Goal: Information Seeking & Learning: Get advice/opinions

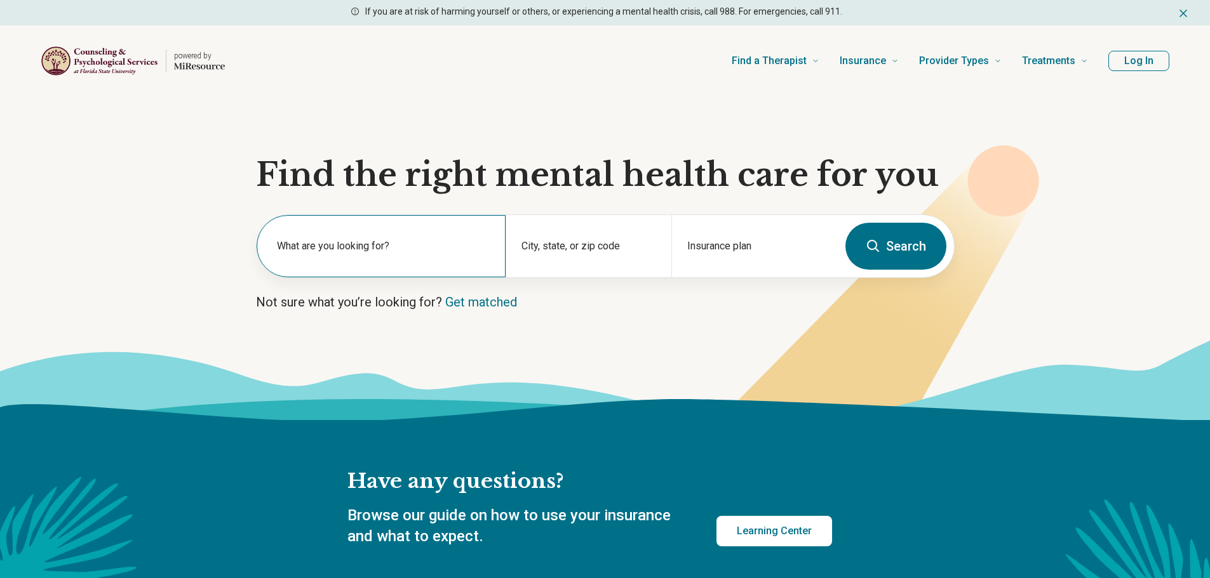
click at [351, 234] on div "What are you looking for?" at bounding box center [381, 246] width 249 height 62
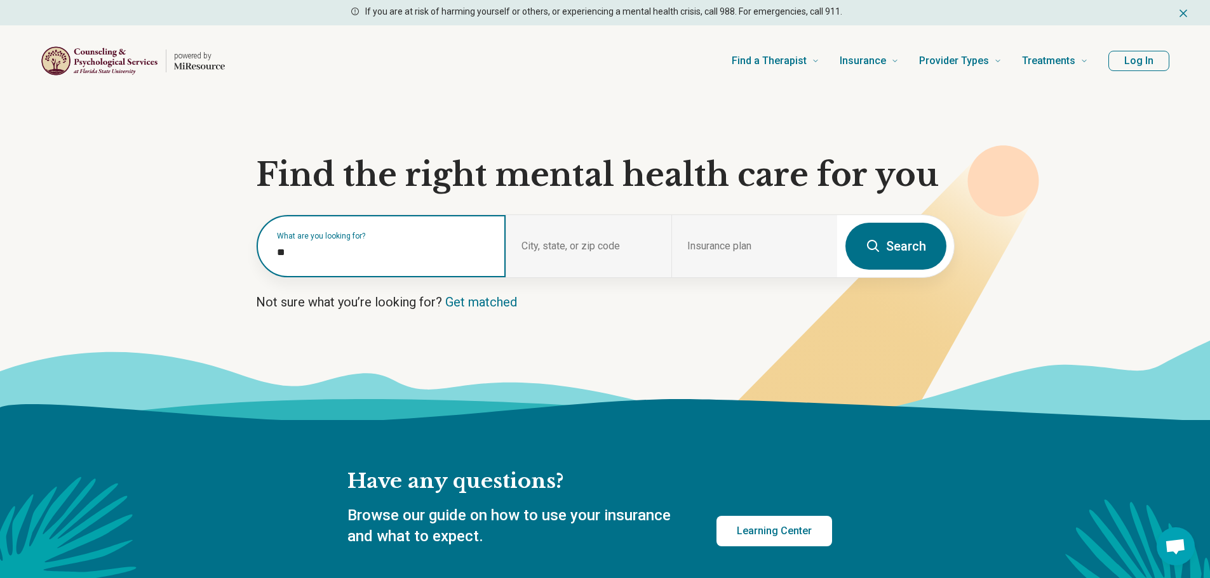
type input "***"
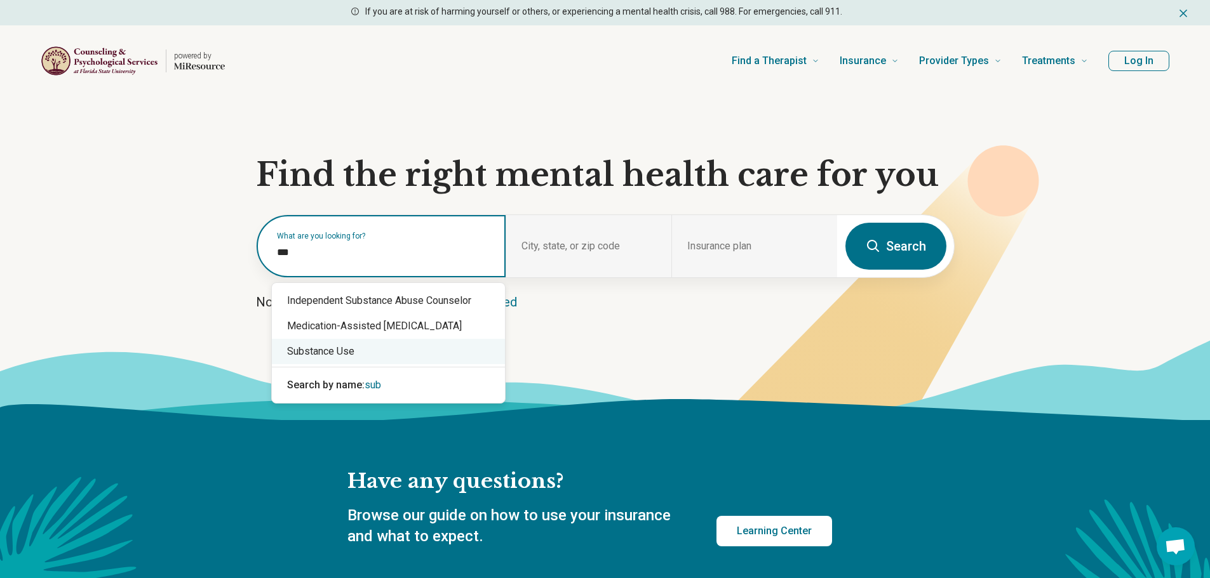
click at [339, 353] on div "Substance Use" at bounding box center [388, 351] width 233 height 25
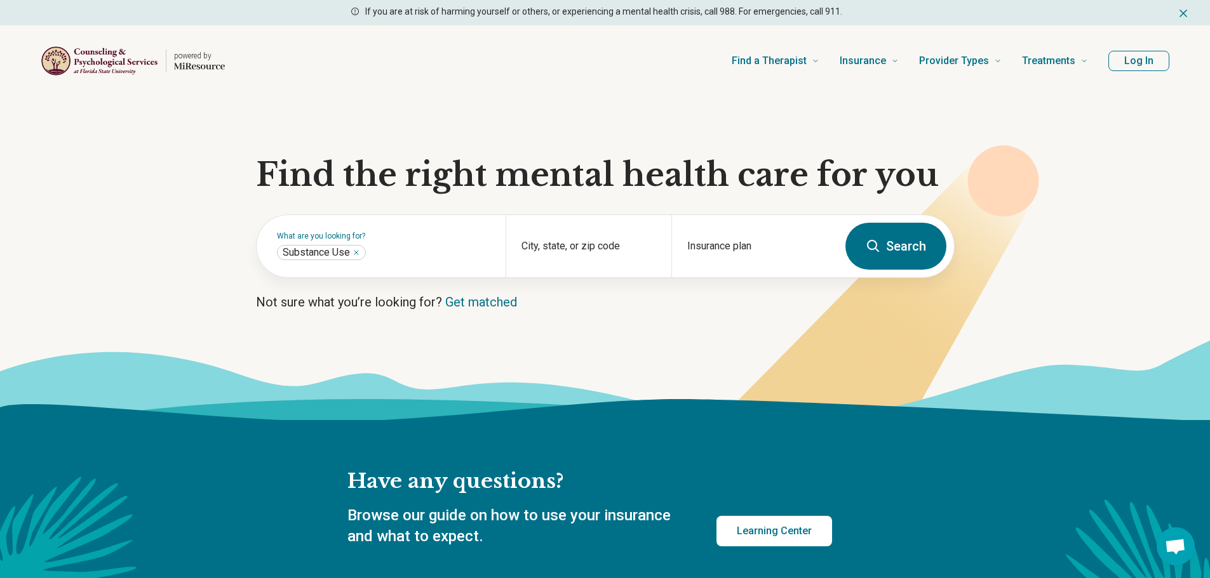
click at [878, 250] on icon at bounding box center [872, 246] width 15 height 15
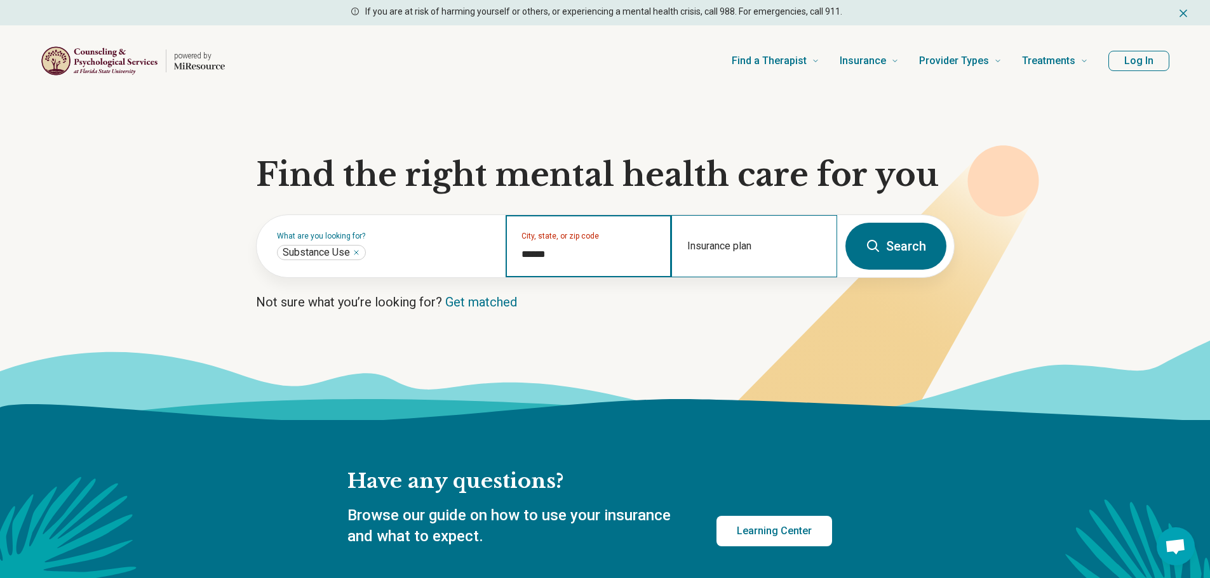
type input "*******"
click at [845, 223] on button "Search" at bounding box center [895, 246] width 101 height 47
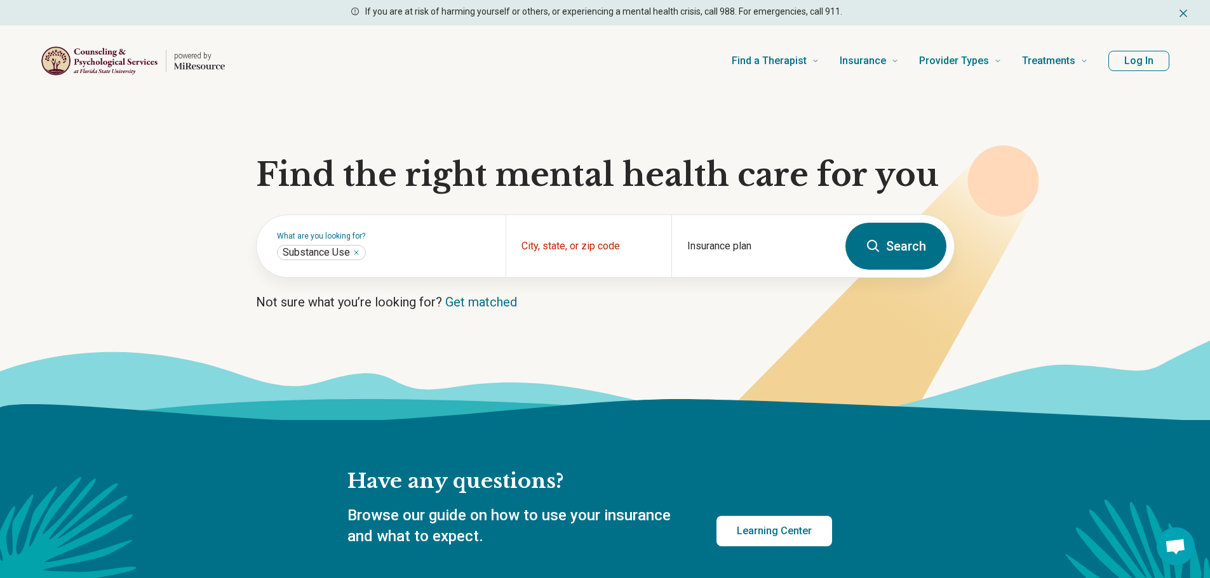
click at [930, 244] on button "Search" at bounding box center [895, 246] width 101 height 47
drag, startPoint x: 530, startPoint y: 266, endPoint x: 547, endPoint y: 255, distance: 20.1
click at [535, 261] on div "City, state, or zip code" at bounding box center [588, 246] width 166 height 62
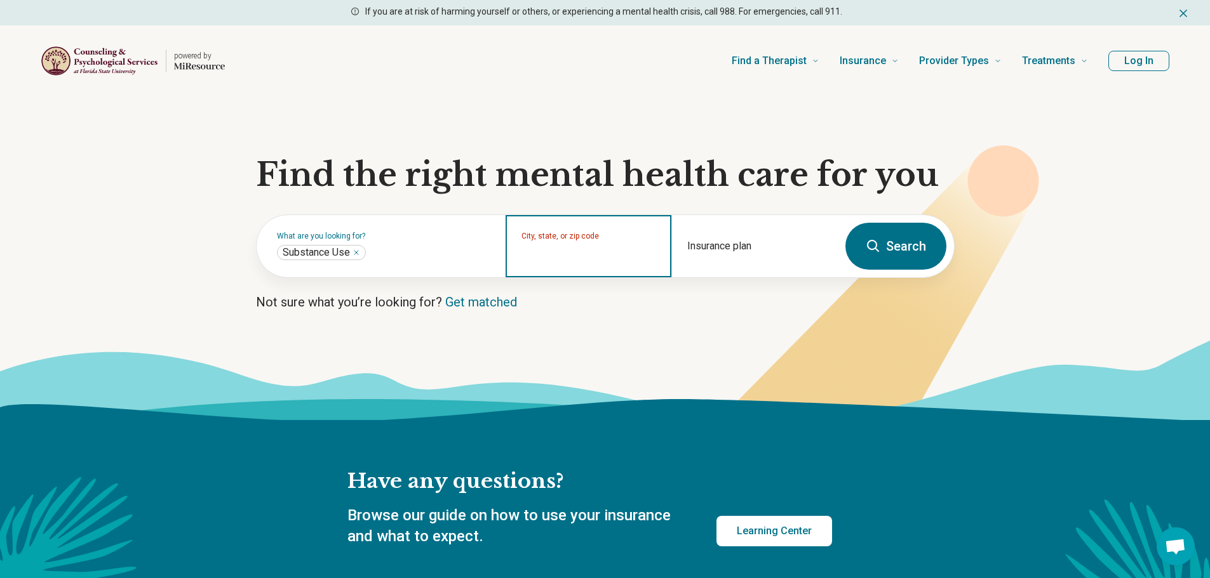
click at [552, 253] on input "City, state, or zip code" at bounding box center [588, 254] width 135 height 15
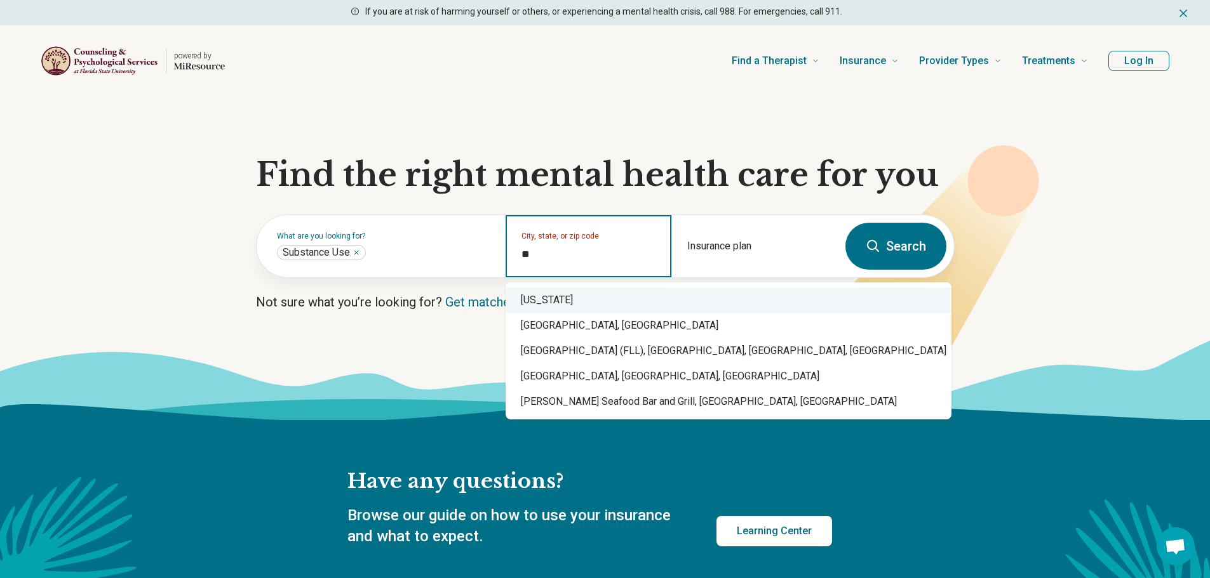
click at [553, 304] on div "[US_STATE]" at bounding box center [728, 300] width 446 height 25
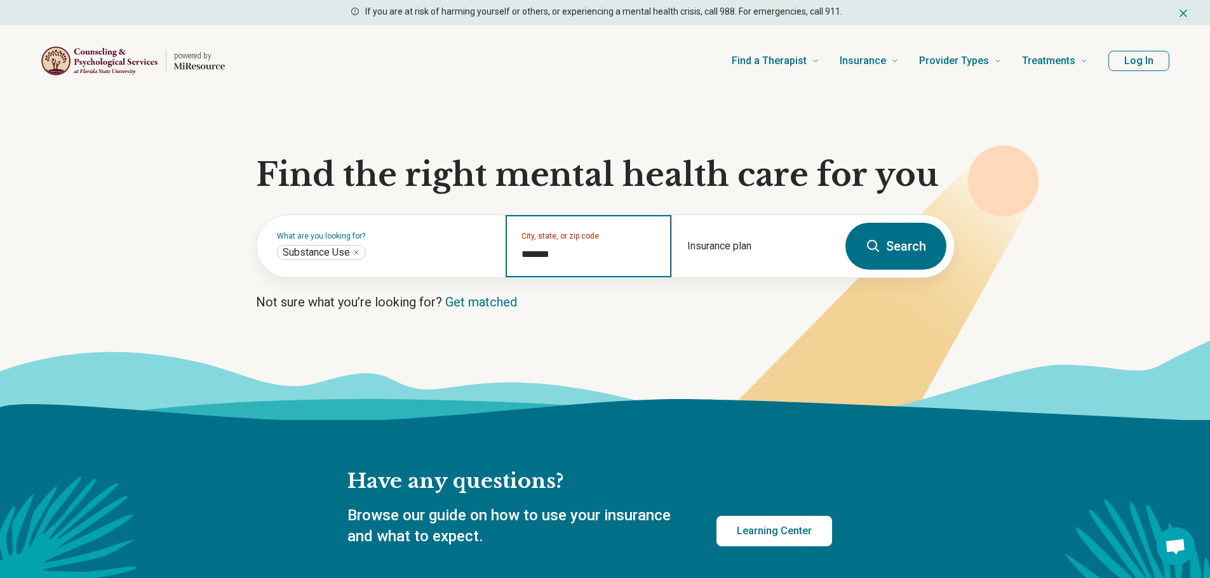
type input "*******"
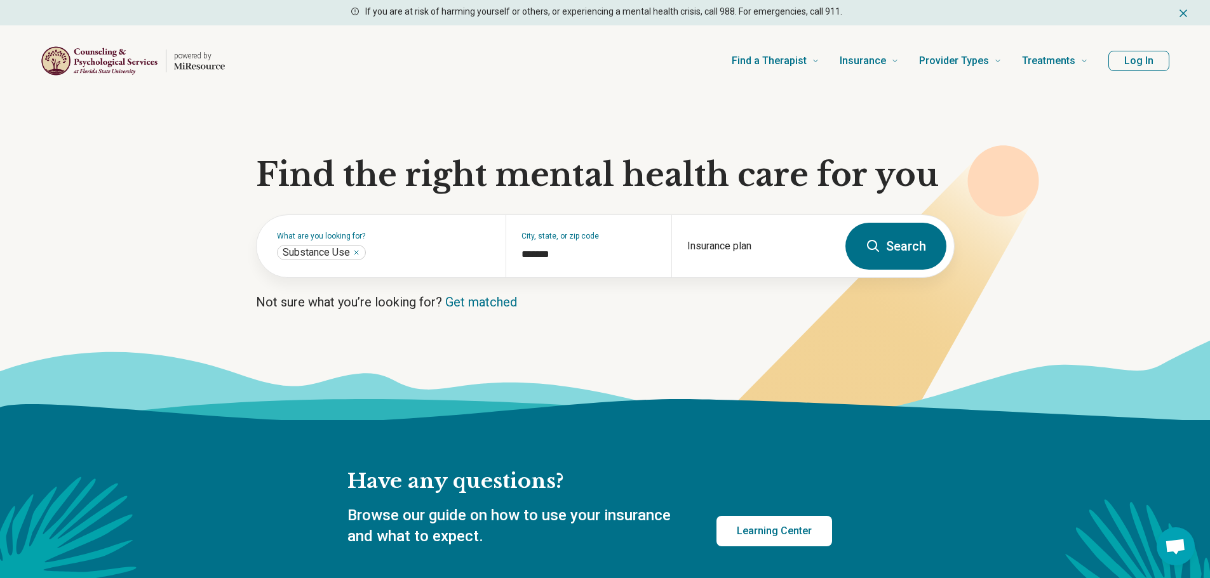
click at [910, 238] on button "Search" at bounding box center [895, 246] width 101 height 47
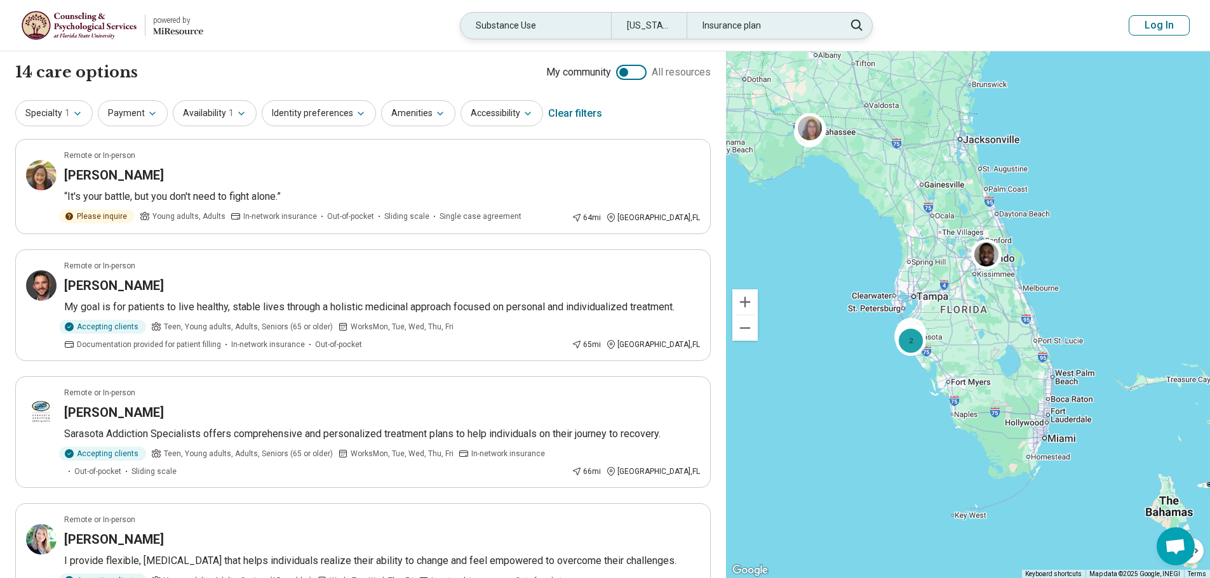
click at [564, 21] on div "Substance Use" at bounding box center [535, 26] width 150 height 26
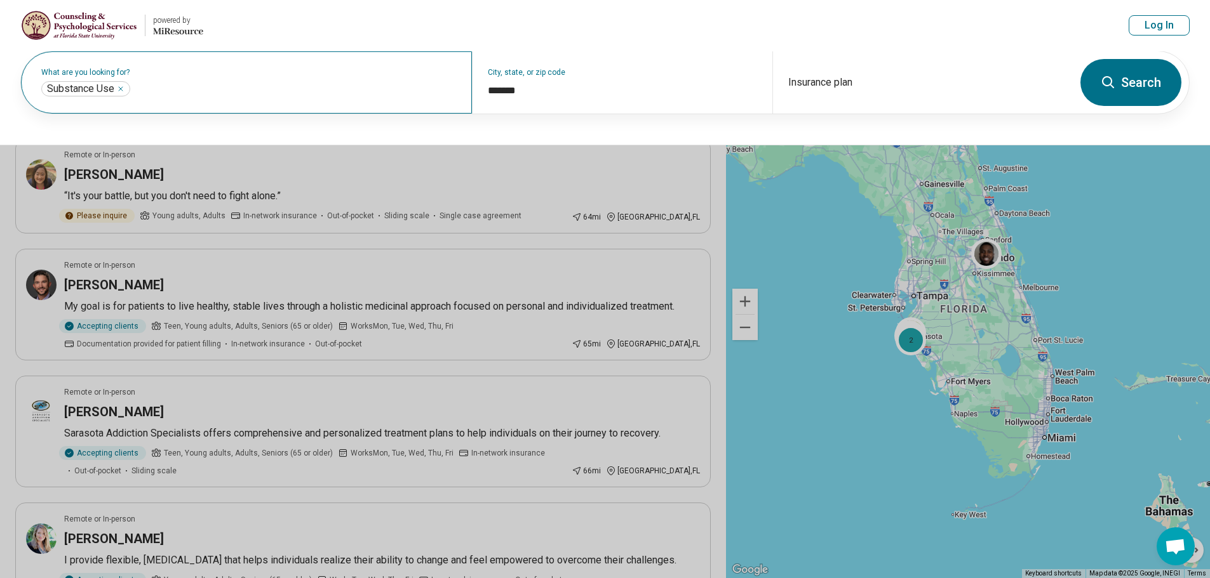
click at [257, 111] on div "What are you looking for? Substance Use ****" at bounding box center [246, 82] width 451 height 62
click at [121, 86] on icon "Remove" at bounding box center [121, 89] width 8 height 8
click at [111, 76] on label "What are you looking for?" at bounding box center [248, 73] width 415 height 8
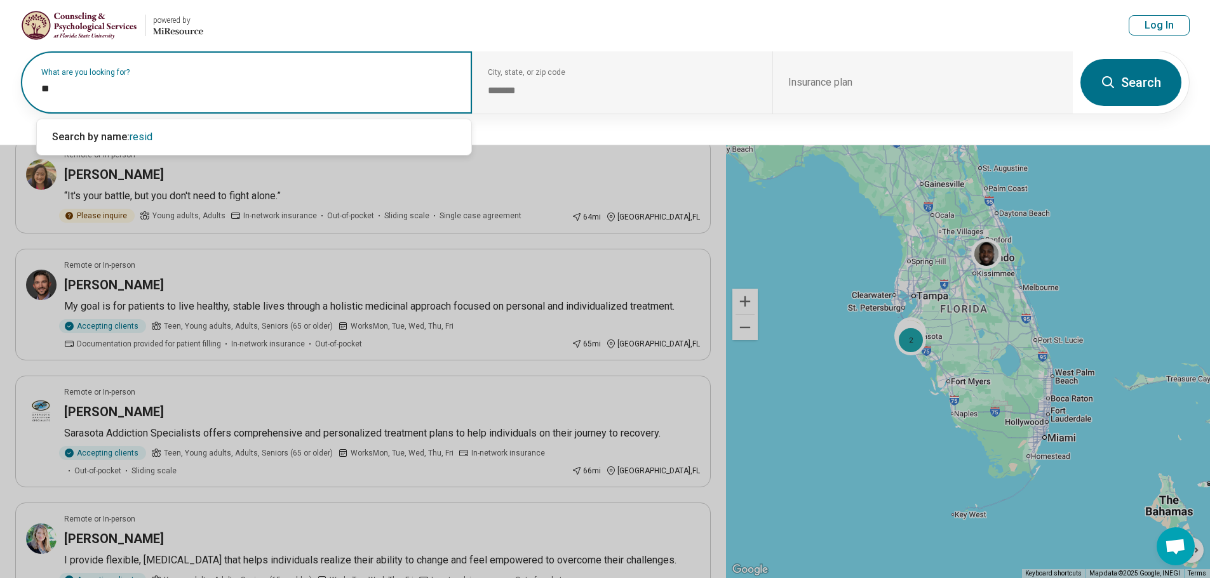
type input "*"
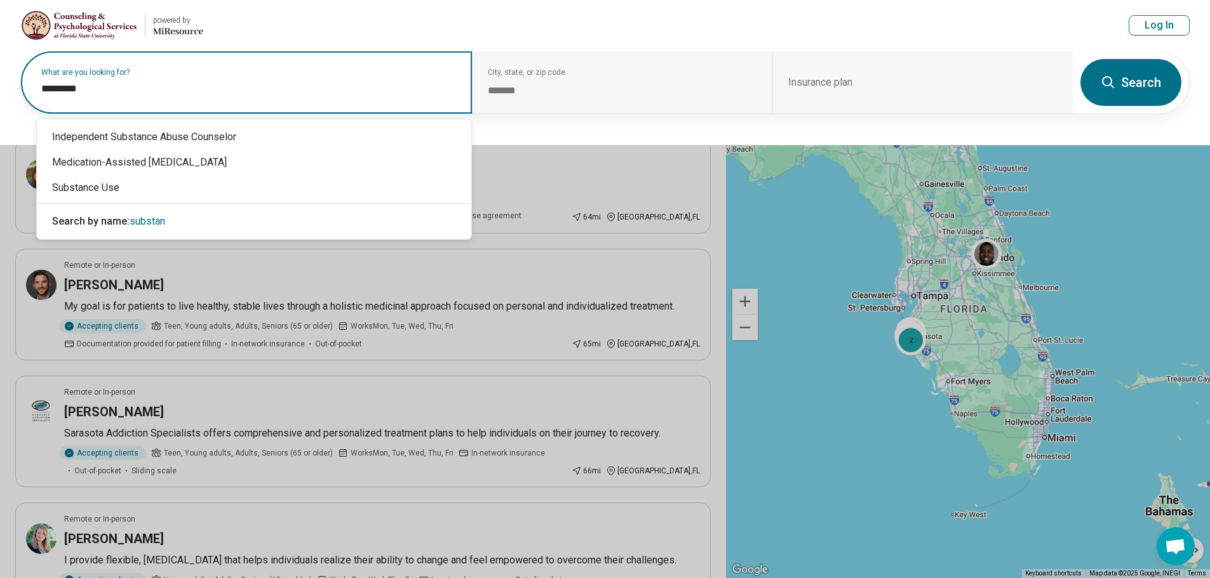
type input "*********"
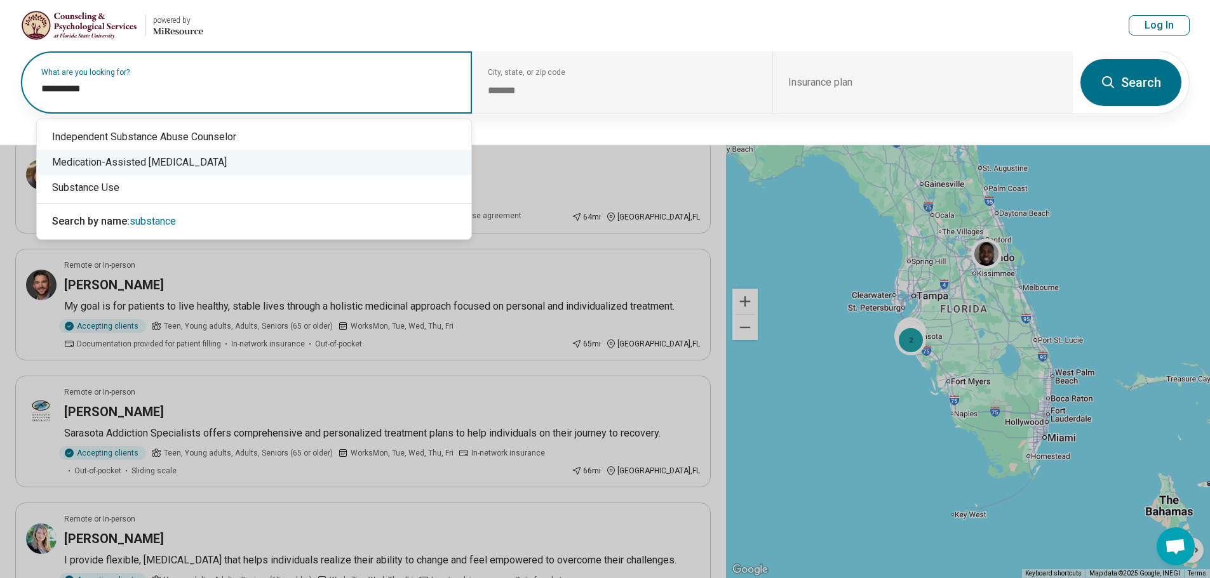
click at [138, 163] on div "Medication-Assisted Substance Use Treatment" at bounding box center [254, 162] width 434 height 25
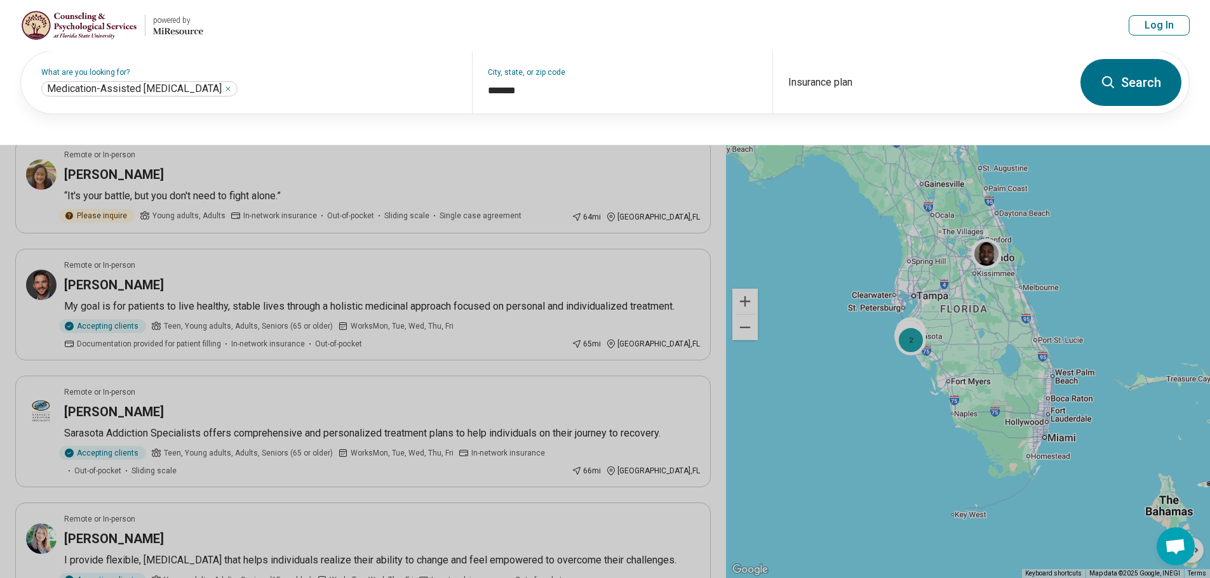
click at [1130, 95] on button "Search" at bounding box center [1130, 82] width 101 height 47
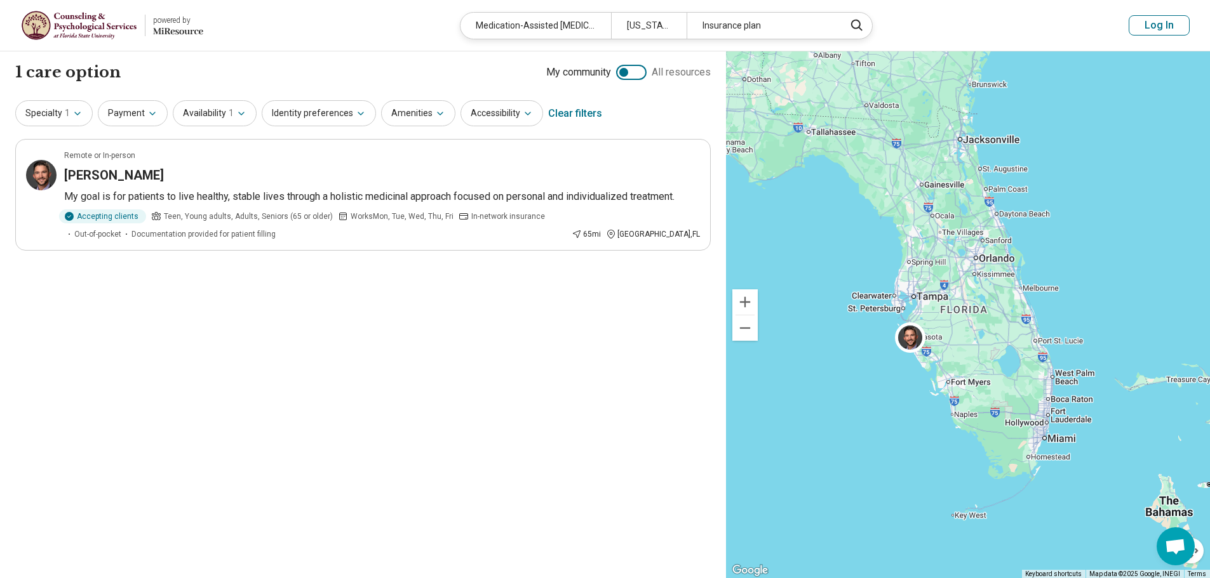
click at [213, 33] on header "powered by Miresource logo Medication-Assisted Substance Use Treatment Florida …" at bounding box center [605, 25] width 1210 height 51
click at [573, 30] on div "Medication-Assisted Substance Use Treatment" at bounding box center [535, 26] width 150 height 26
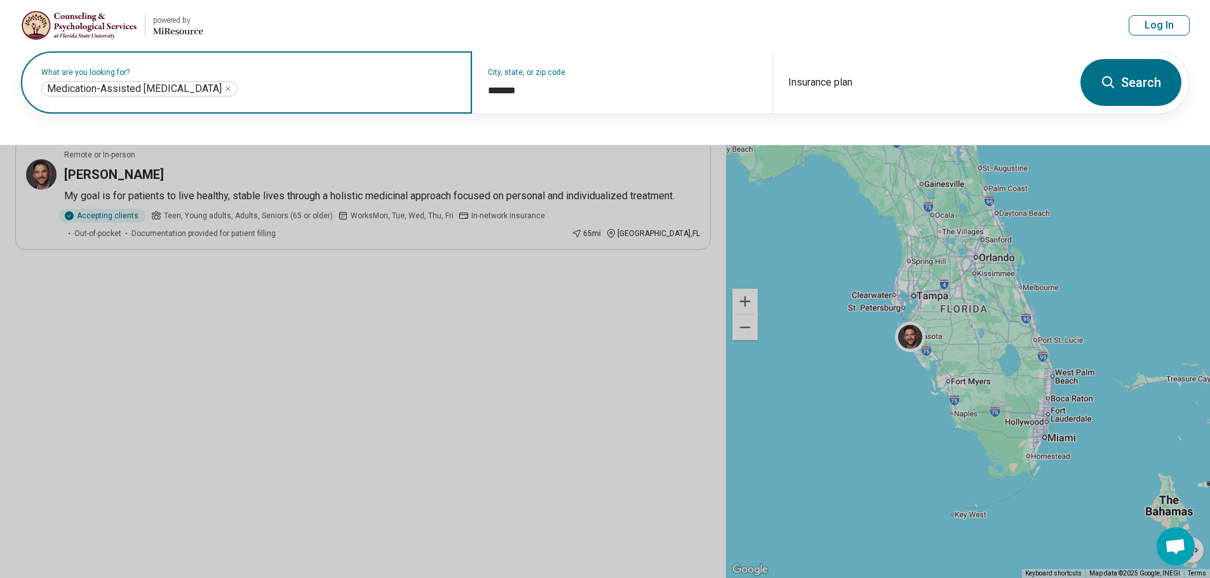
click at [281, 86] on input "text" at bounding box center [348, 88] width 217 height 15
click at [232, 86] on icon "Remove" at bounding box center [228, 89] width 8 height 8
click at [200, 76] on label "What are you looking for?" at bounding box center [248, 73] width 415 height 8
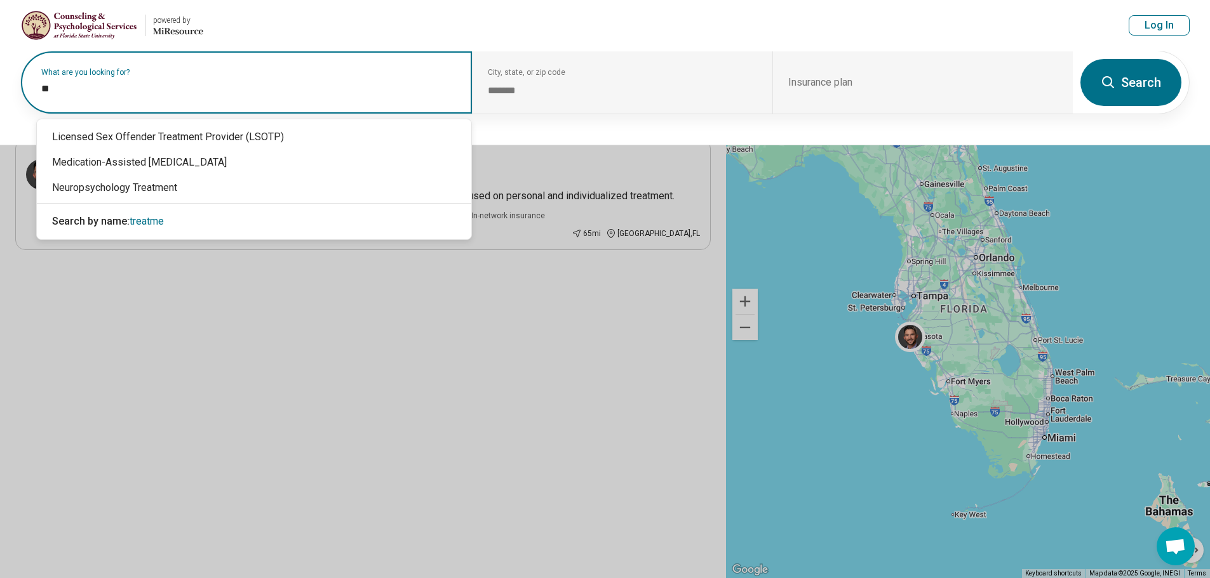
type input "*"
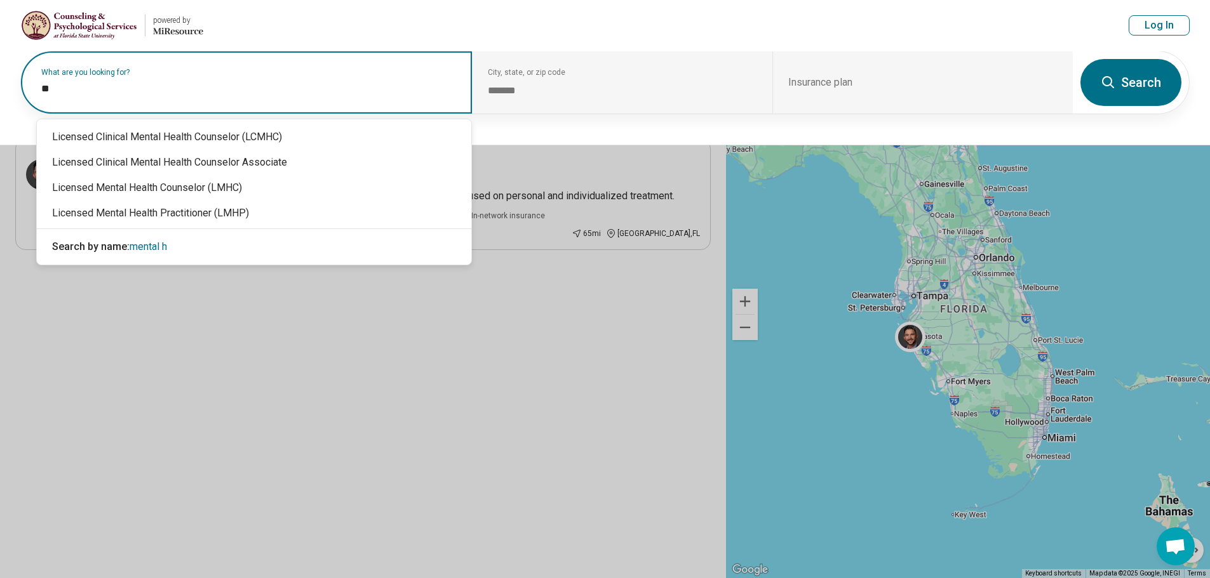
type input "*"
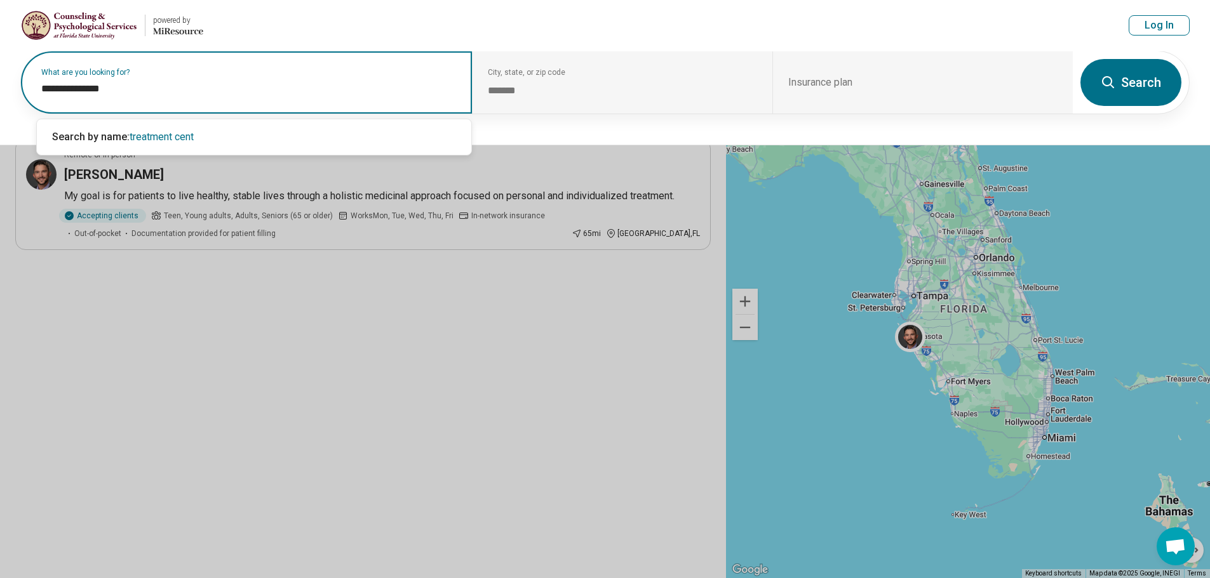
type input "**********"
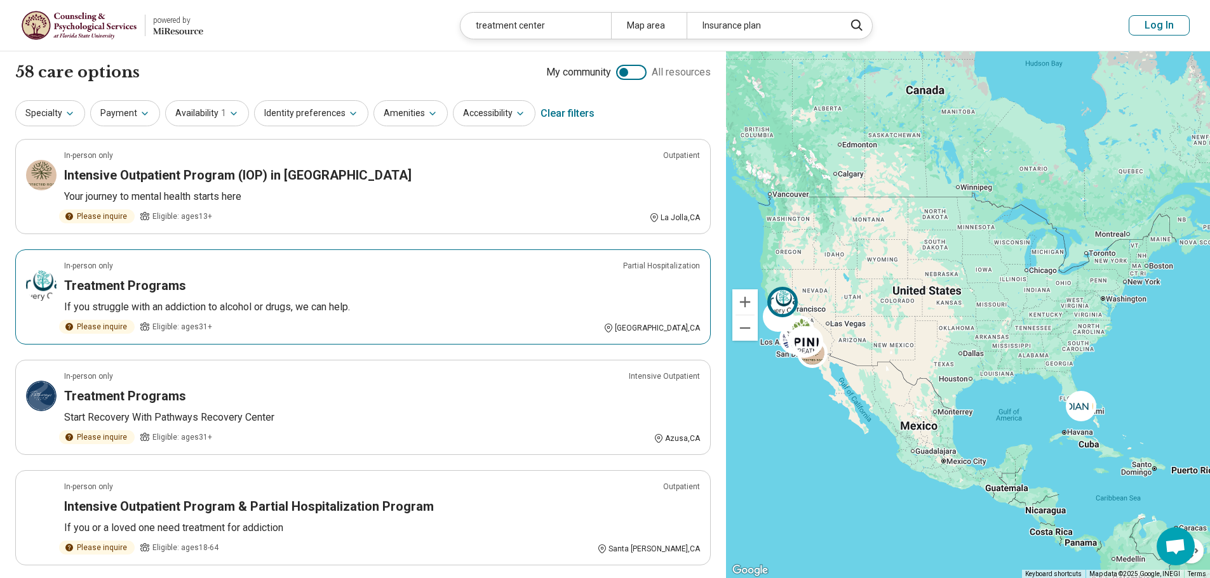
click at [473, 276] on article "In-person only Partial Hospitalization Treatment Programs If you struggle with …" at bounding box center [362, 297] width 695 height 95
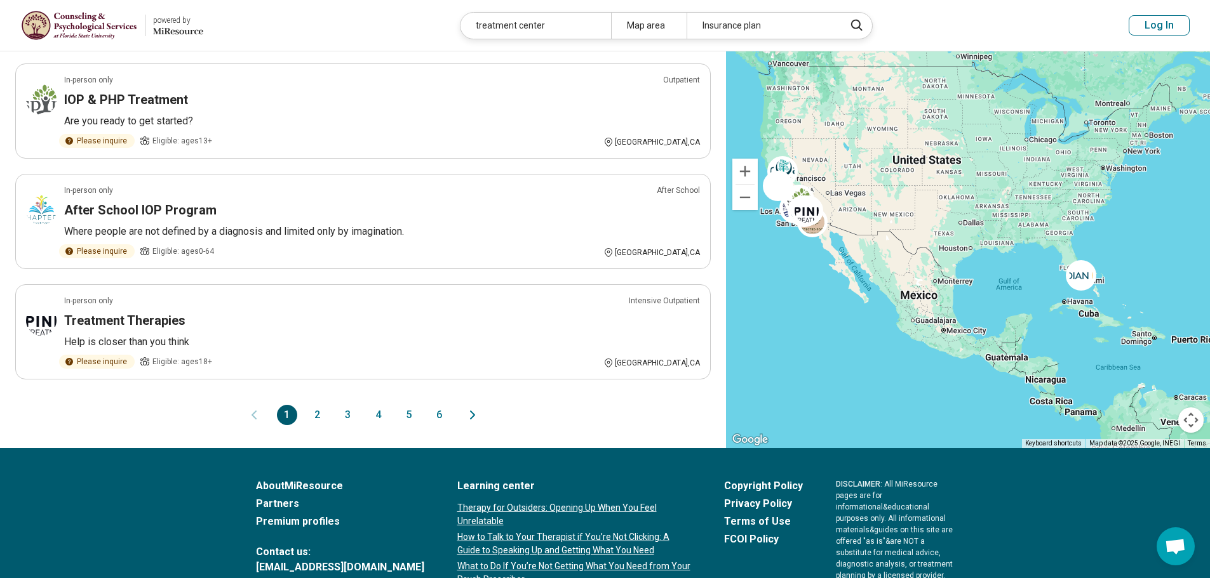
scroll to position [1012, 0]
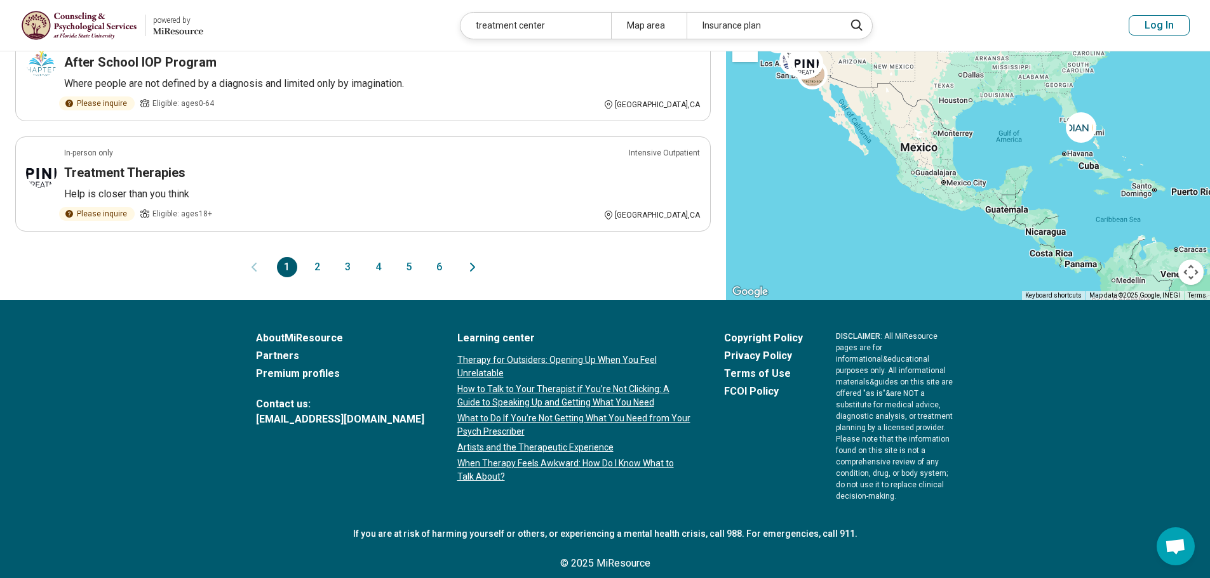
click at [316, 268] on button "2" at bounding box center [317, 267] width 20 height 20
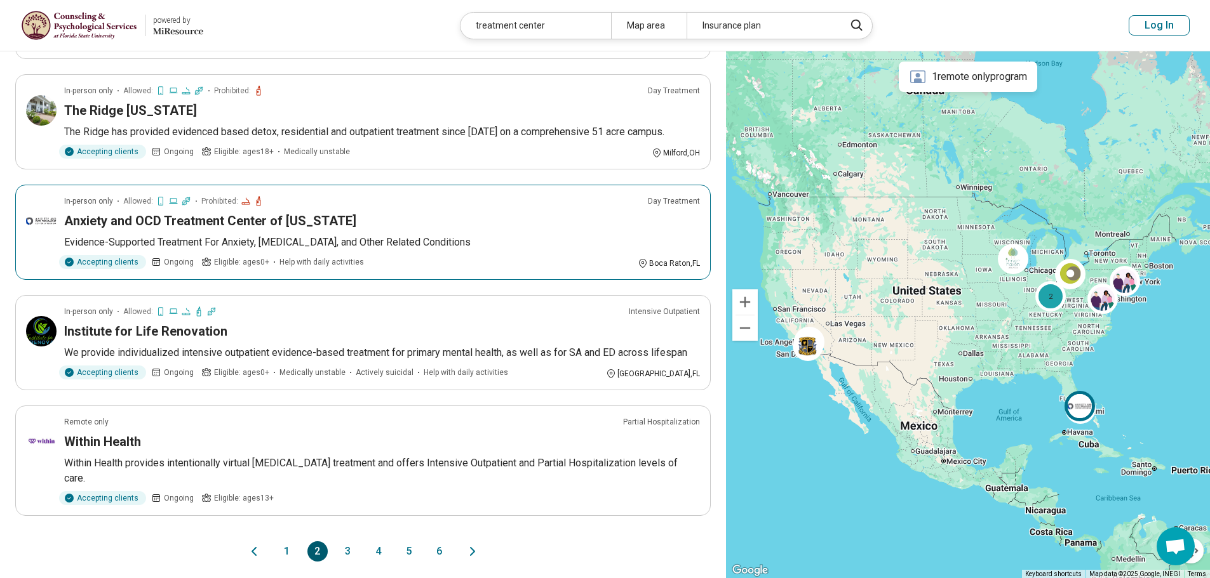
scroll to position [1016, 0]
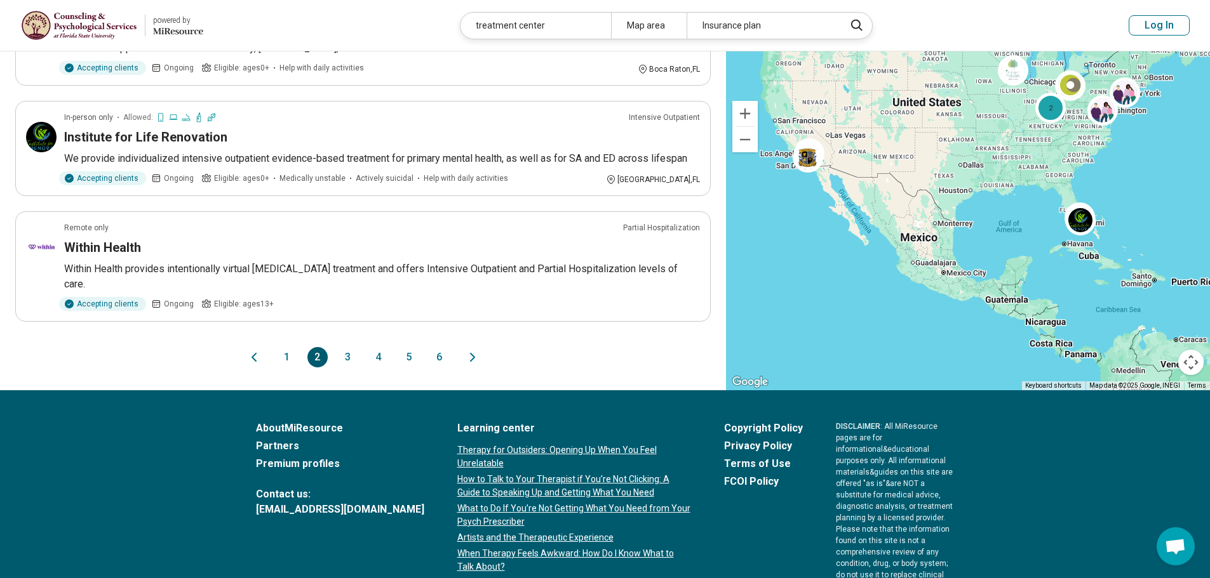
click at [347, 347] on button "3" at bounding box center [348, 357] width 20 height 20
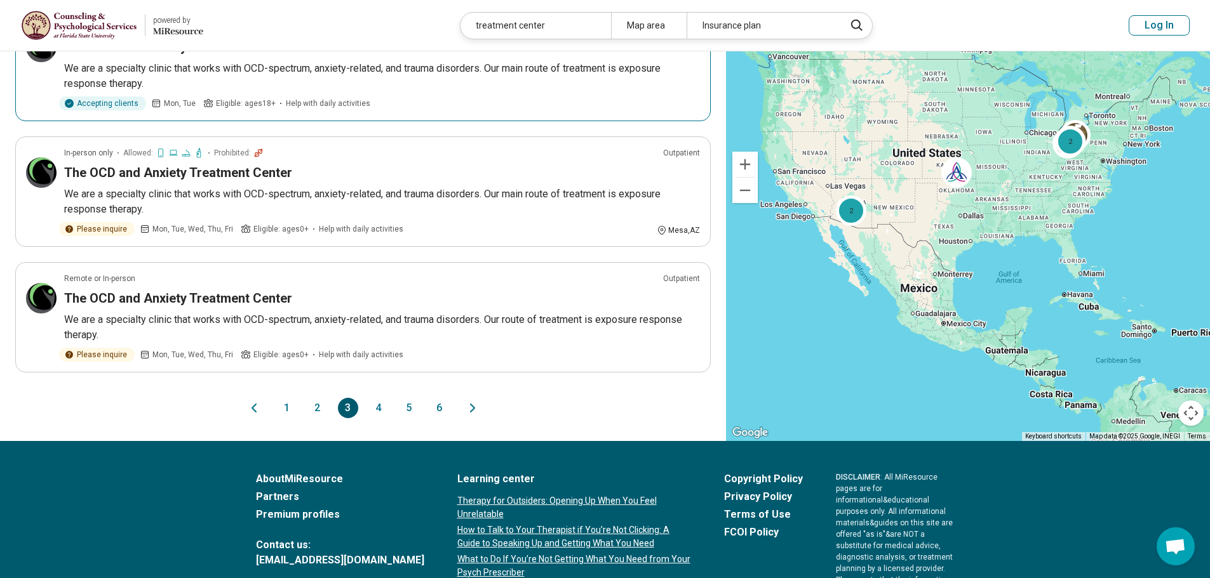
scroll to position [952, 0]
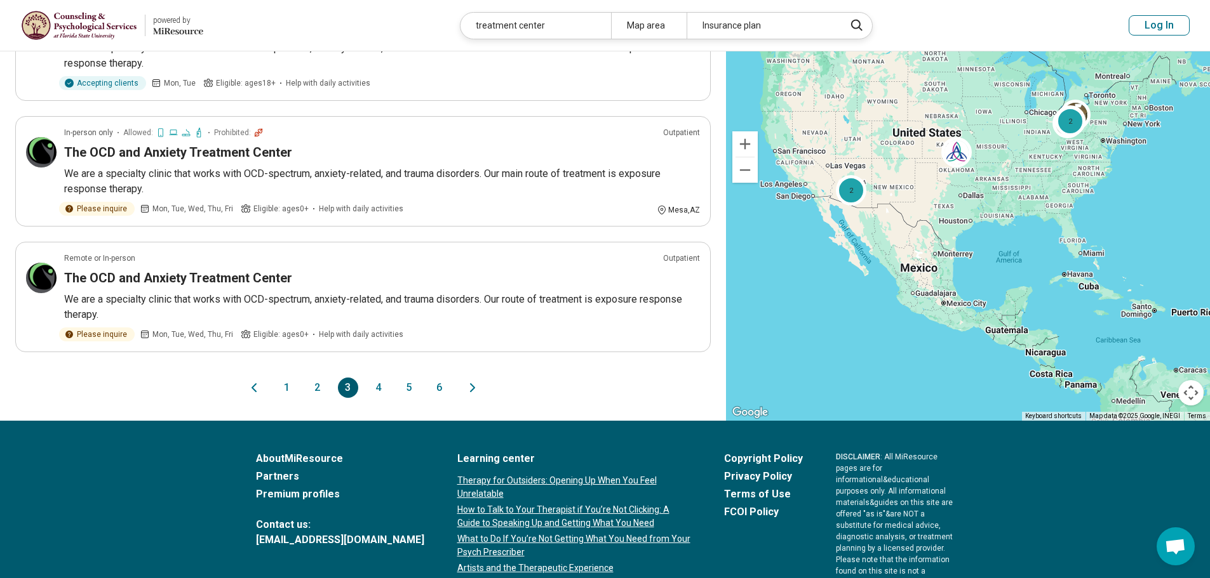
click at [373, 389] on button "4" at bounding box center [378, 388] width 20 height 20
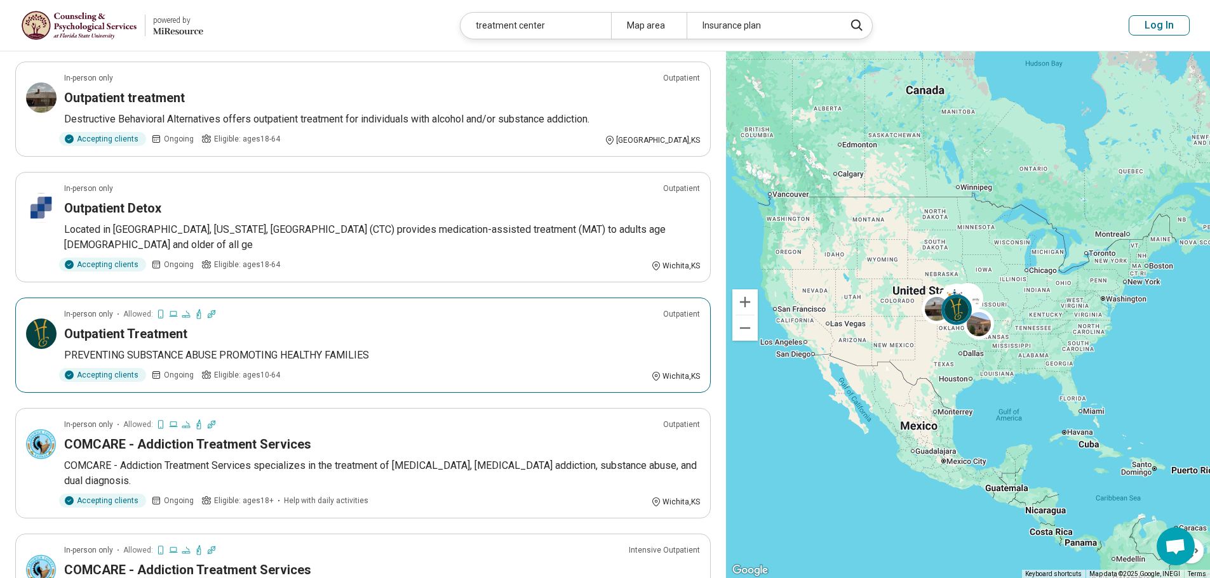
scroll to position [825, 0]
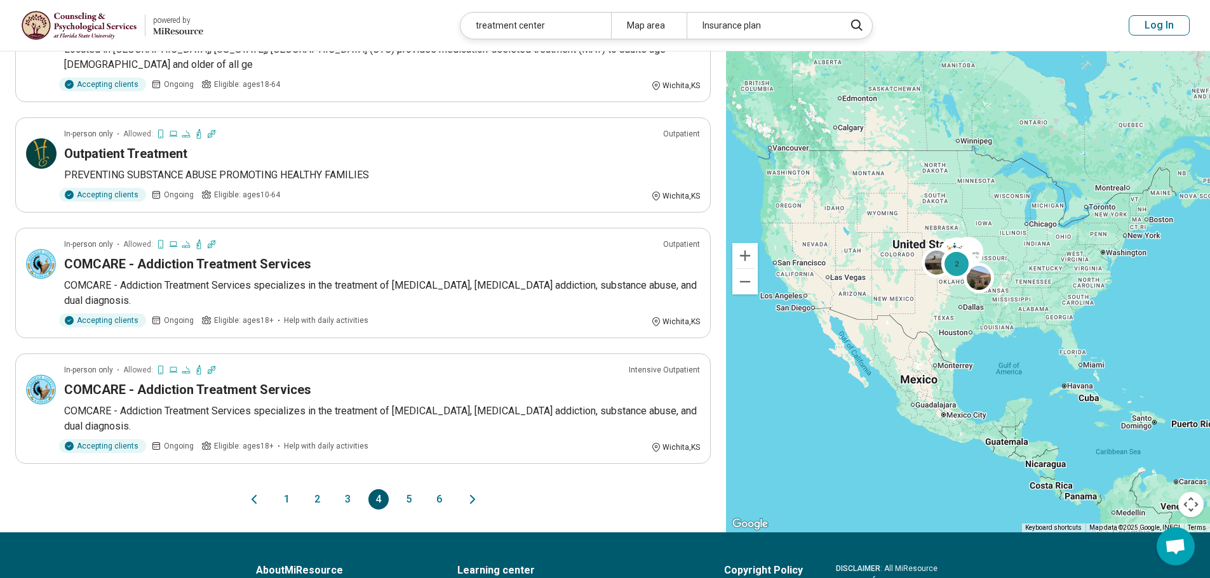
click at [411, 490] on button "5" at bounding box center [409, 500] width 20 height 20
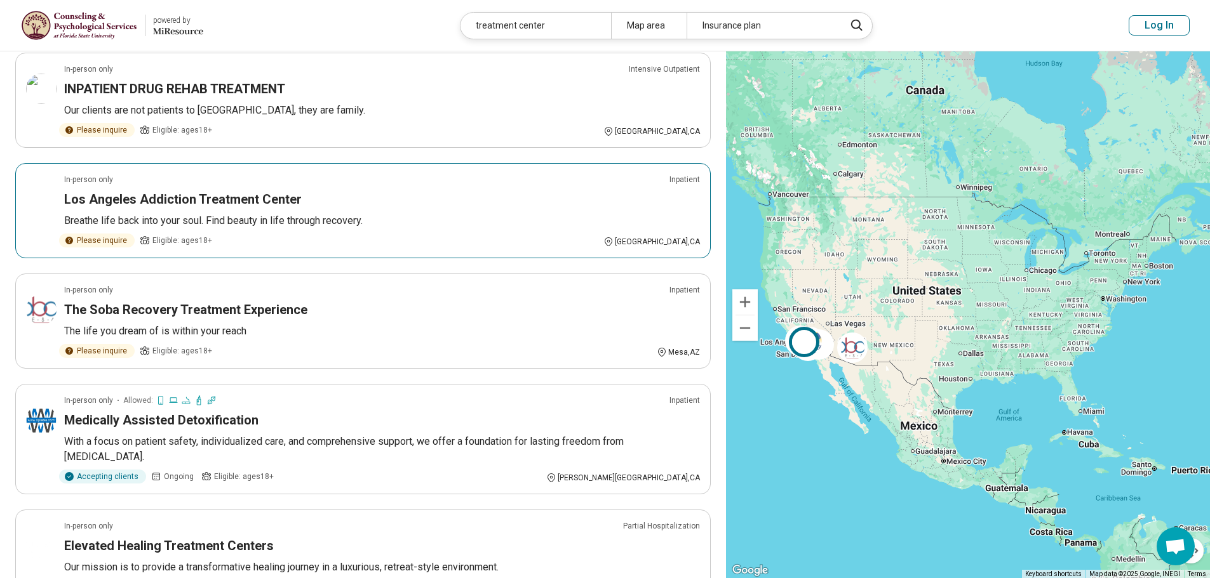
scroll to position [317, 0]
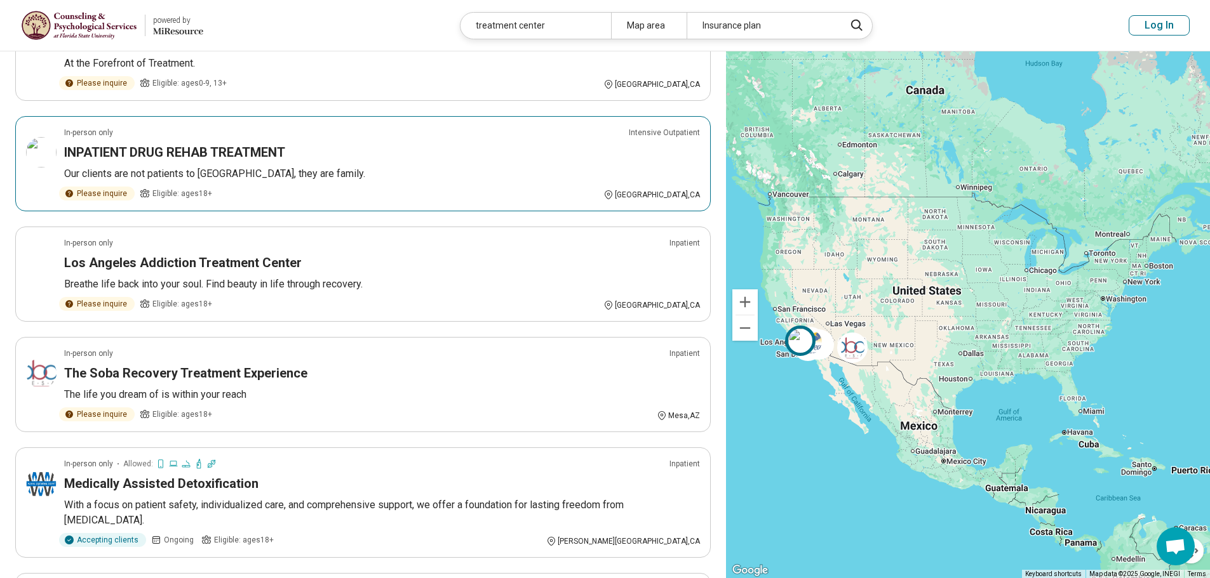
click at [517, 166] on p "Our clients are not patients to us, they are family." at bounding box center [382, 173] width 636 height 15
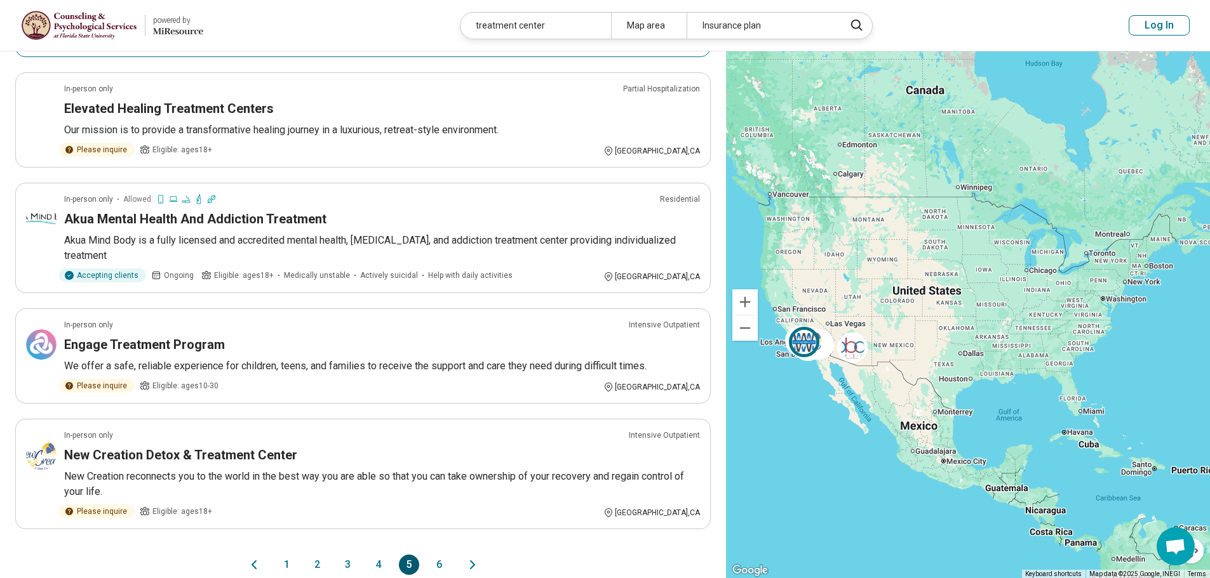
scroll to position [825, 0]
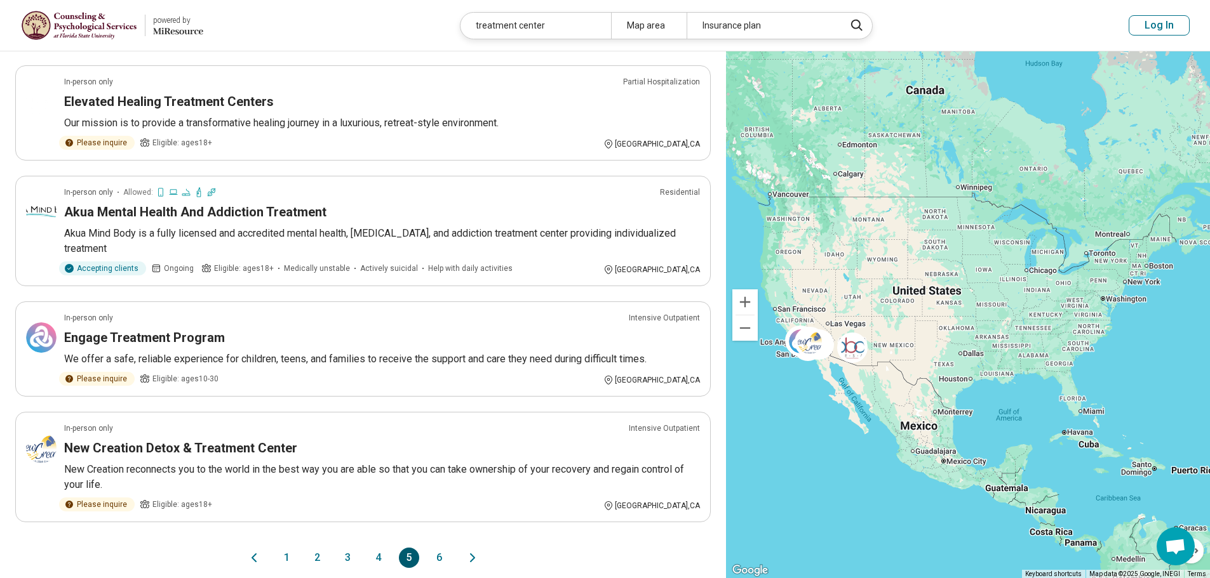
click at [441, 548] on button "6" at bounding box center [439, 558] width 20 height 20
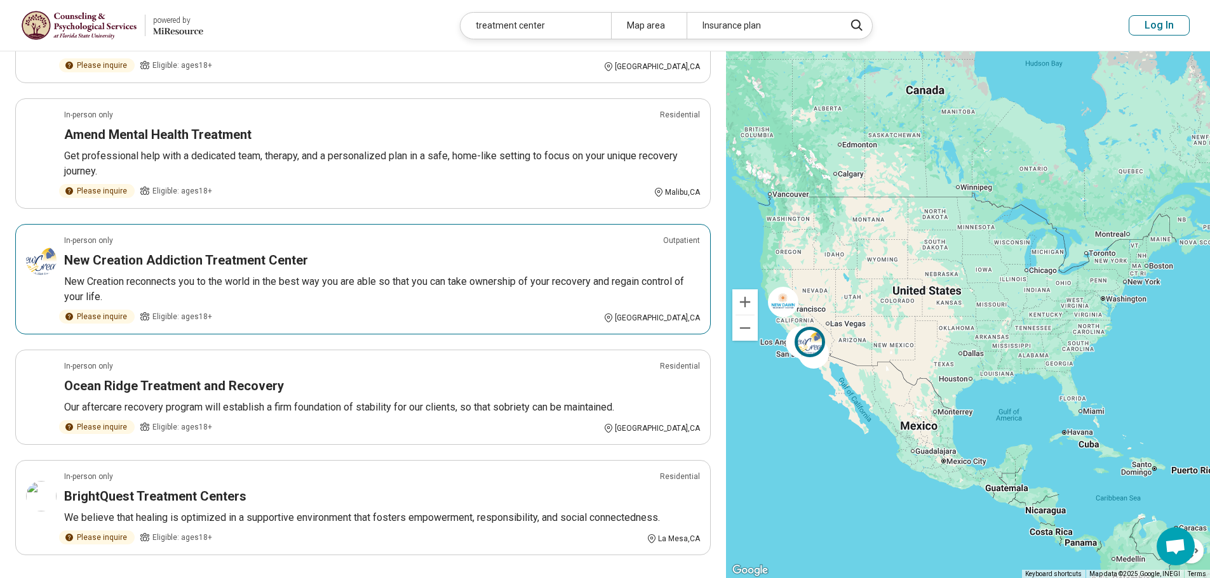
scroll to position [880, 0]
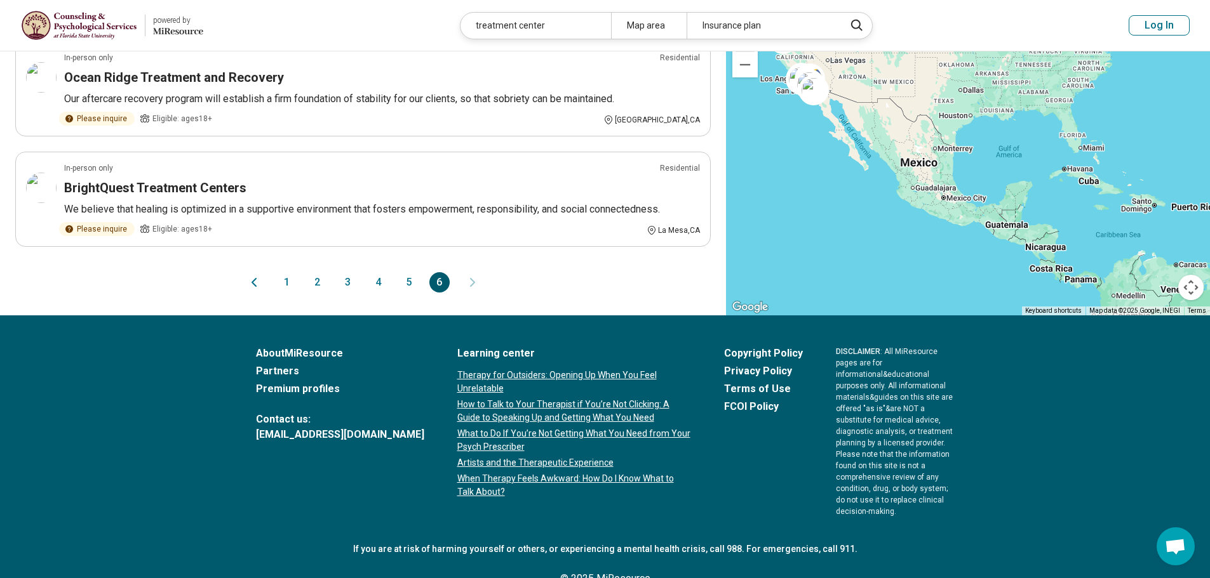
click at [410, 272] on button "5" at bounding box center [409, 282] width 20 height 20
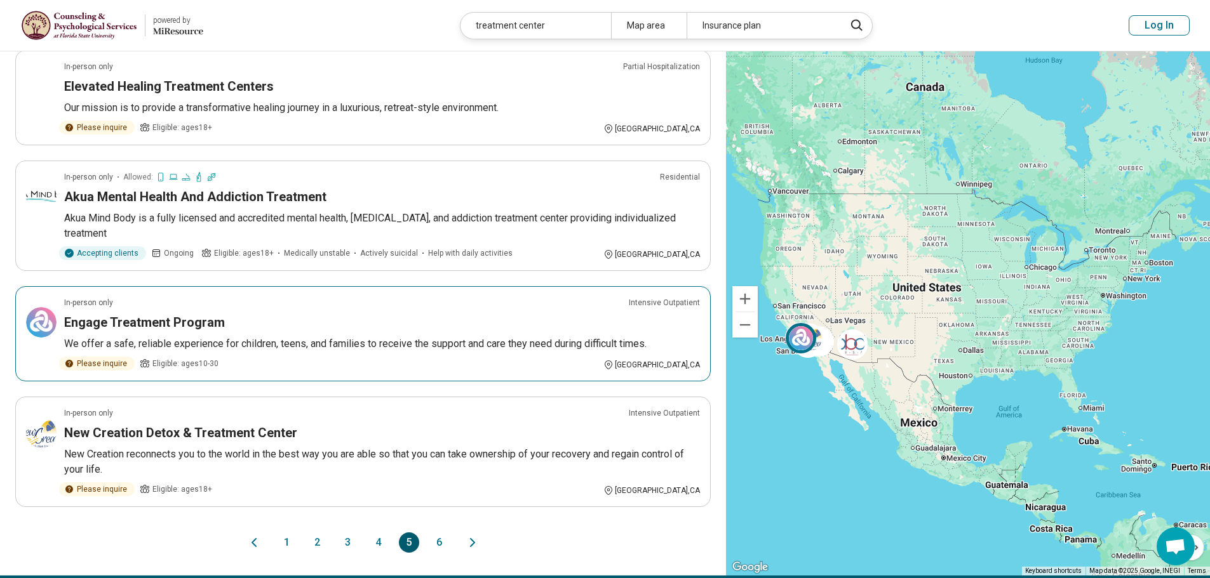
scroll to position [1101, 0]
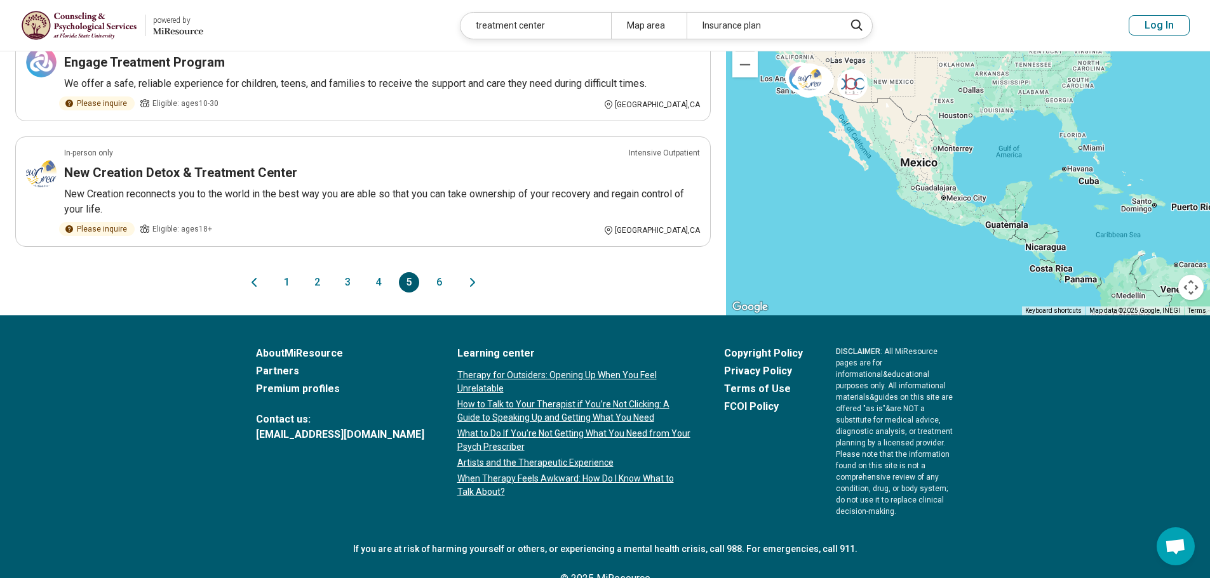
click at [380, 272] on button "4" at bounding box center [378, 282] width 20 height 20
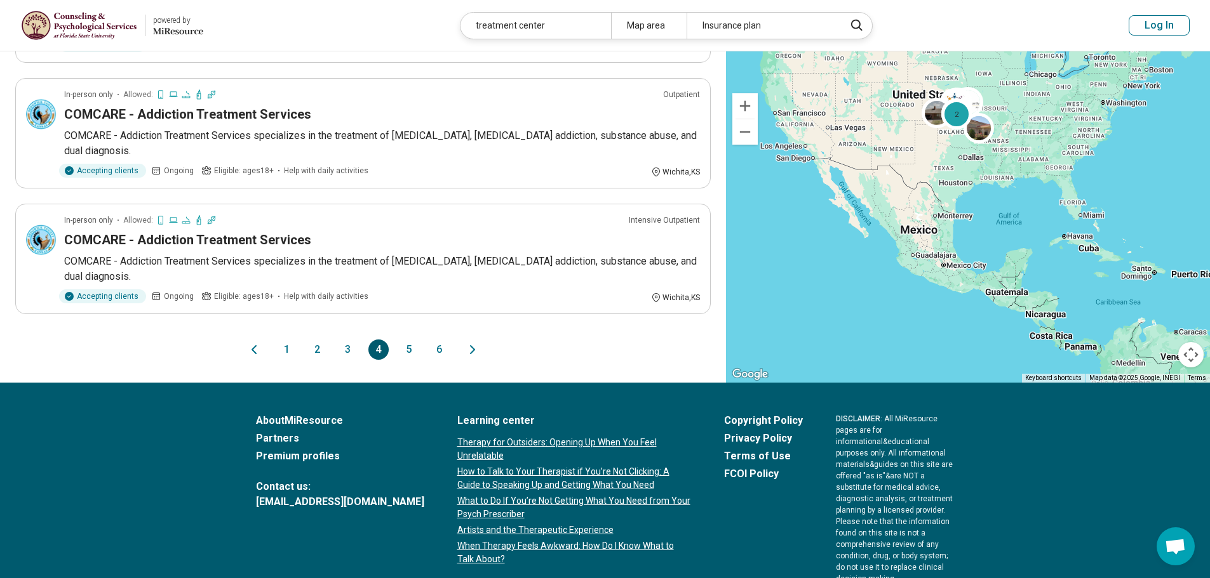
scroll to position [0, 0]
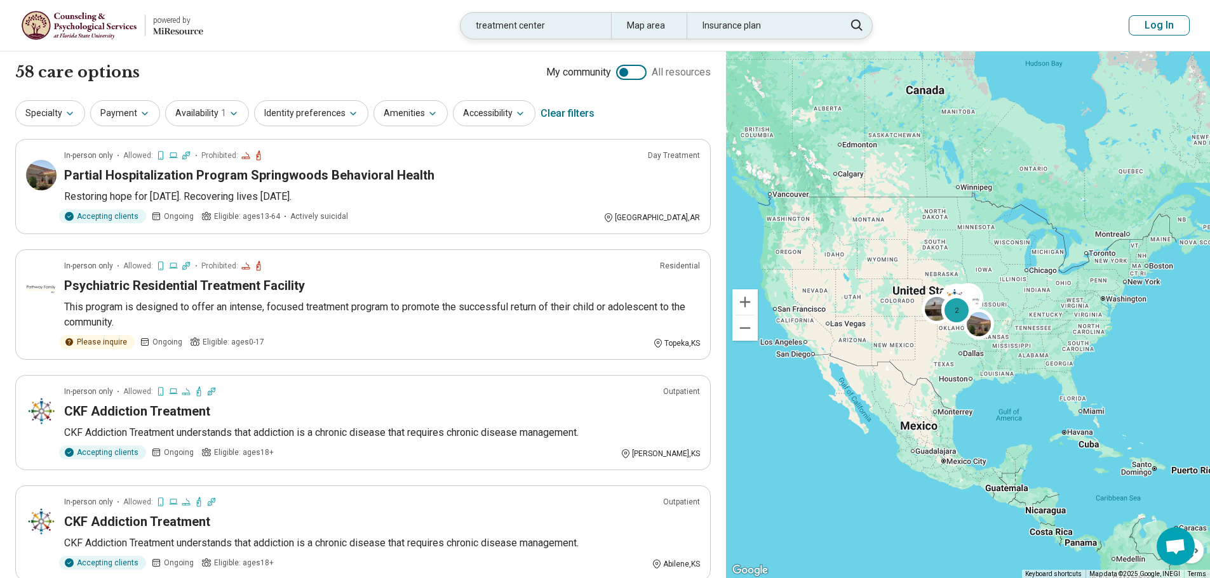
click at [783, 32] on div "Insurance plan" at bounding box center [761, 26] width 150 height 26
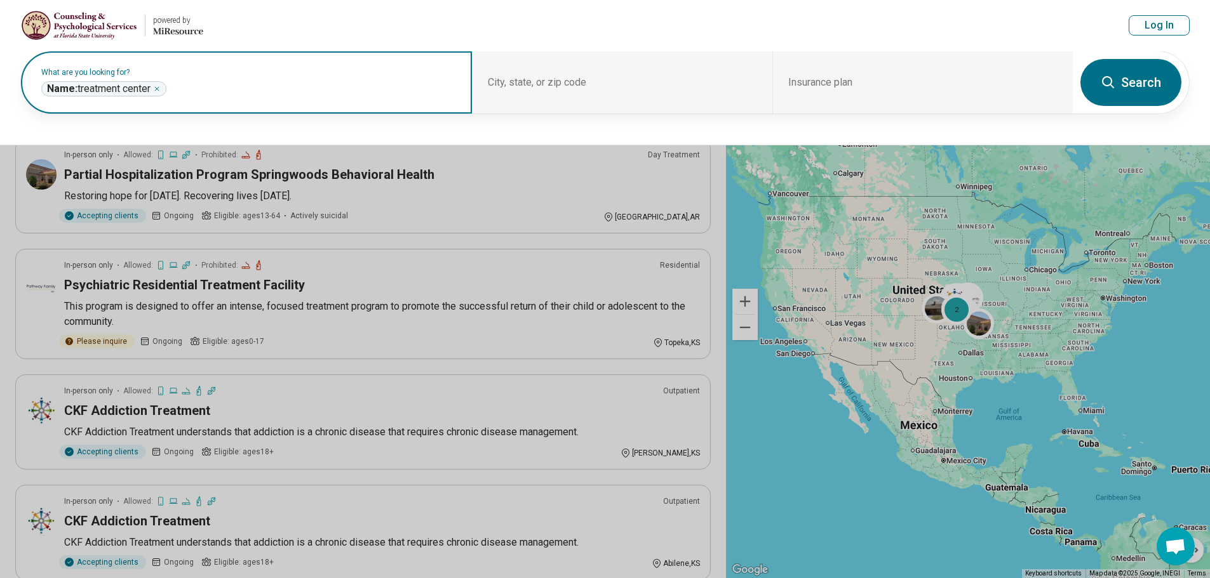
click at [161, 88] on icon "Remove" at bounding box center [157, 89] width 8 height 8
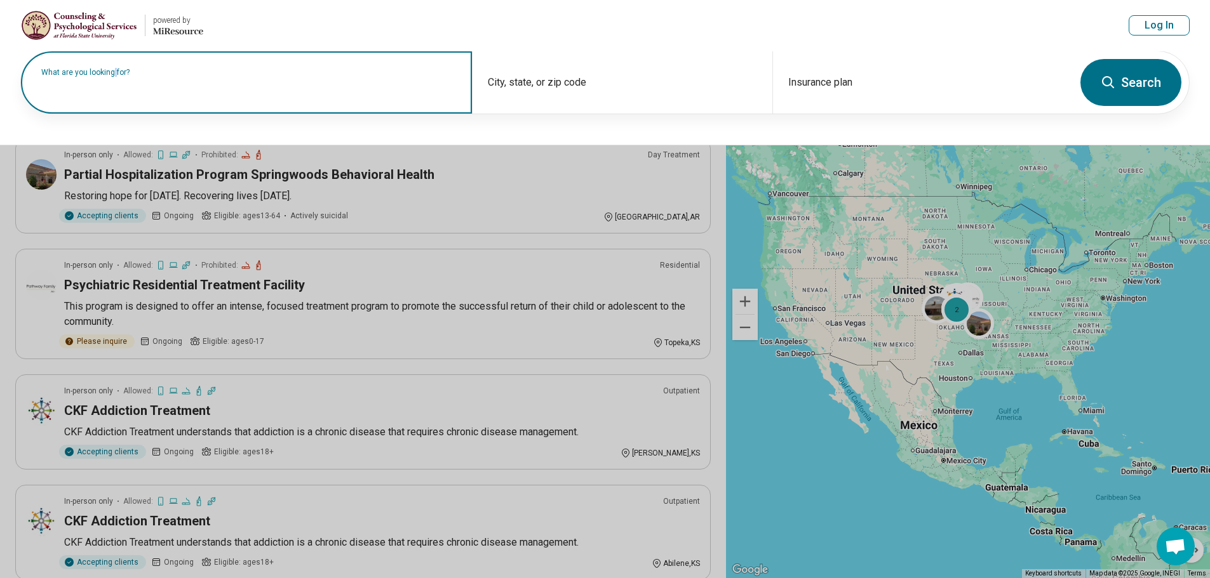
click at [137, 76] on label "What are you looking for?" at bounding box center [248, 73] width 415 height 8
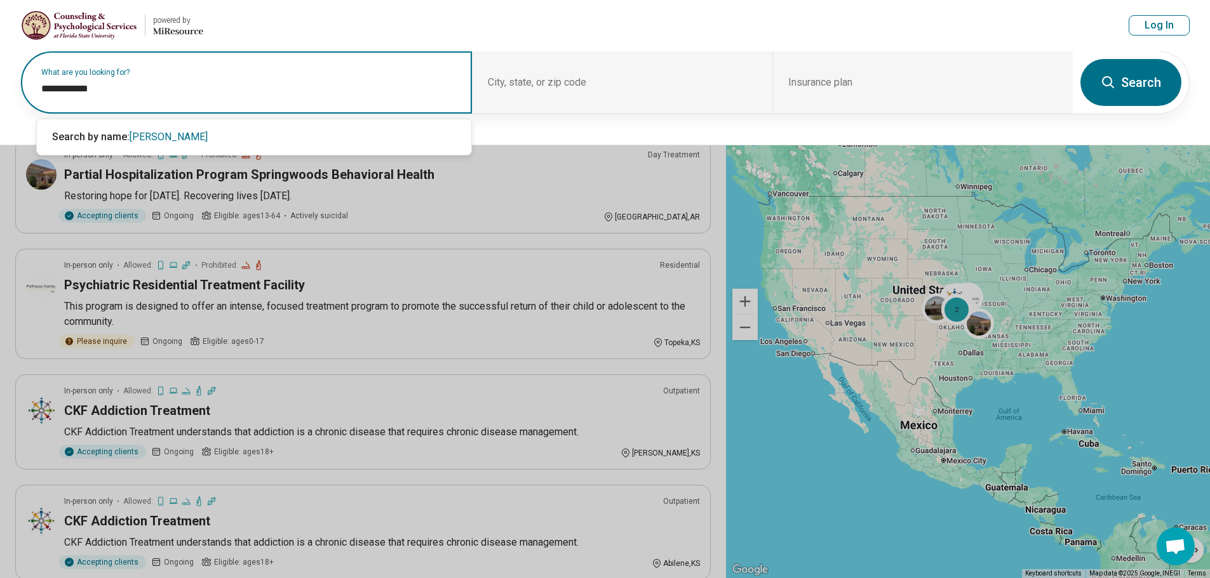
type input "**********"
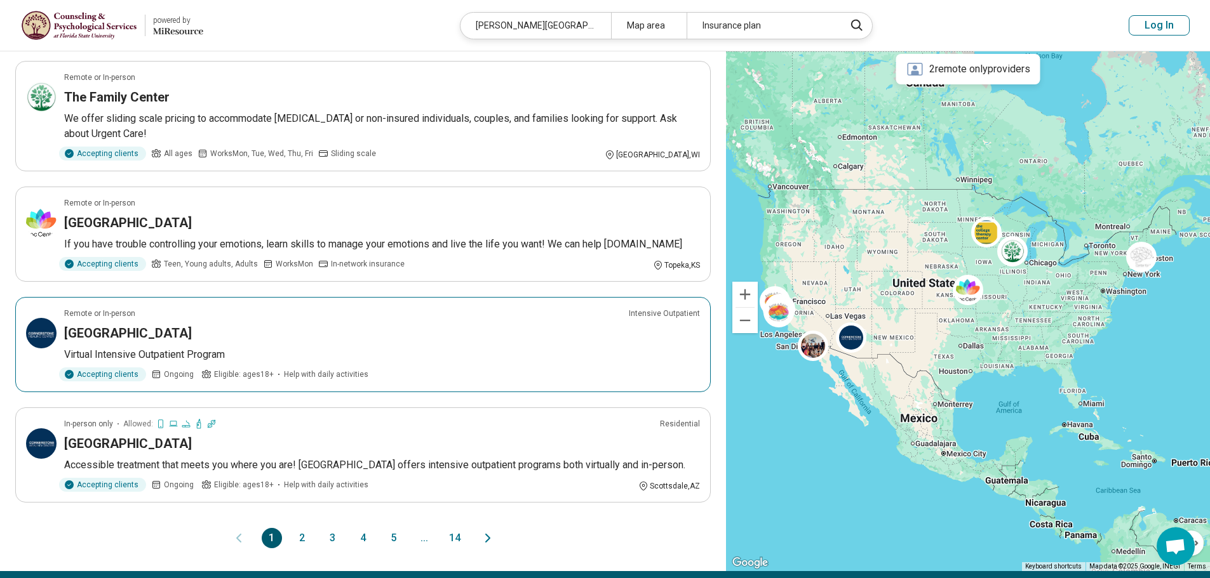
scroll to position [1016, 0]
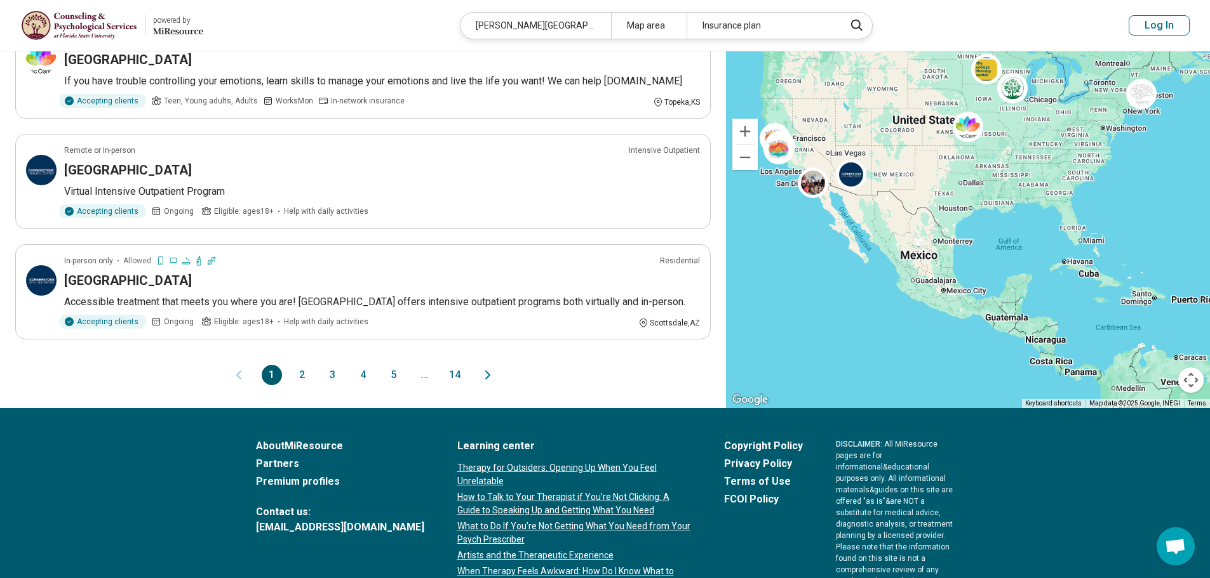
click at [298, 365] on button "2" at bounding box center [302, 375] width 20 height 20
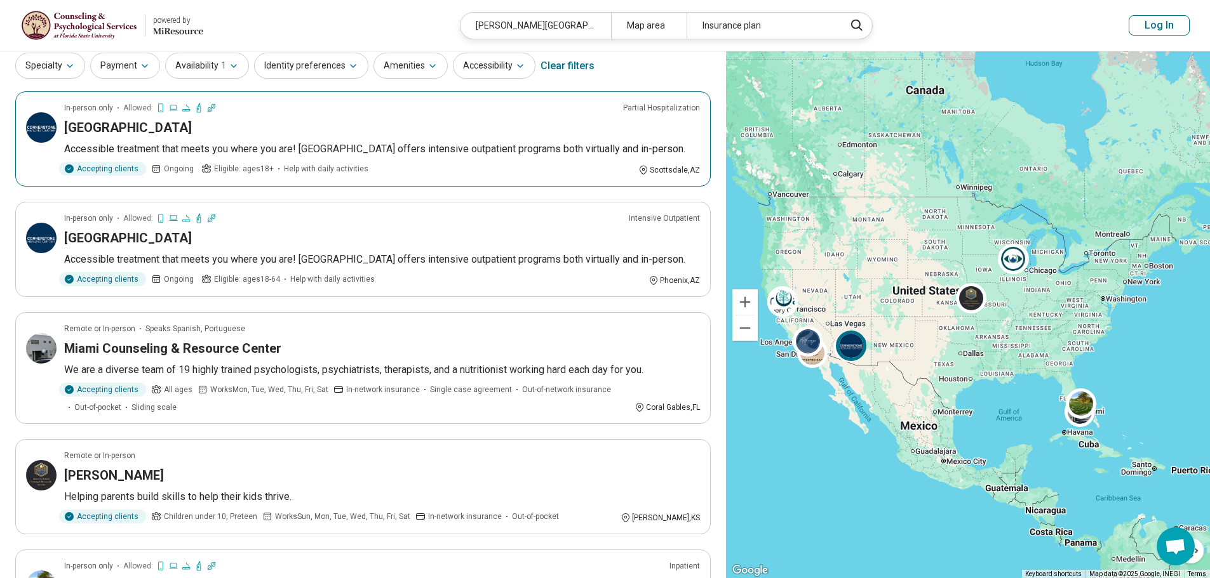
scroll to position [317, 0]
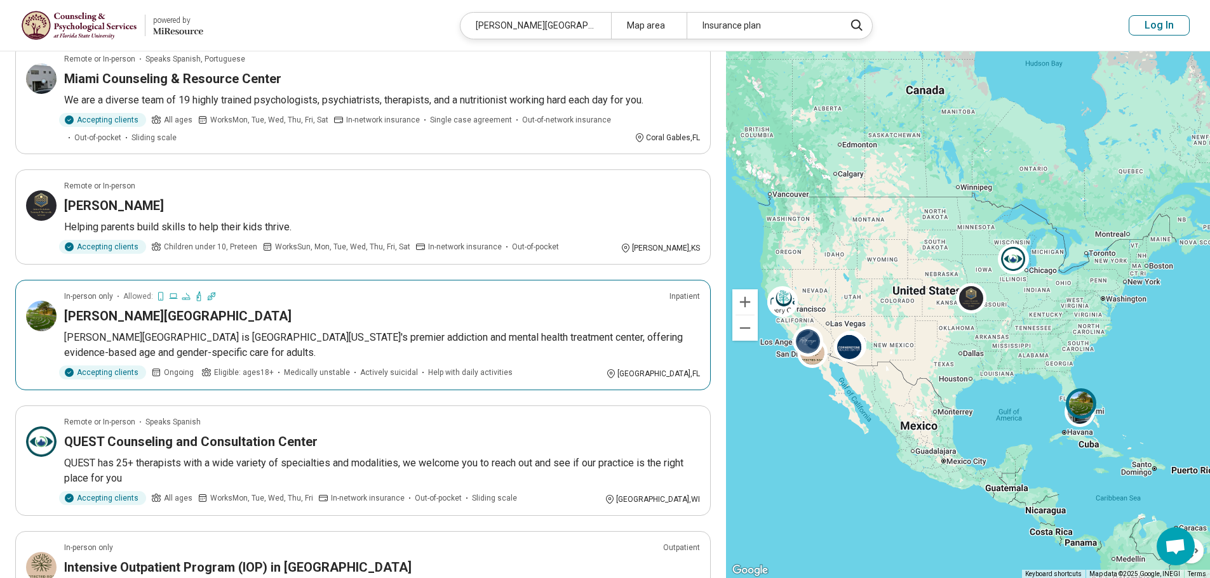
click at [581, 325] on div "[PERSON_NAME][GEOGRAPHIC_DATA]" at bounding box center [382, 316] width 636 height 18
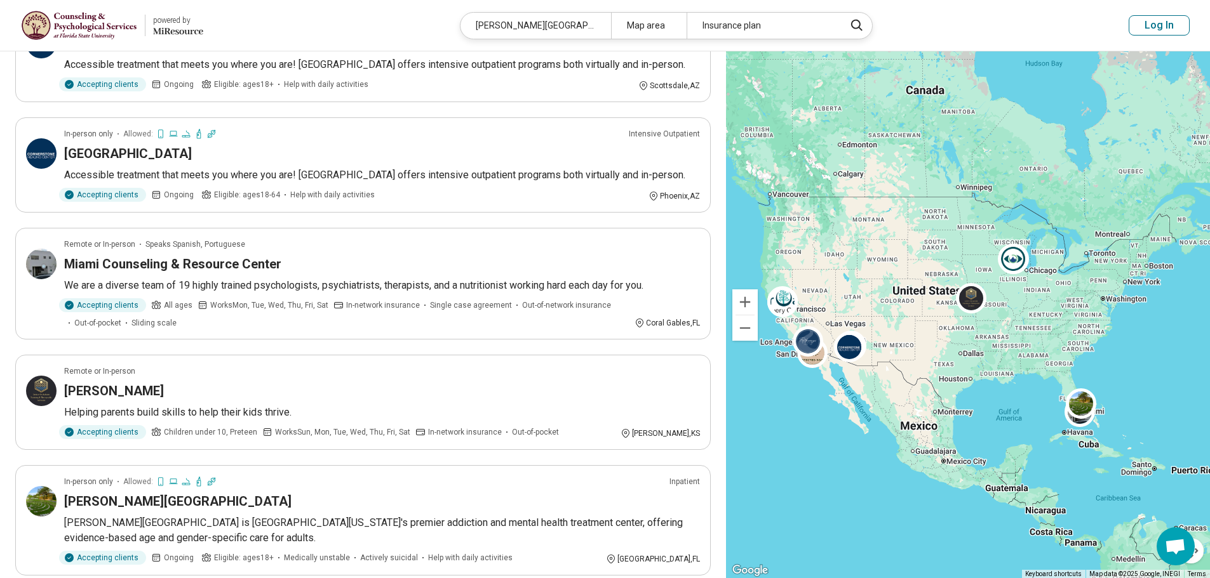
scroll to position [0, 0]
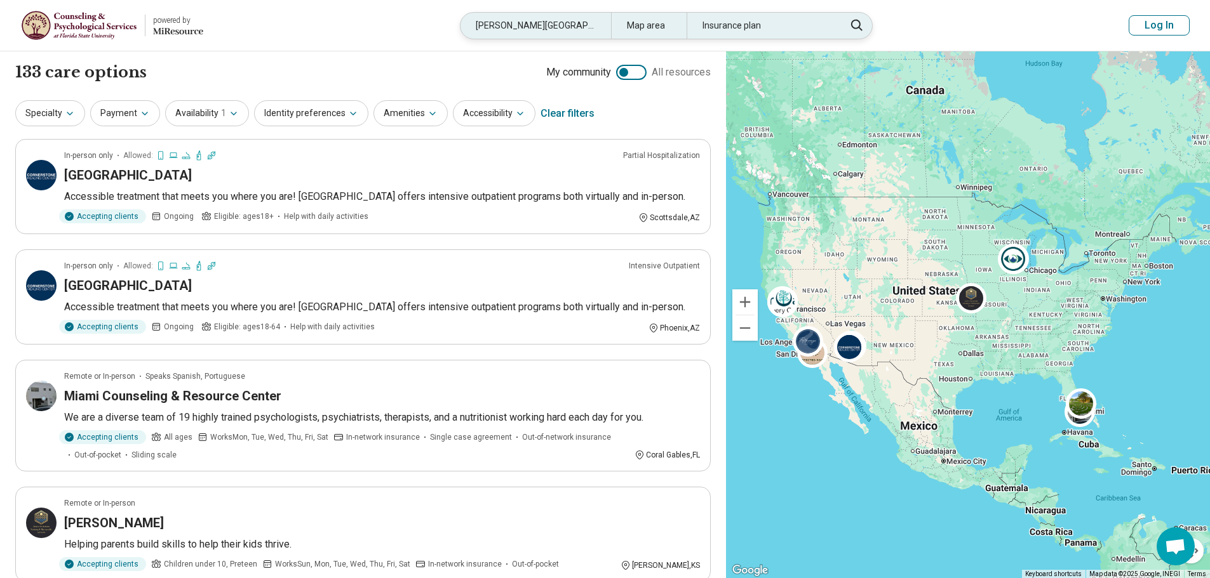
click at [538, 30] on div "hanley center" at bounding box center [535, 26] width 150 height 26
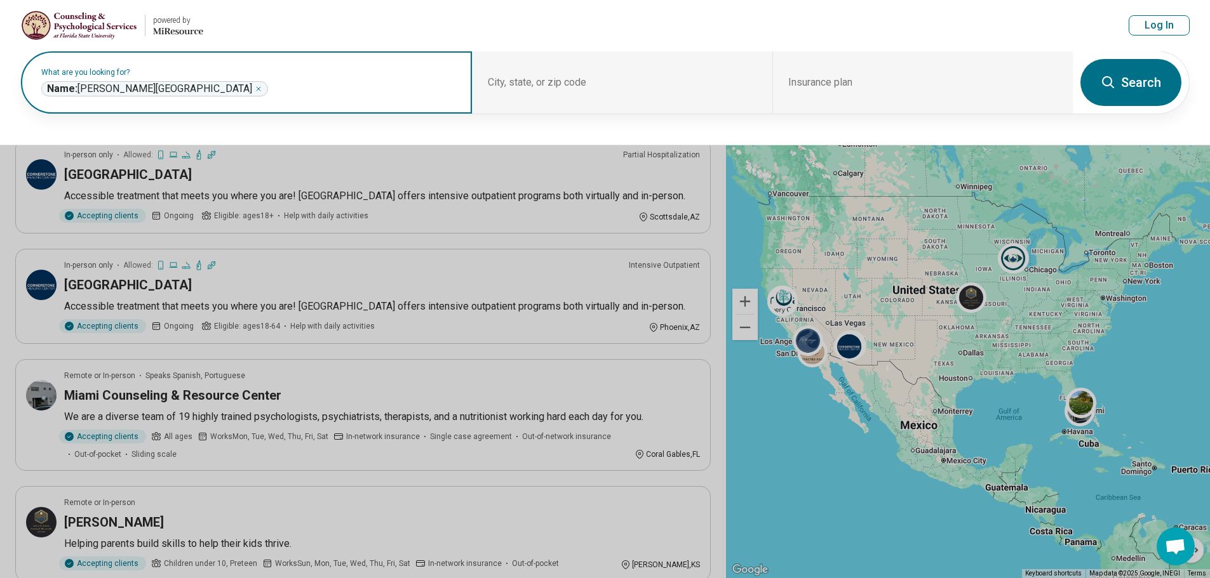
click at [255, 88] on icon "Remove" at bounding box center [259, 89] width 8 height 8
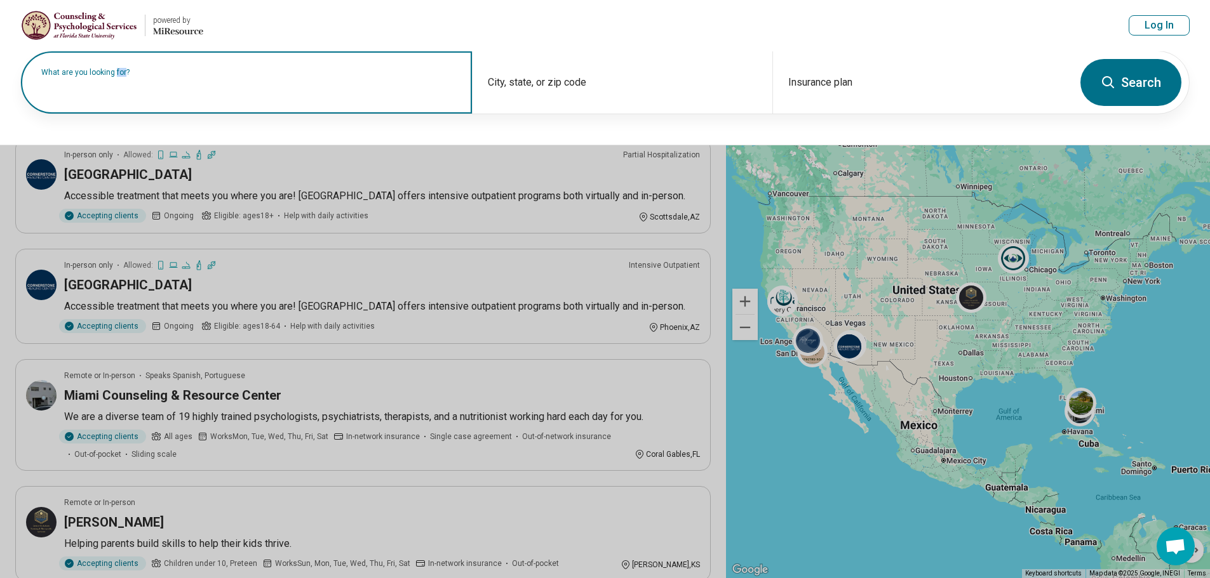
click at [148, 76] on label "What are you looking for?" at bounding box center [248, 73] width 415 height 8
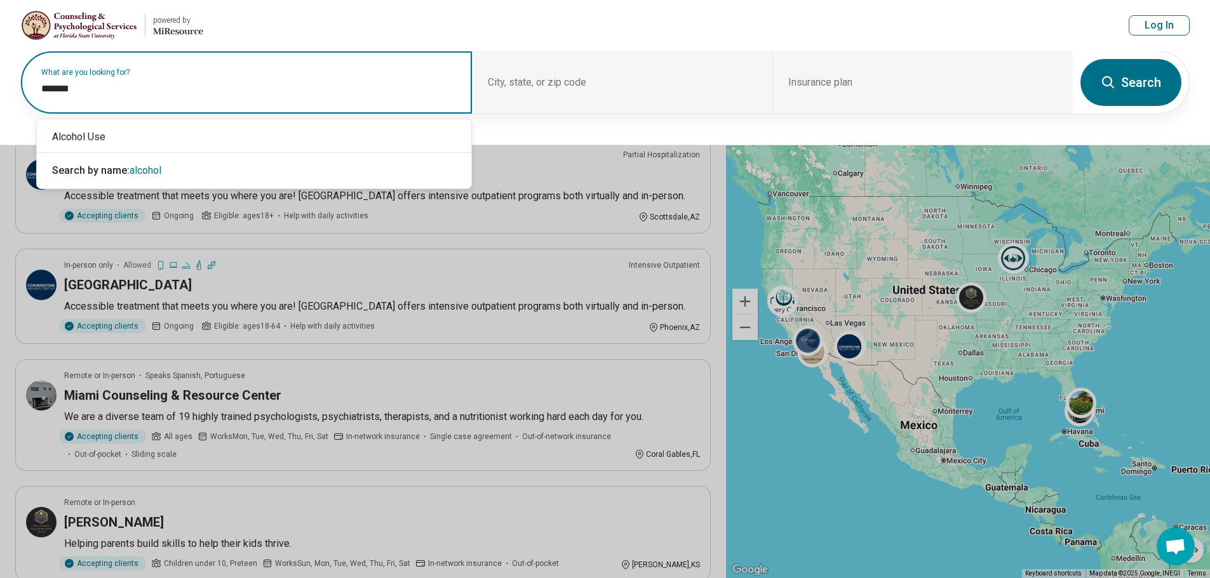
type input "*******"
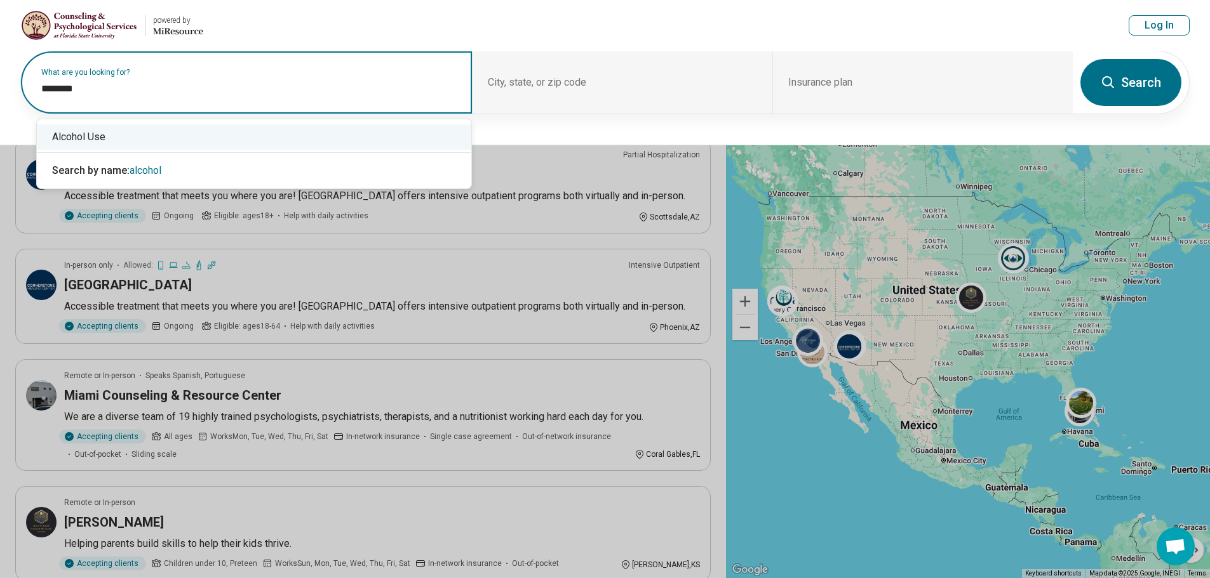
click at [82, 136] on div "Alcohol Use" at bounding box center [254, 136] width 434 height 25
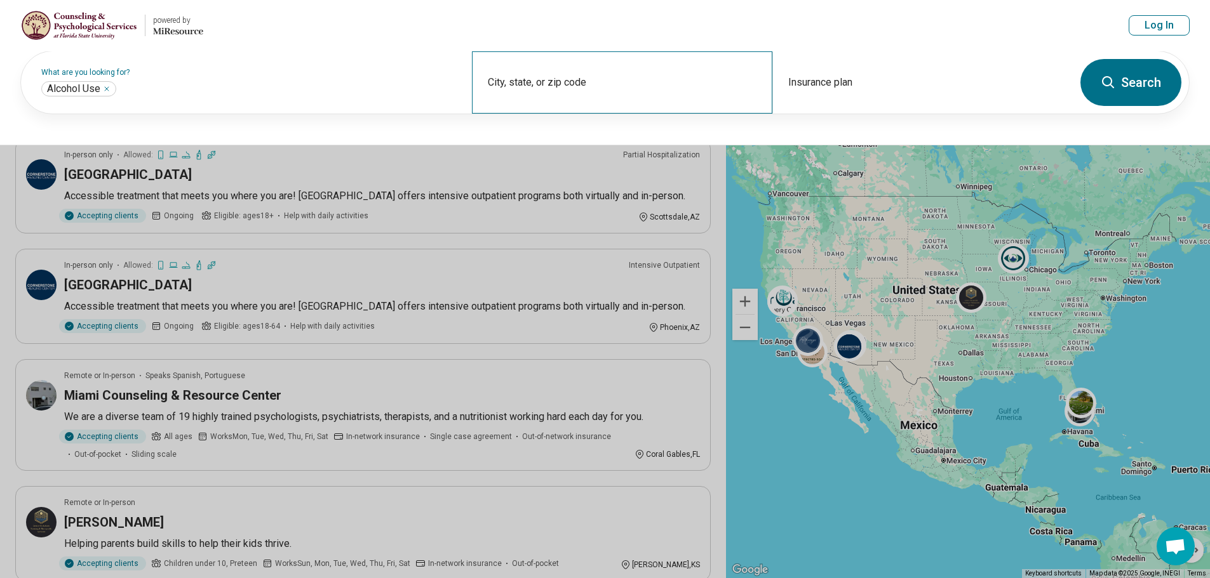
click at [528, 84] on div "City, state, or zip code" at bounding box center [622, 82] width 300 height 62
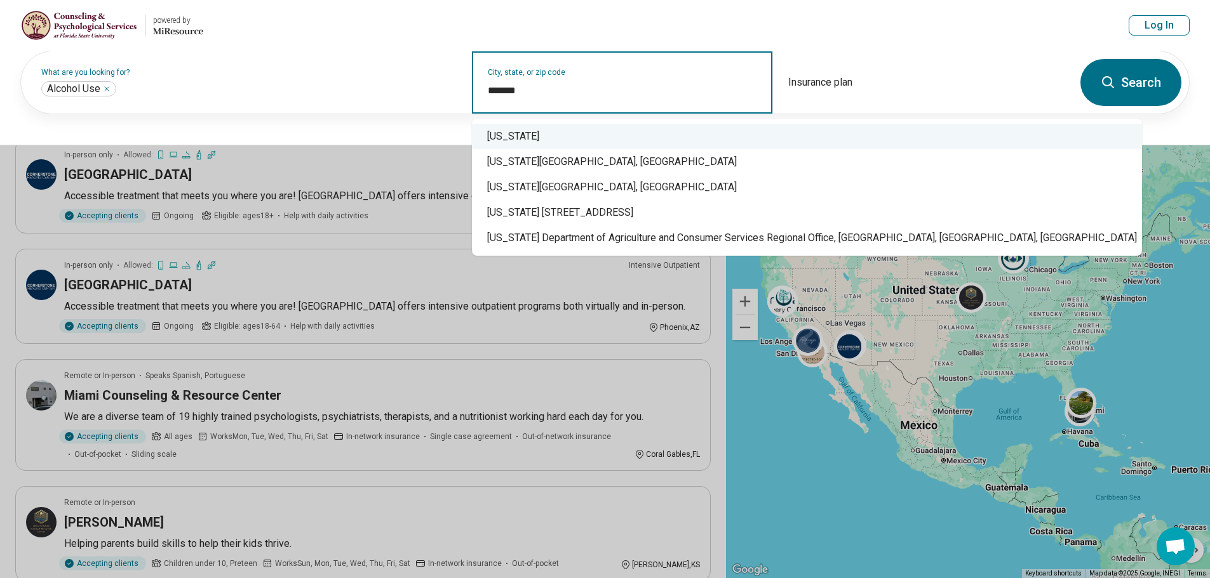
click at [513, 138] on div "[US_STATE]" at bounding box center [807, 136] width 670 height 25
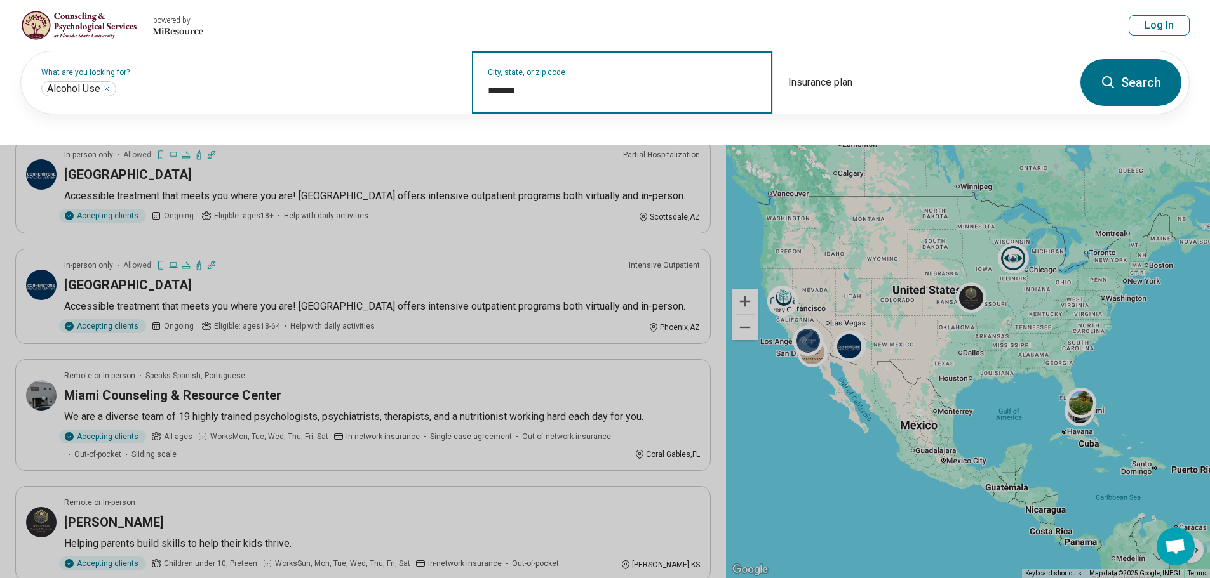
type input "*******"
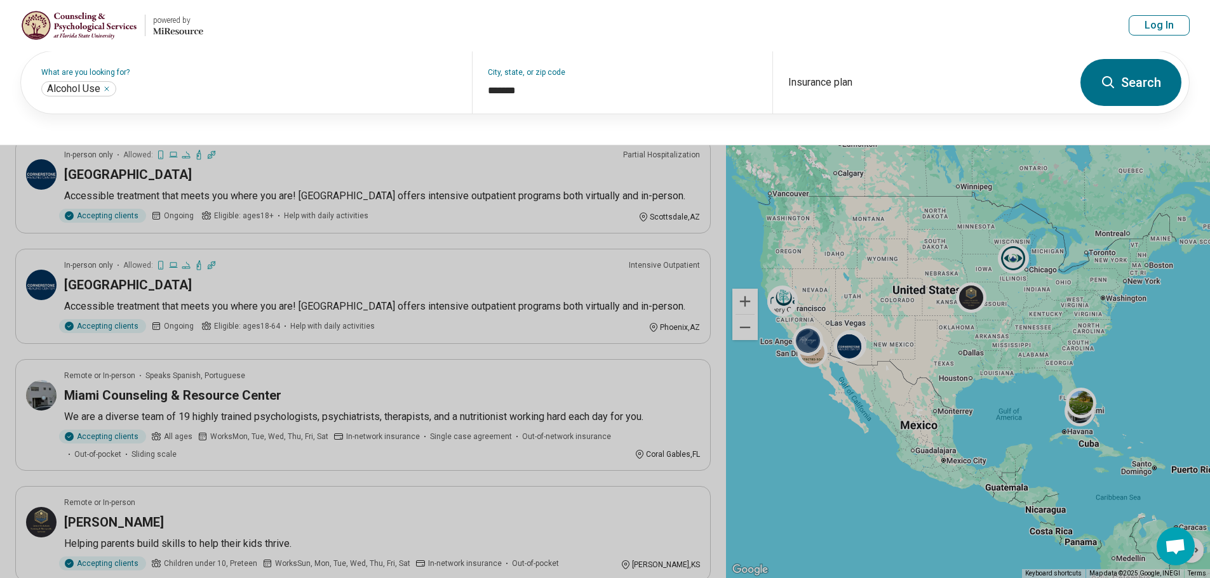
click at [1116, 79] on button "Search" at bounding box center [1130, 82] width 101 height 47
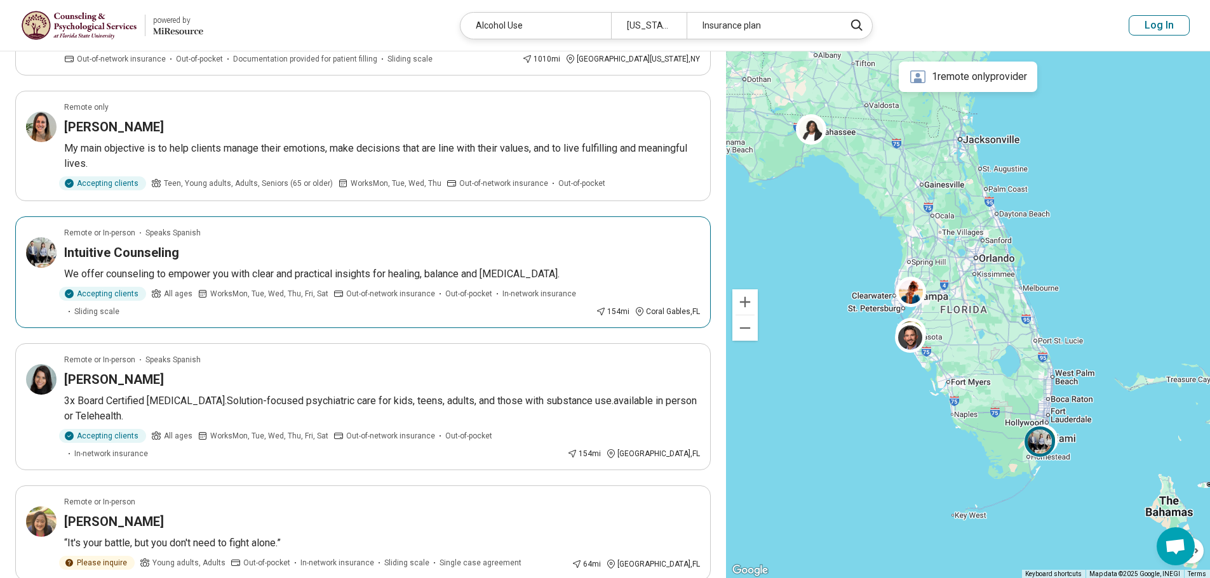
scroll to position [889, 0]
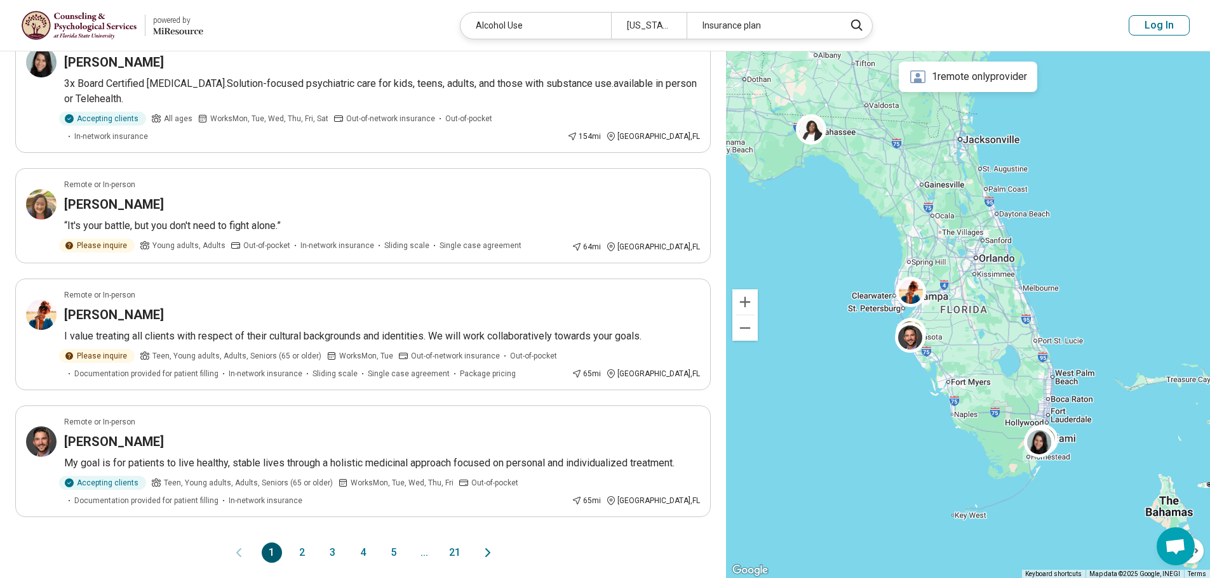
click at [300, 543] on button "2" at bounding box center [302, 553] width 20 height 20
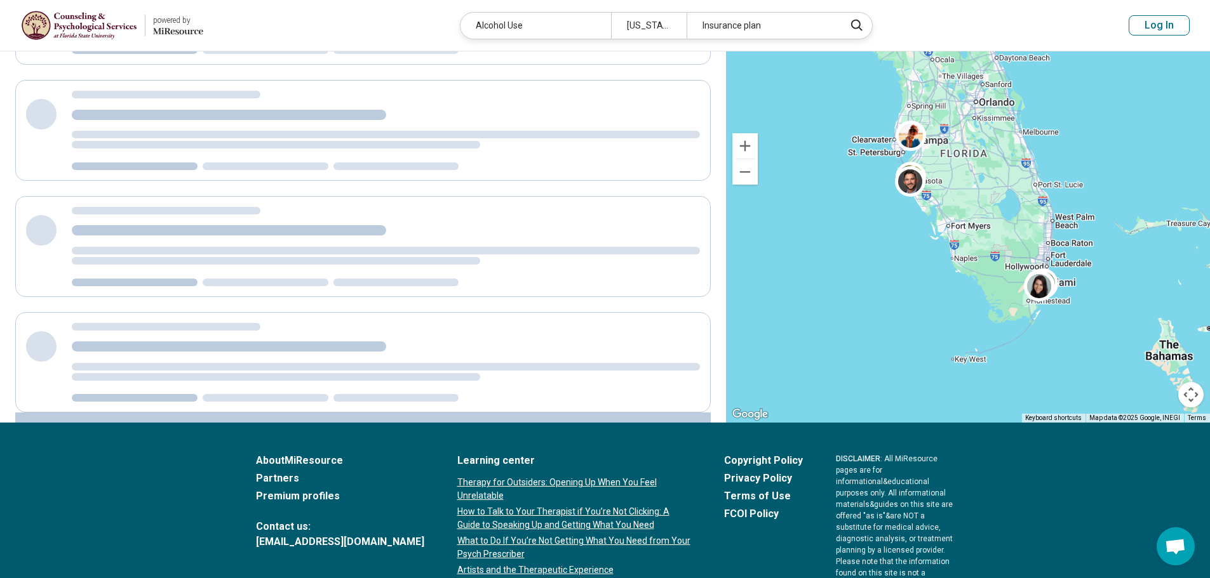
scroll to position [0, 0]
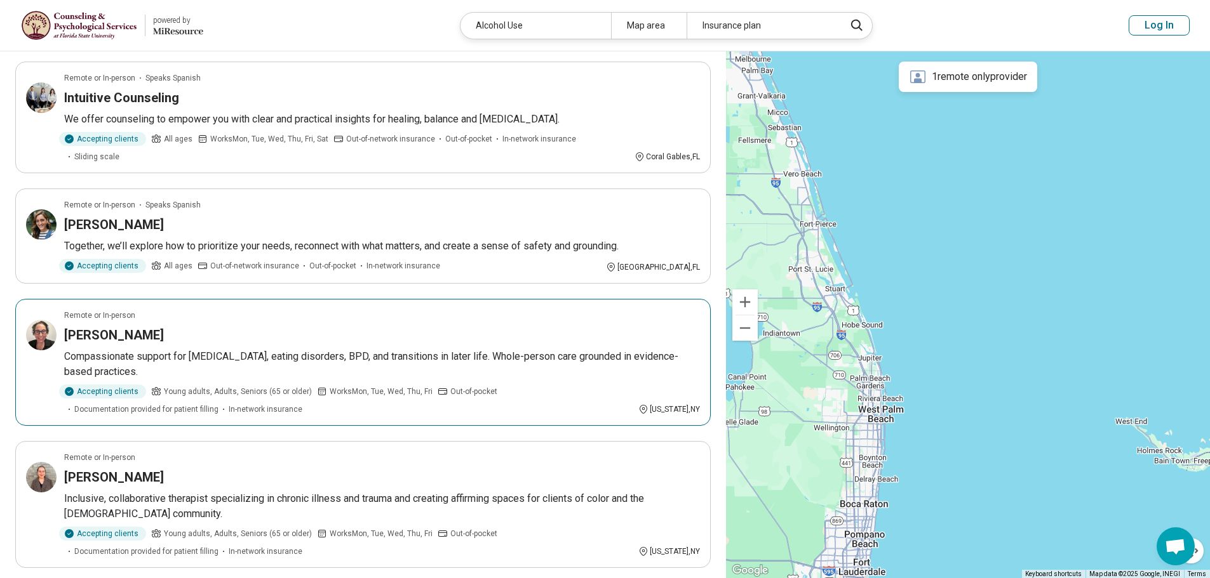
scroll to position [825, 0]
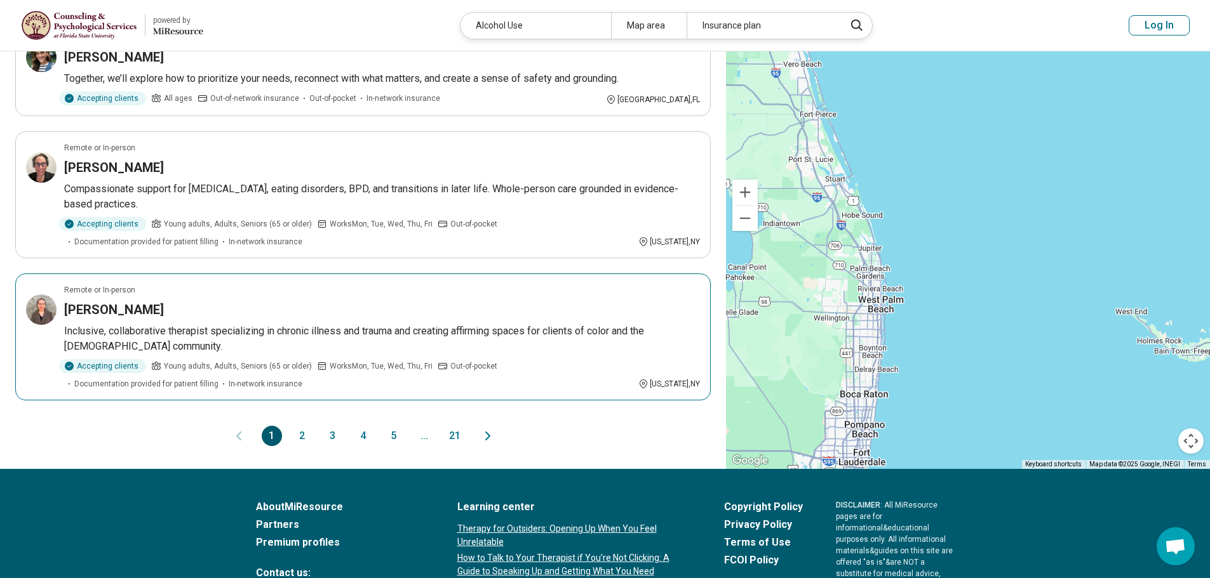
drag, startPoint x: 363, startPoint y: 451, endPoint x: 374, endPoint y: 424, distance: 28.8
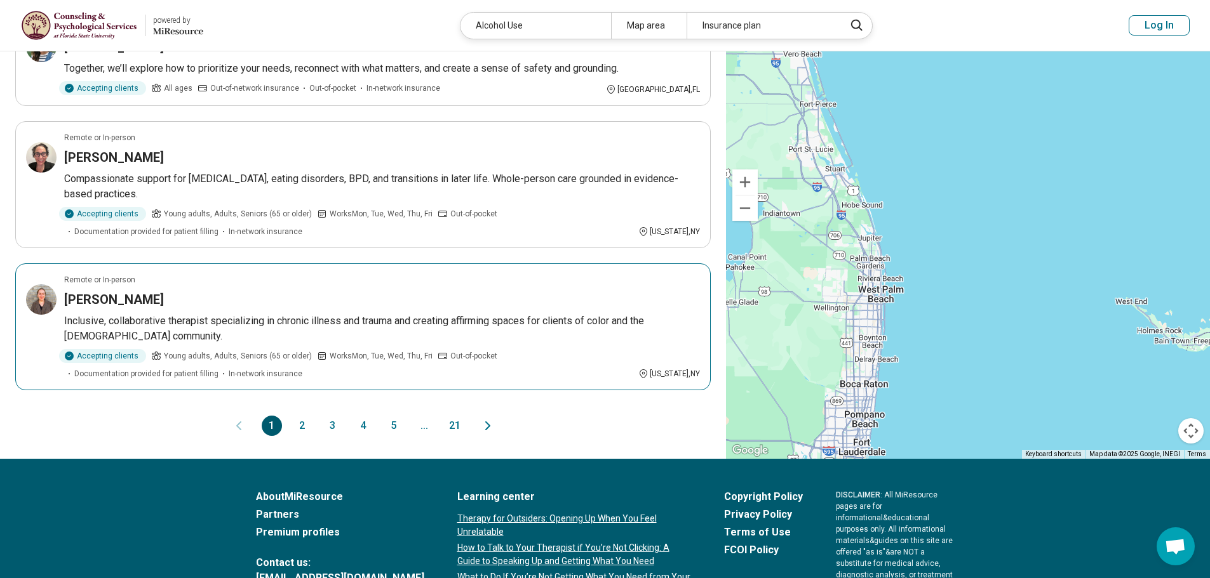
scroll to position [1143, 0]
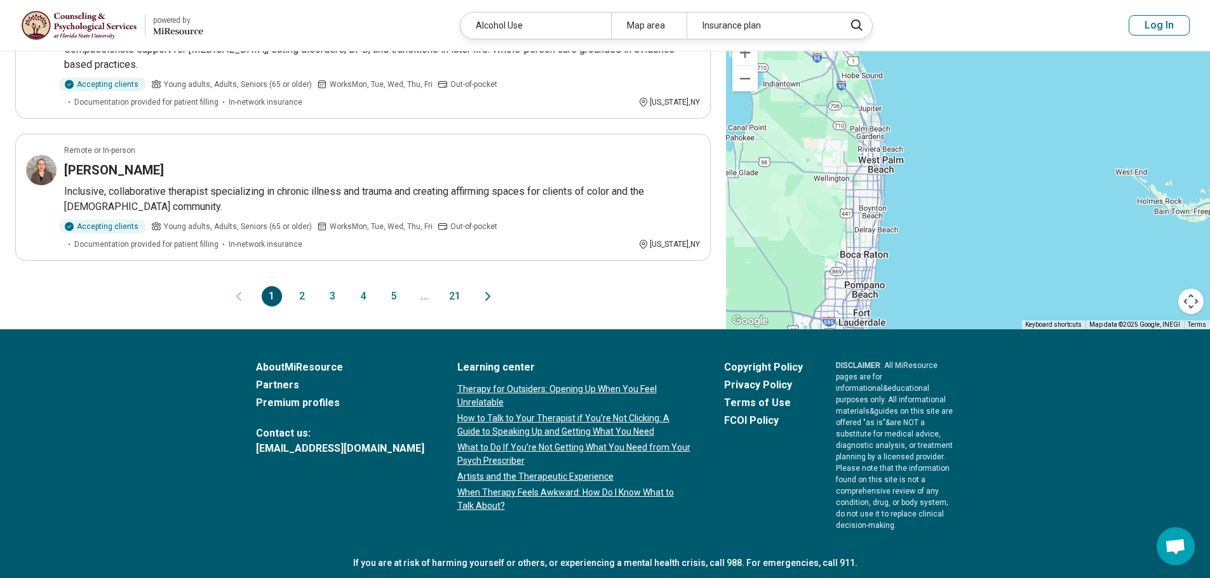
drag, startPoint x: 374, startPoint y: 424, endPoint x: 213, endPoint y: 345, distance: 178.9
click at [174, 349] on footer "About MiResource Partners Premium profiles Contact us: support@miresource.com L…" at bounding box center [605, 478] width 1210 height 297
click at [300, 286] on button "2" at bounding box center [302, 296] width 20 height 20
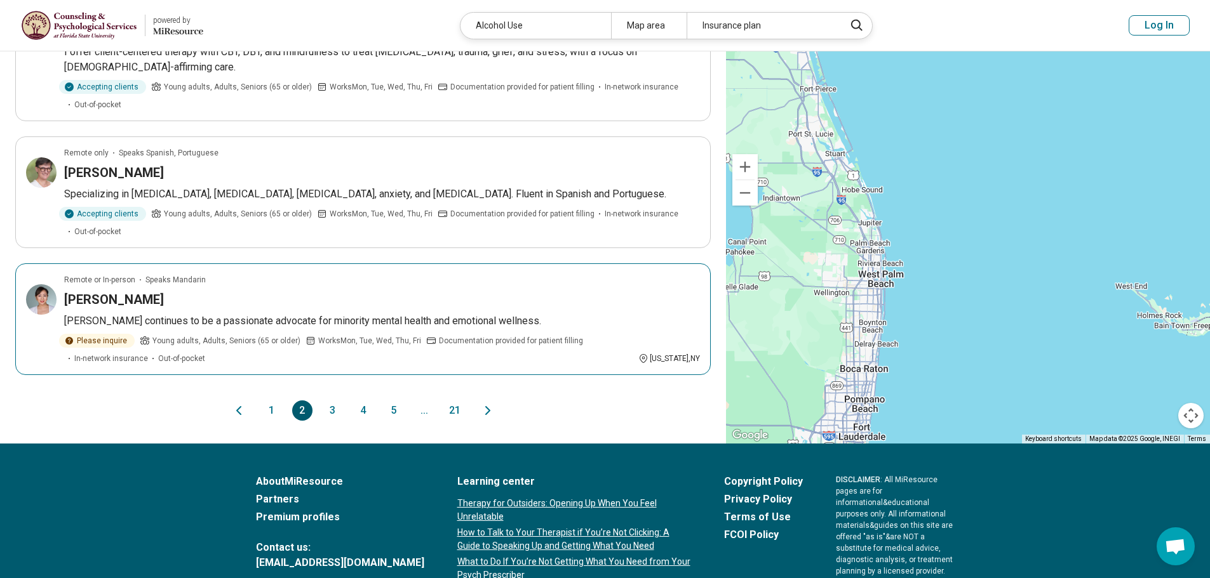
scroll to position [1191, 0]
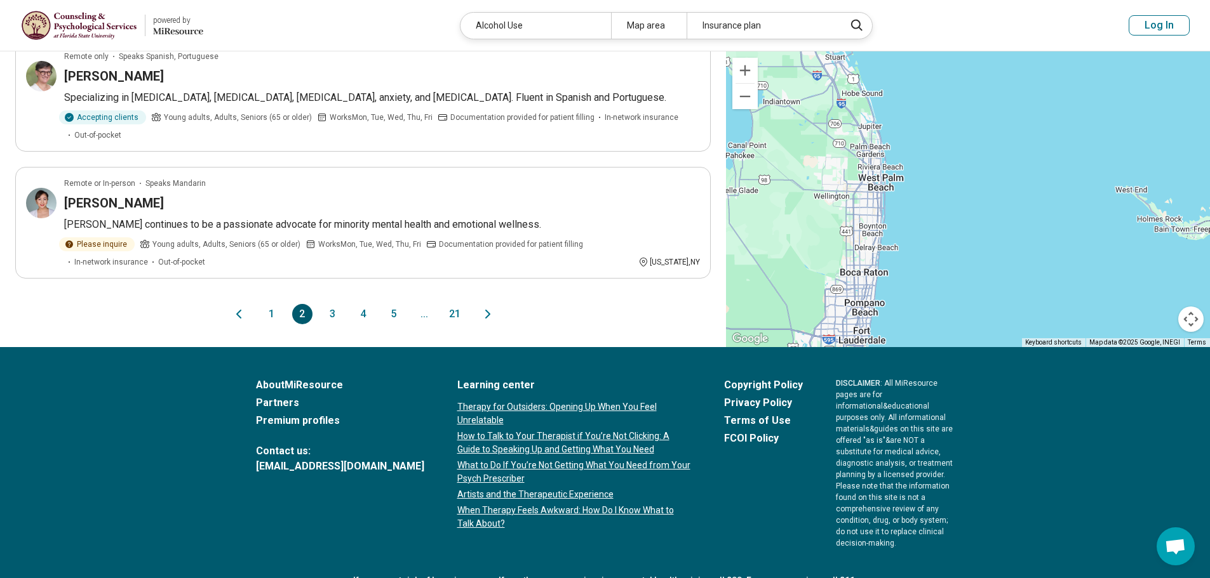
click at [332, 304] on button "3" at bounding box center [333, 314] width 20 height 20
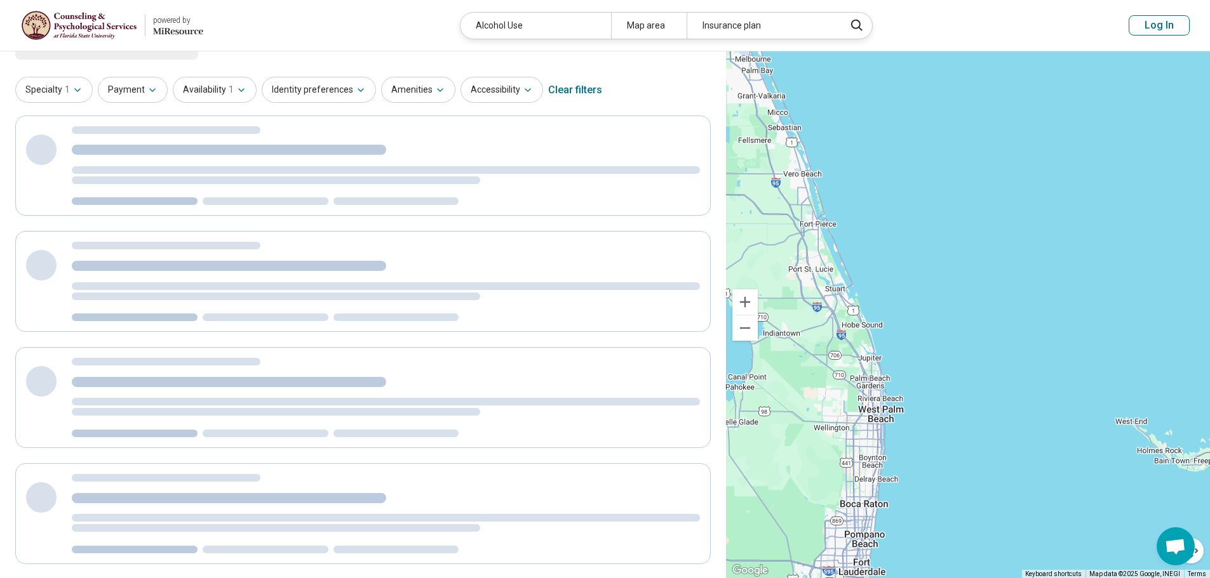
scroll to position [0, 0]
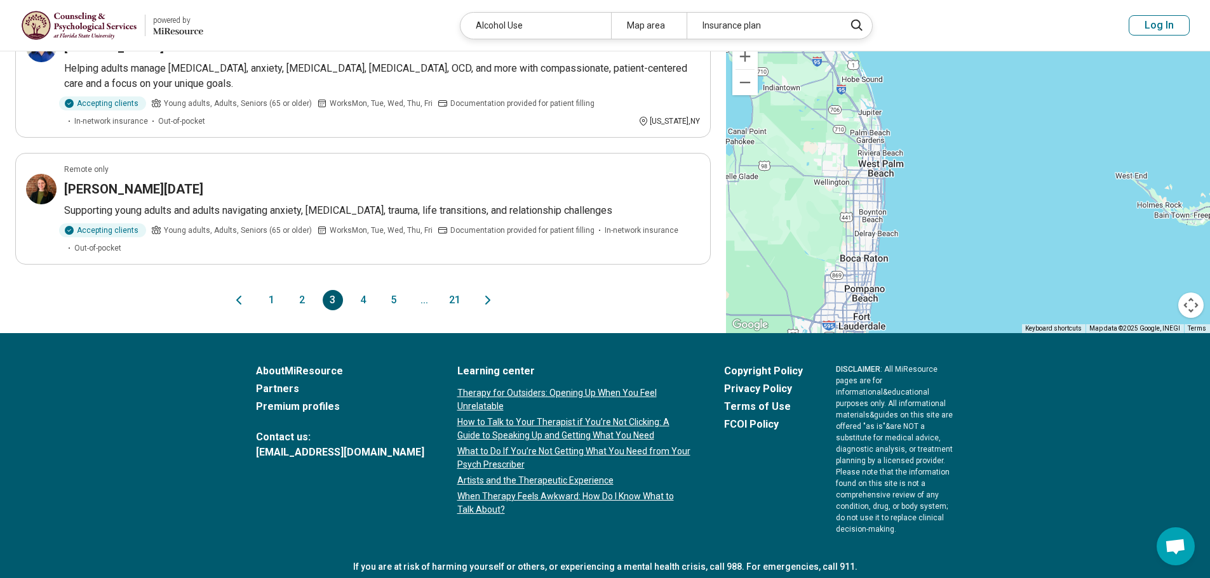
click at [361, 290] on button "4" at bounding box center [363, 300] width 20 height 20
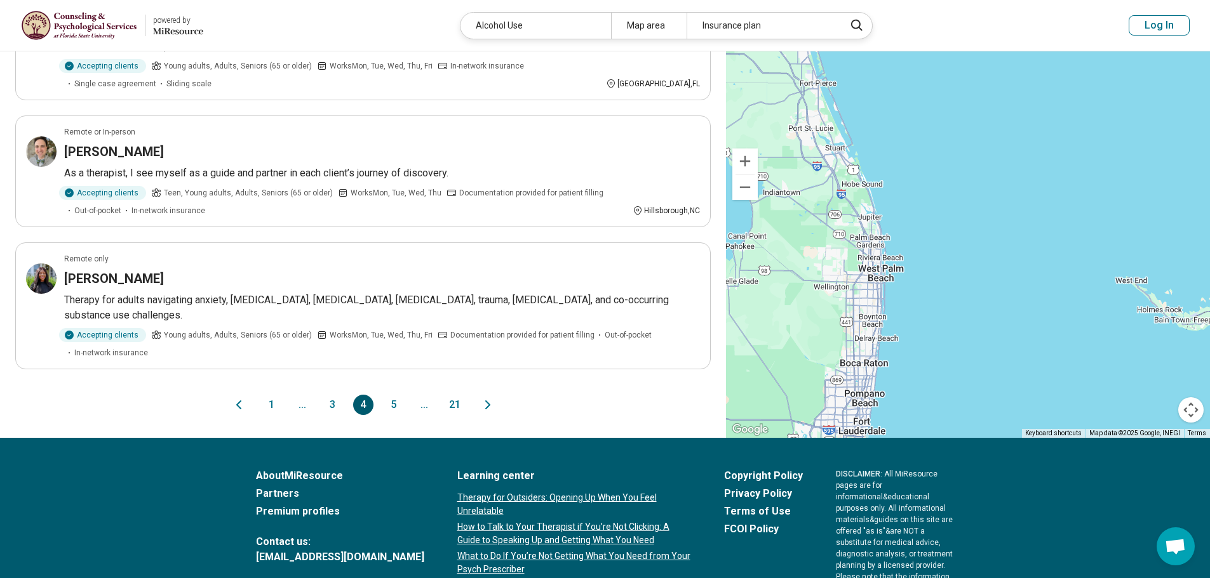
scroll to position [1111, 0]
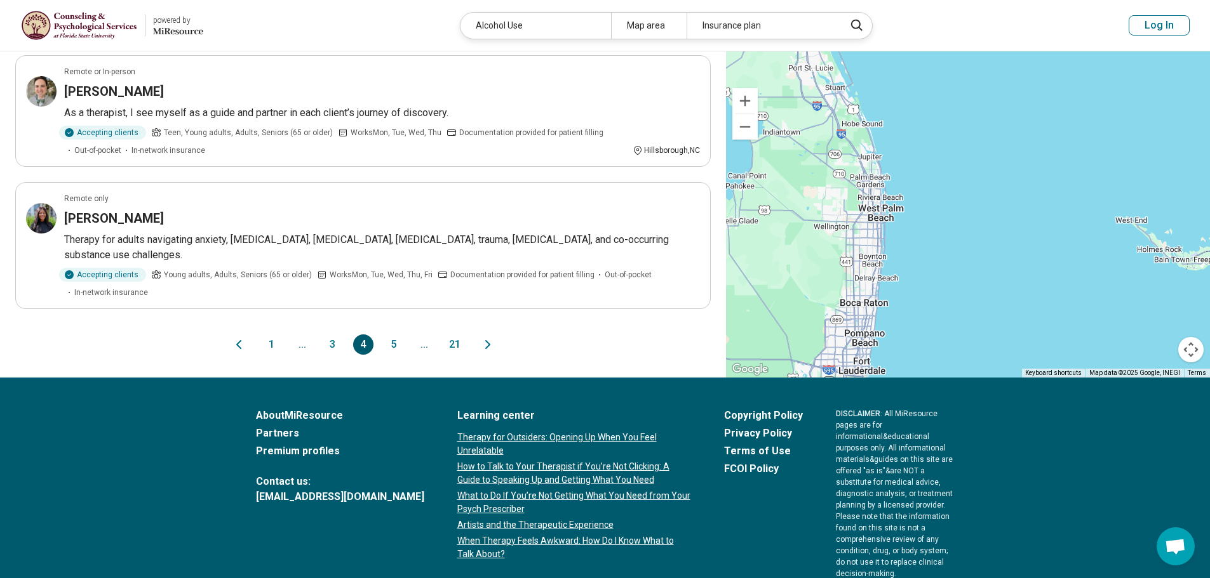
click at [394, 335] on button "5" at bounding box center [394, 345] width 20 height 20
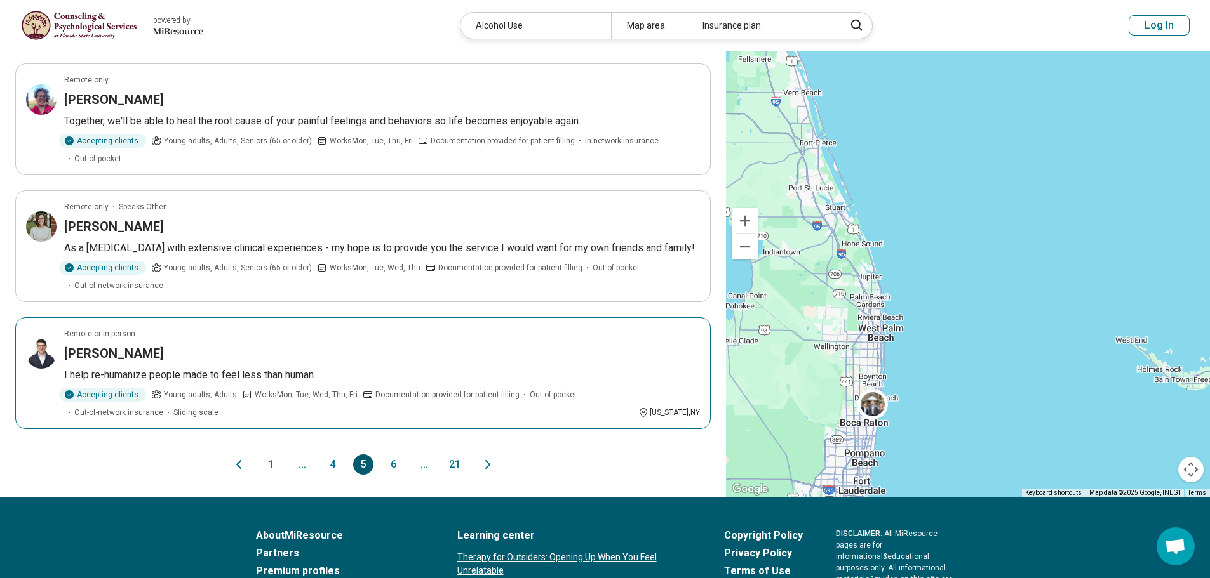
scroll to position [1190, 0]
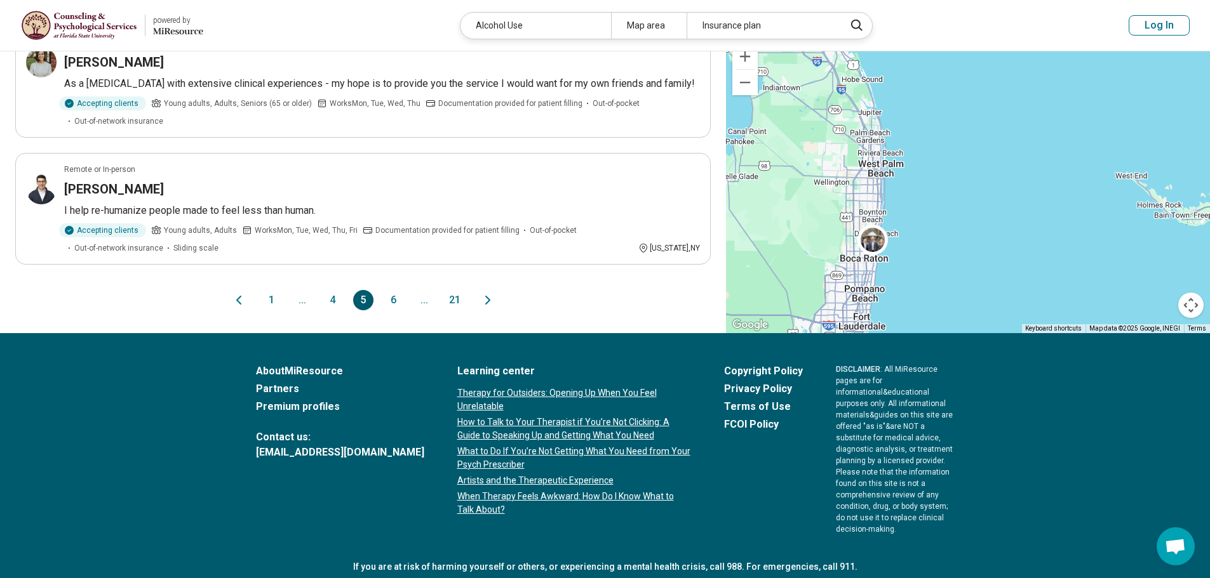
click at [391, 290] on button "6" at bounding box center [394, 300] width 20 height 20
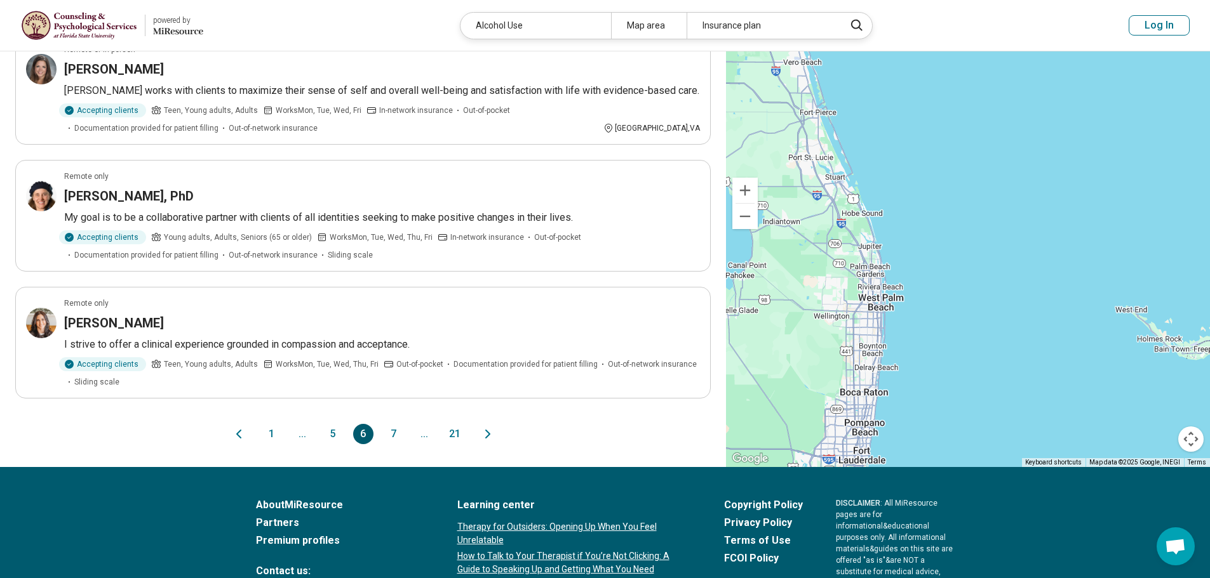
scroll to position [1158, 0]
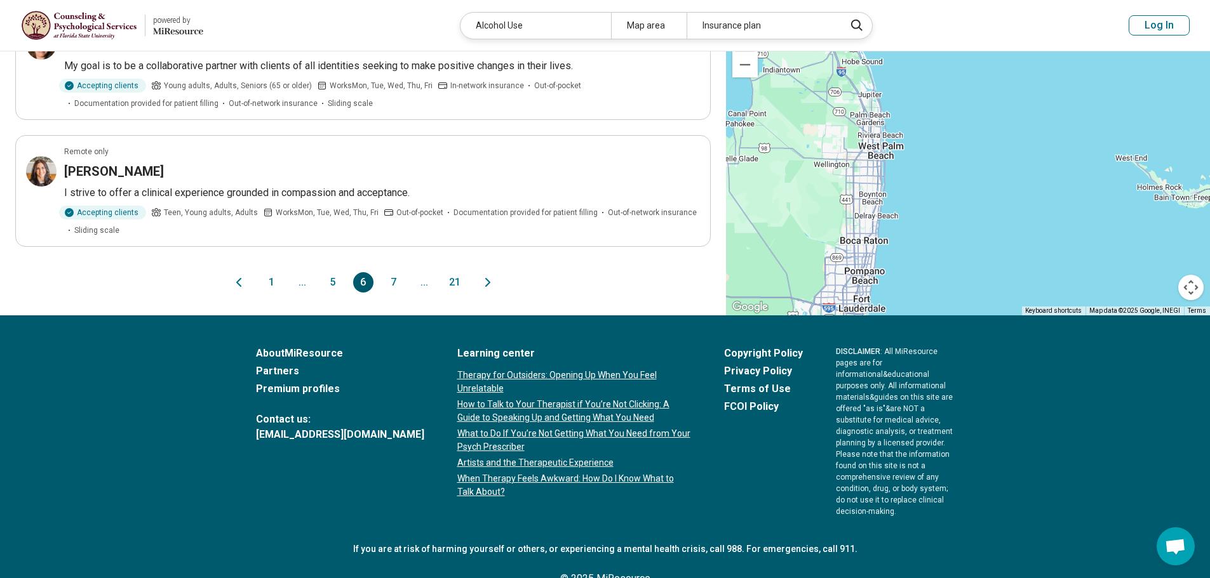
click at [395, 272] on button "7" at bounding box center [394, 282] width 20 height 20
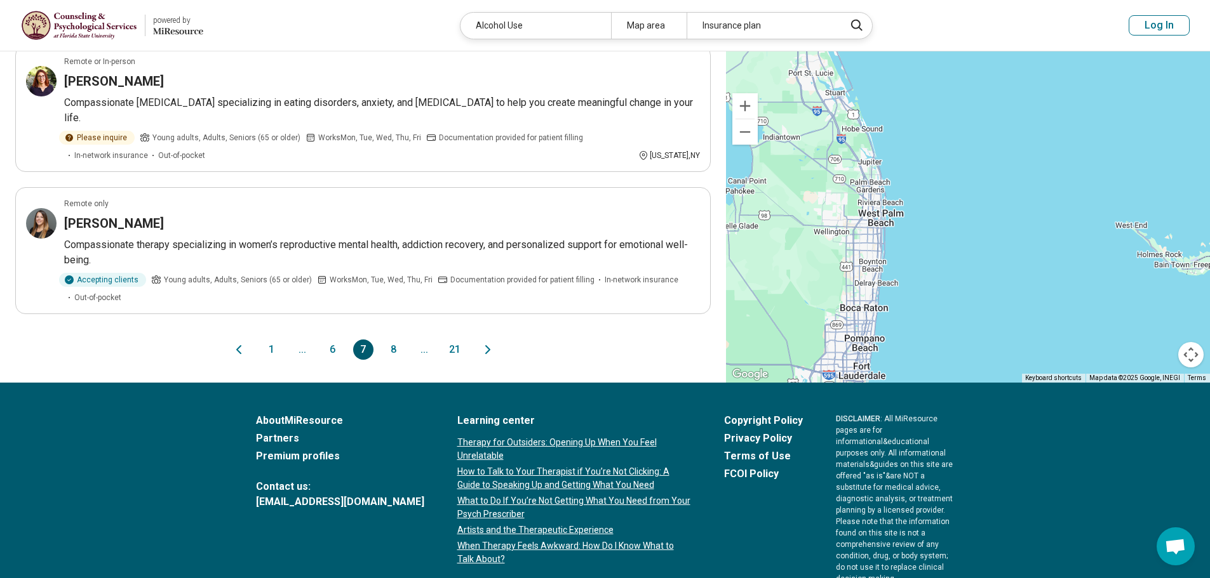
scroll to position [1236, 0]
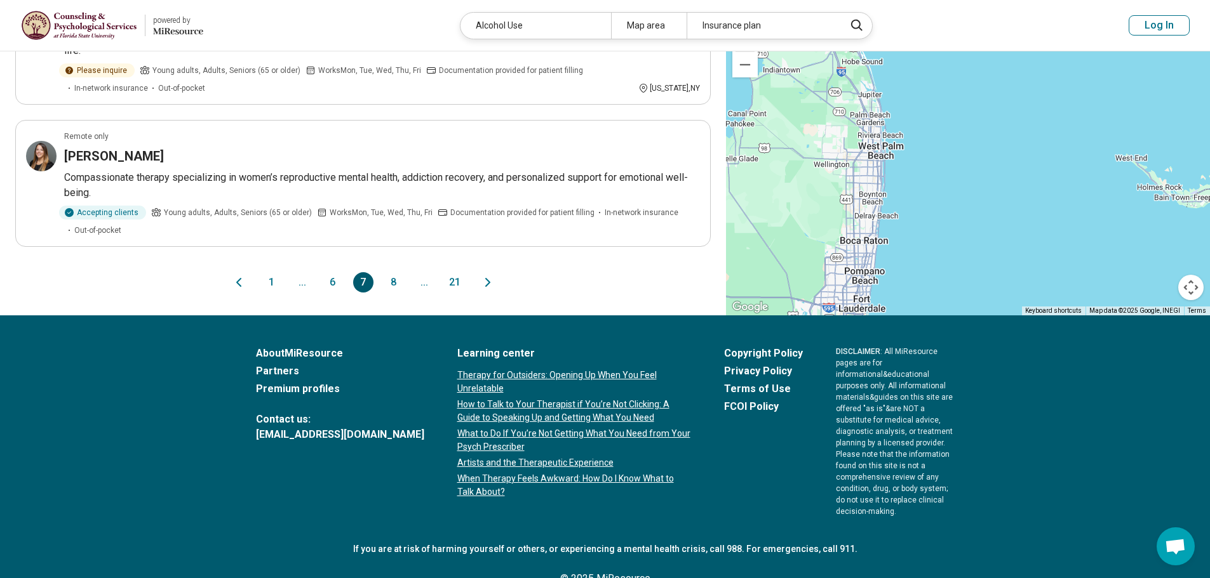
click at [397, 272] on button "8" at bounding box center [394, 282] width 20 height 20
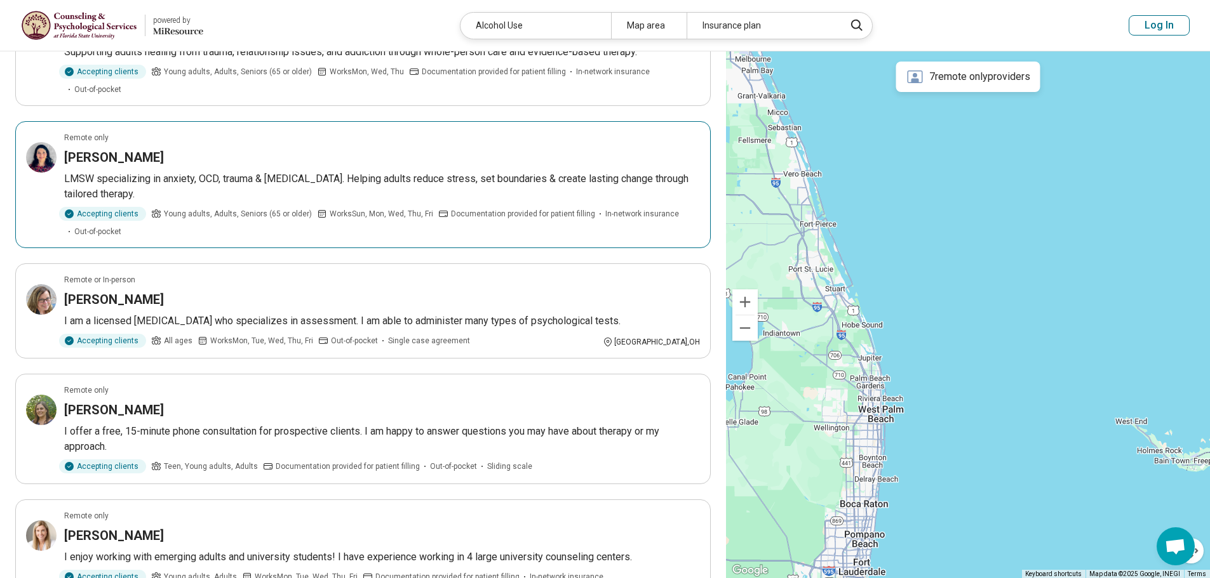
scroll to position [1204, 0]
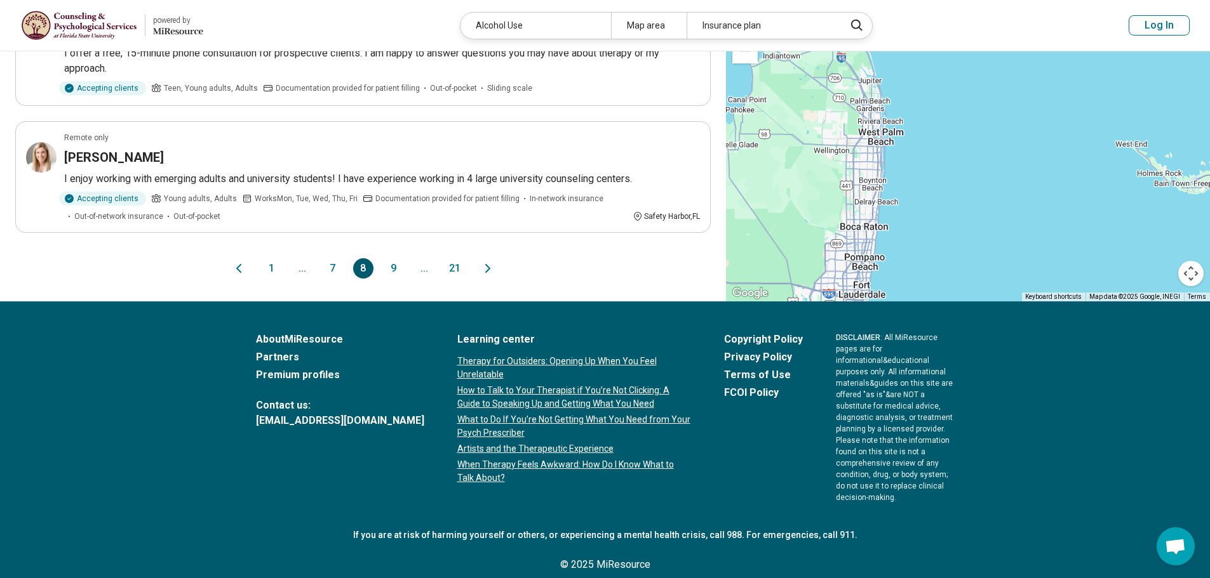
click at [391, 264] on button "9" at bounding box center [394, 268] width 20 height 20
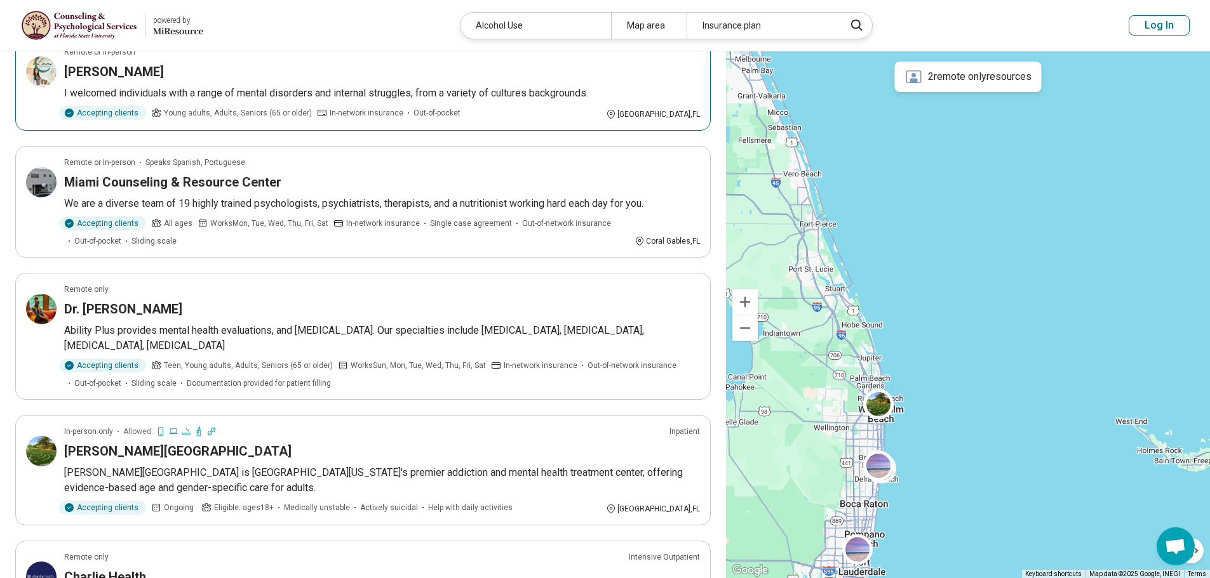
scroll to position [0, 0]
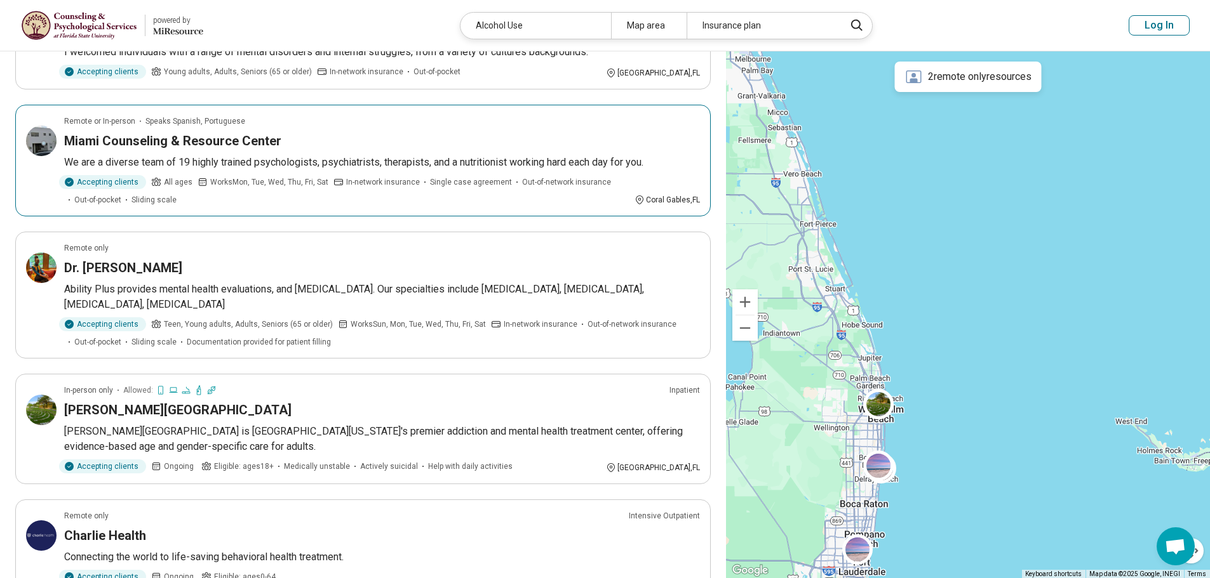
click at [526, 132] on div "Miami Counseling & Resource Center" at bounding box center [382, 141] width 636 height 18
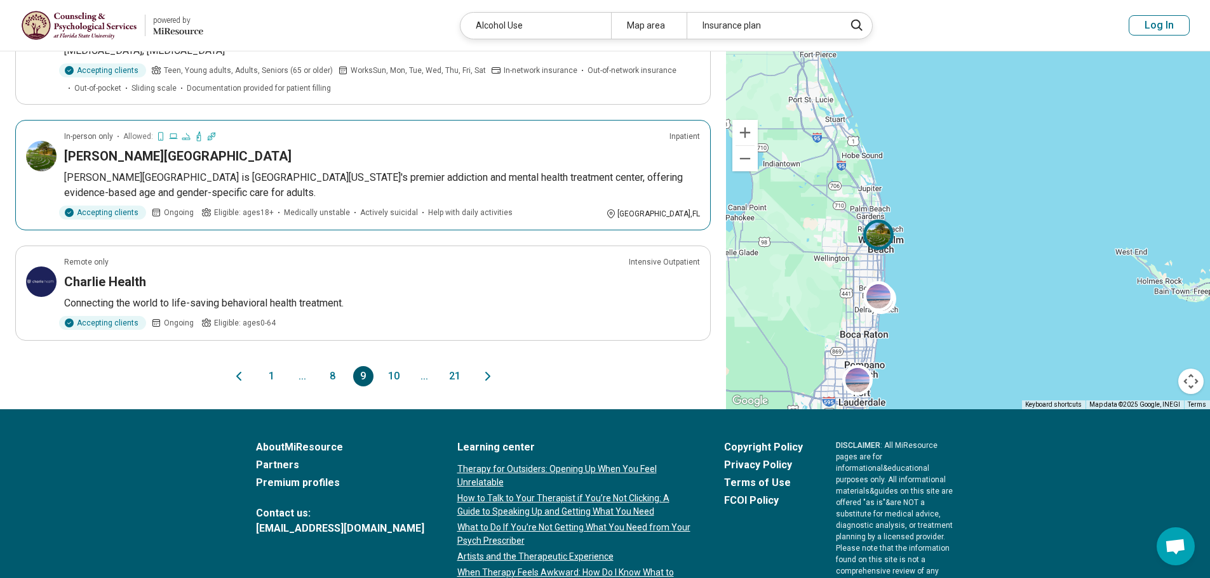
scroll to position [952, 0]
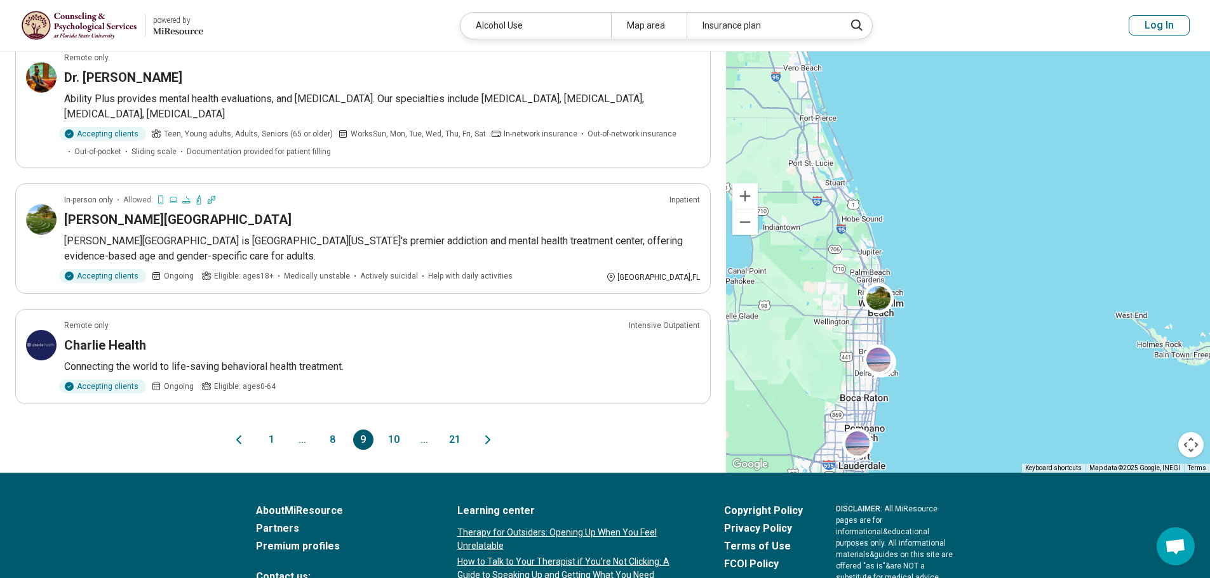
click at [394, 430] on button "10" at bounding box center [394, 440] width 20 height 20
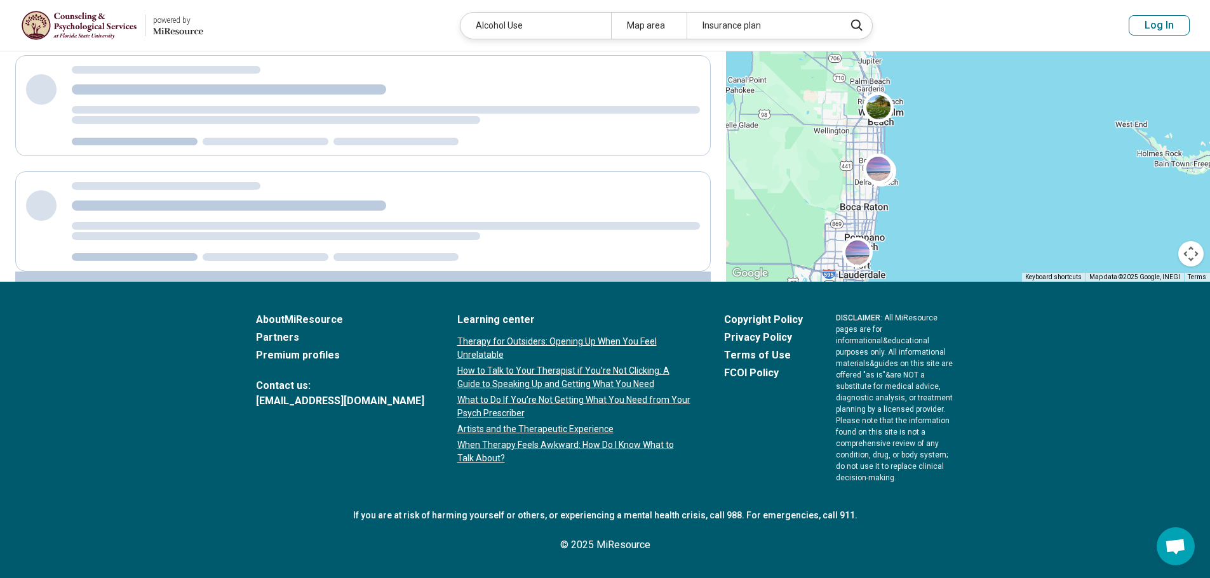
scroll to position [0, 0]
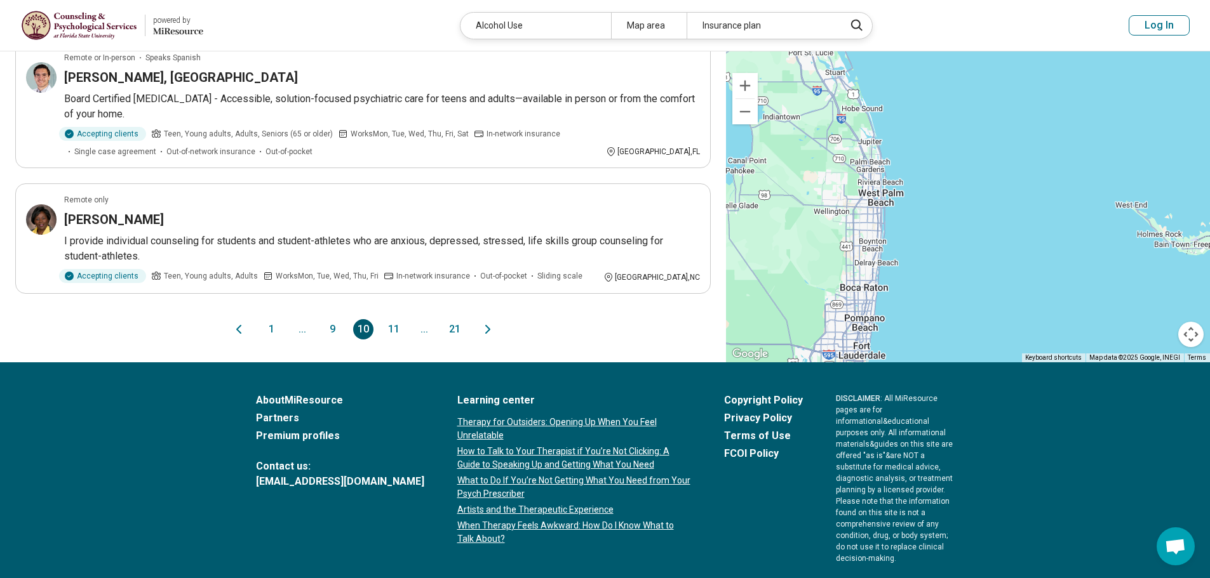
click at [388, 324] on button "11" at bounding box center [394, 329] width 20 height 20
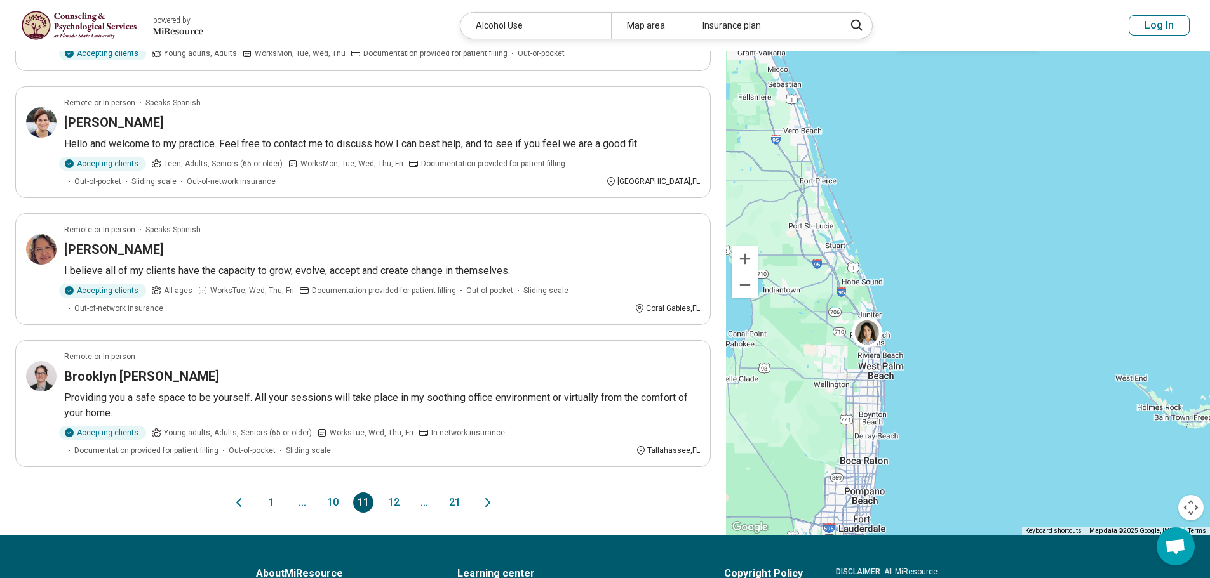
scroll to position [1050, 0]
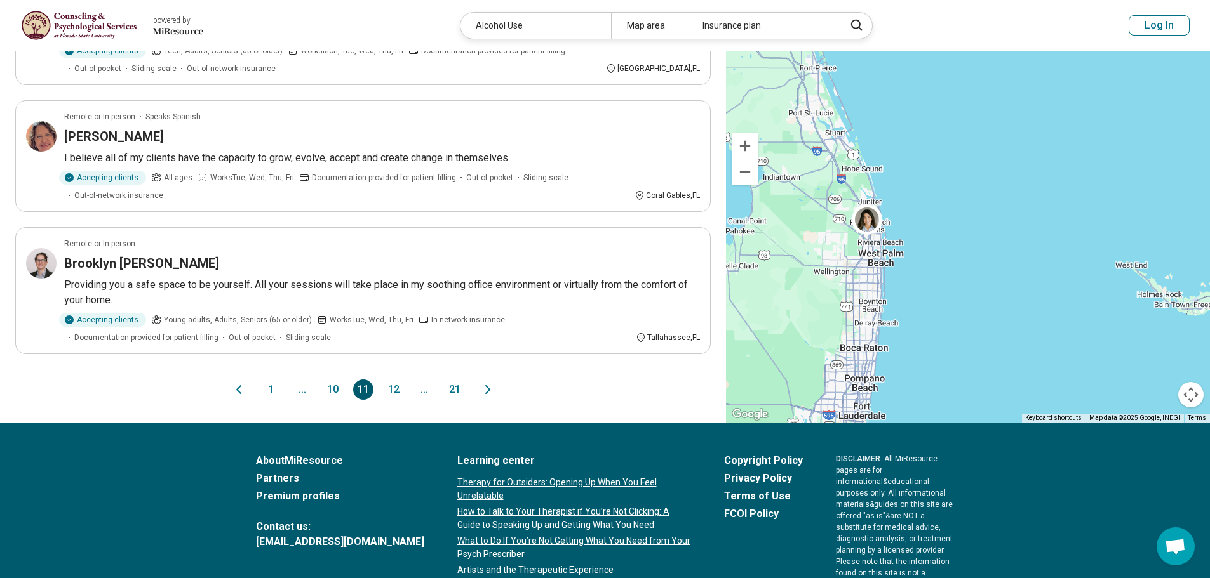
click at [394, 389] on button "12" at bounding box center [394, 390] width 20 height 20
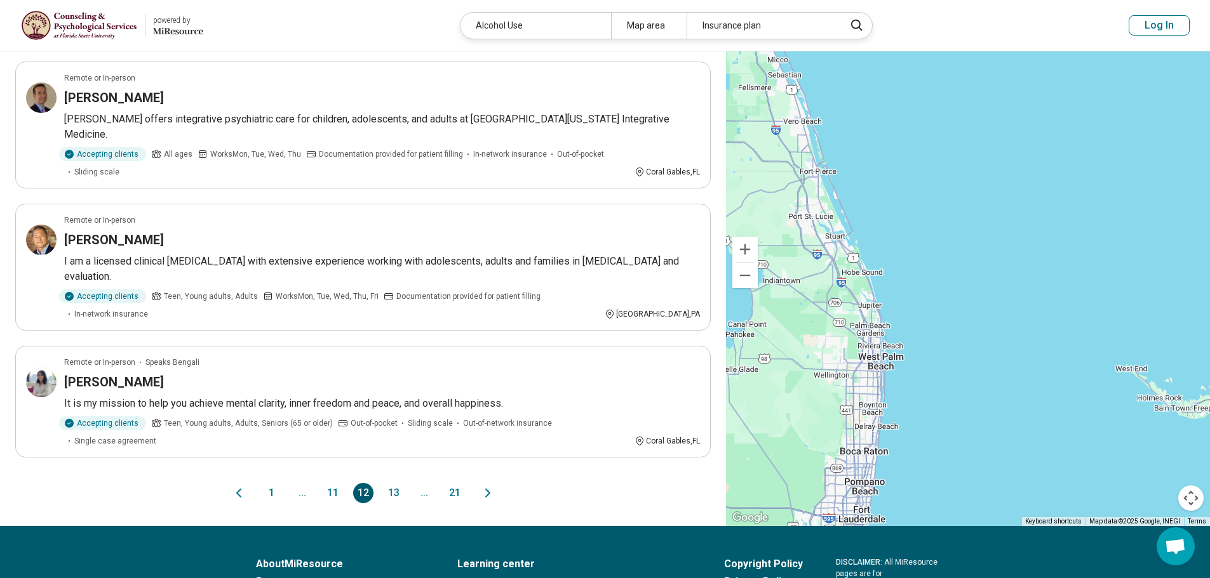
scroll to position [1079, 0]
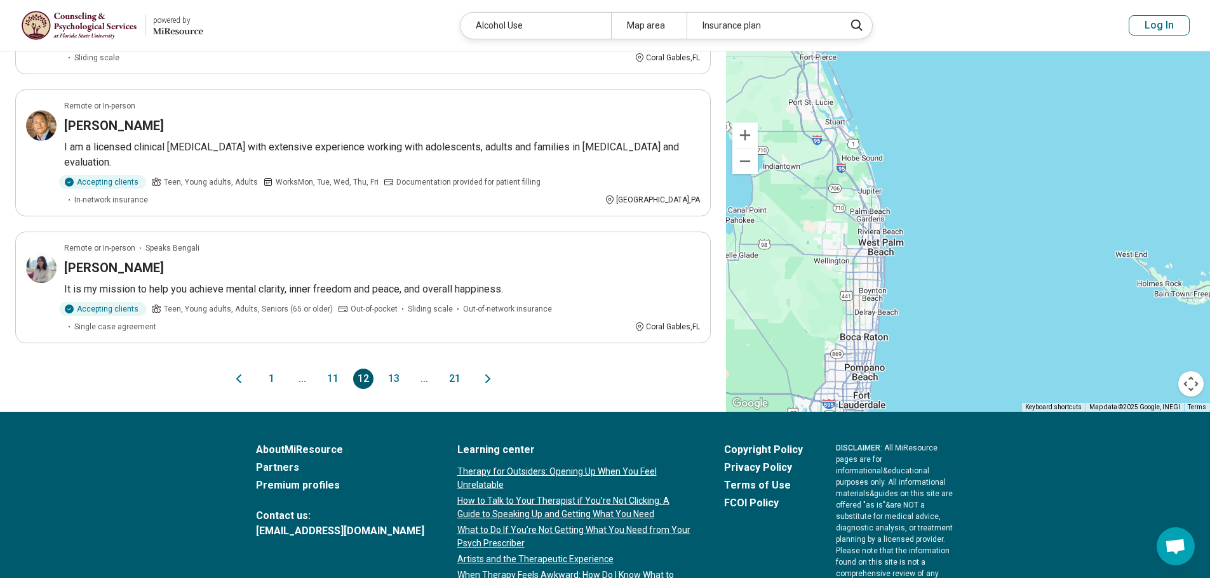
click at [396, 369] on button "13" at bounding box center [394, 379] width 20 height 20
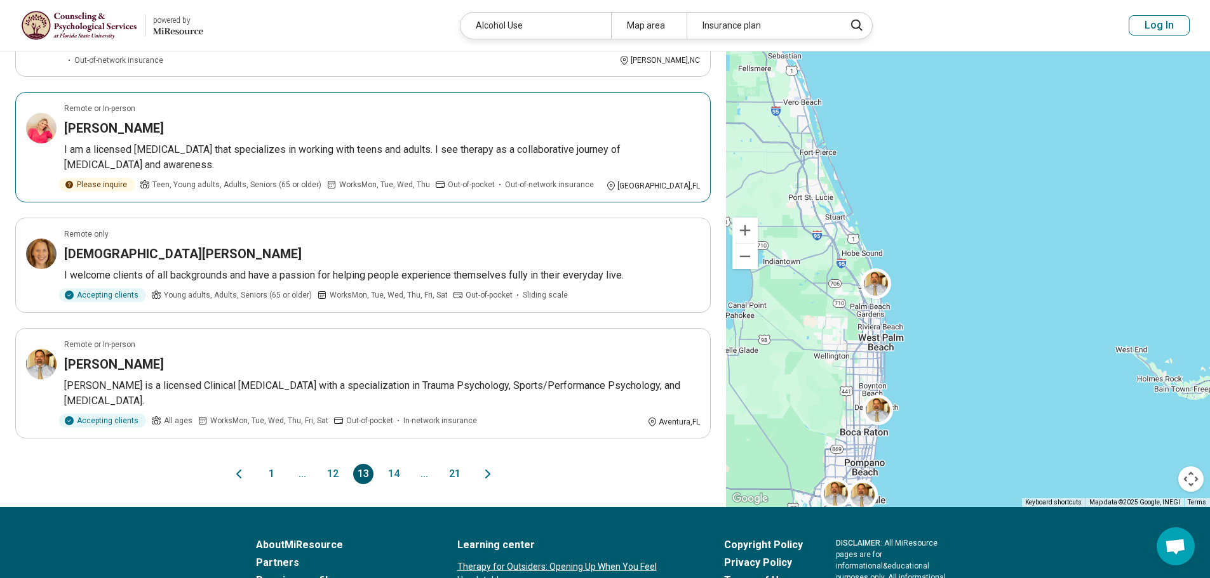
scroll to position [1016, 0]
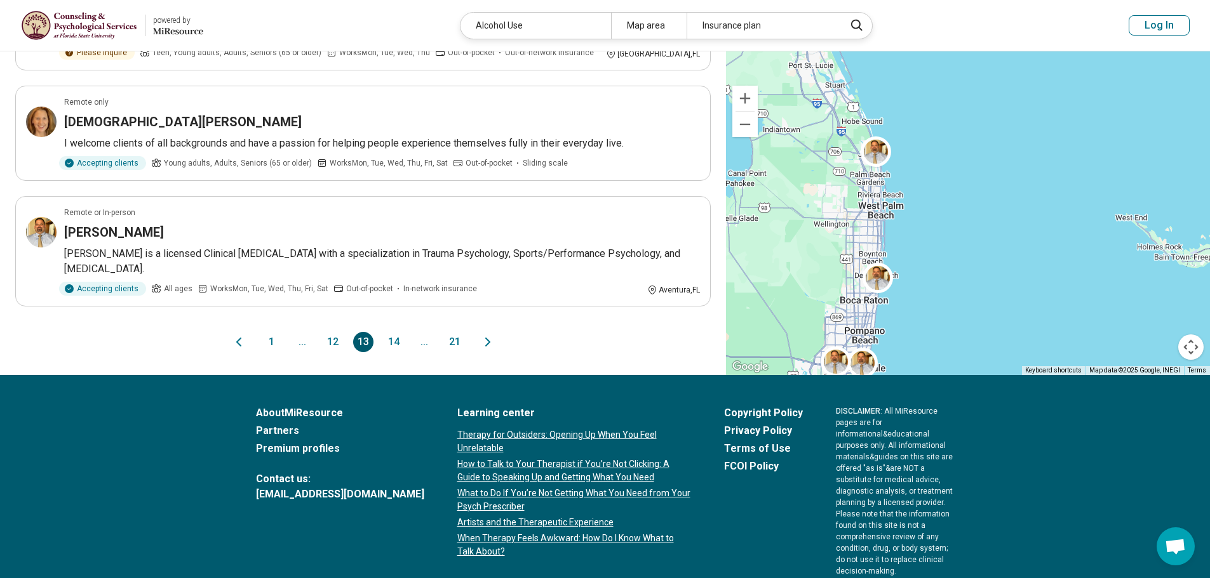
click at [397, 343] on button "14" at bounding box center [394, 342] width 20 height 20
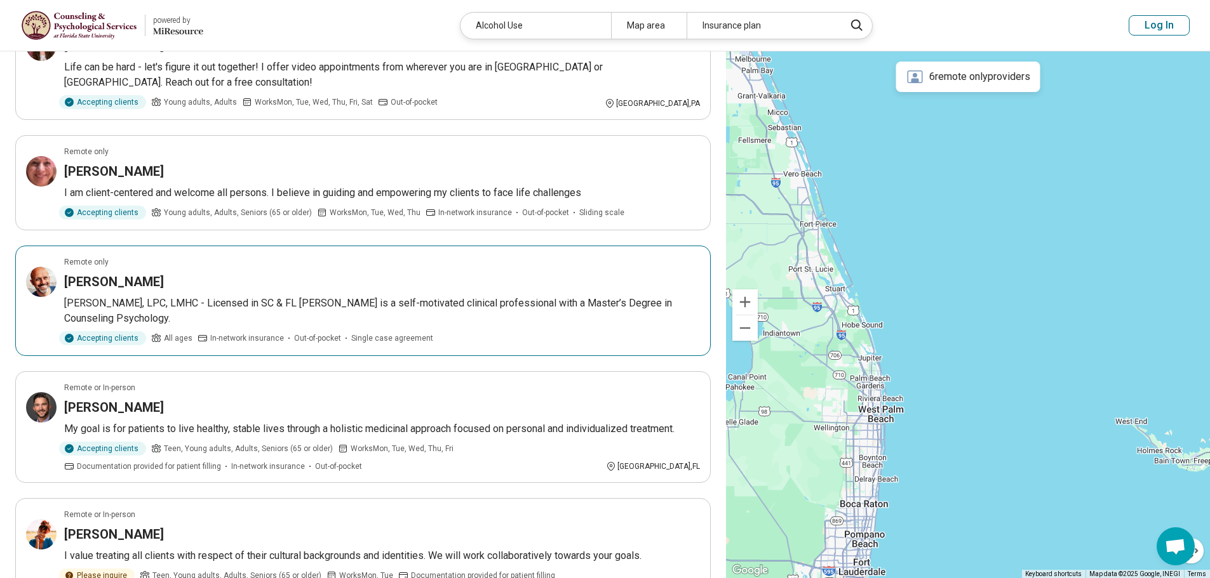
scroll to position [889, 0]
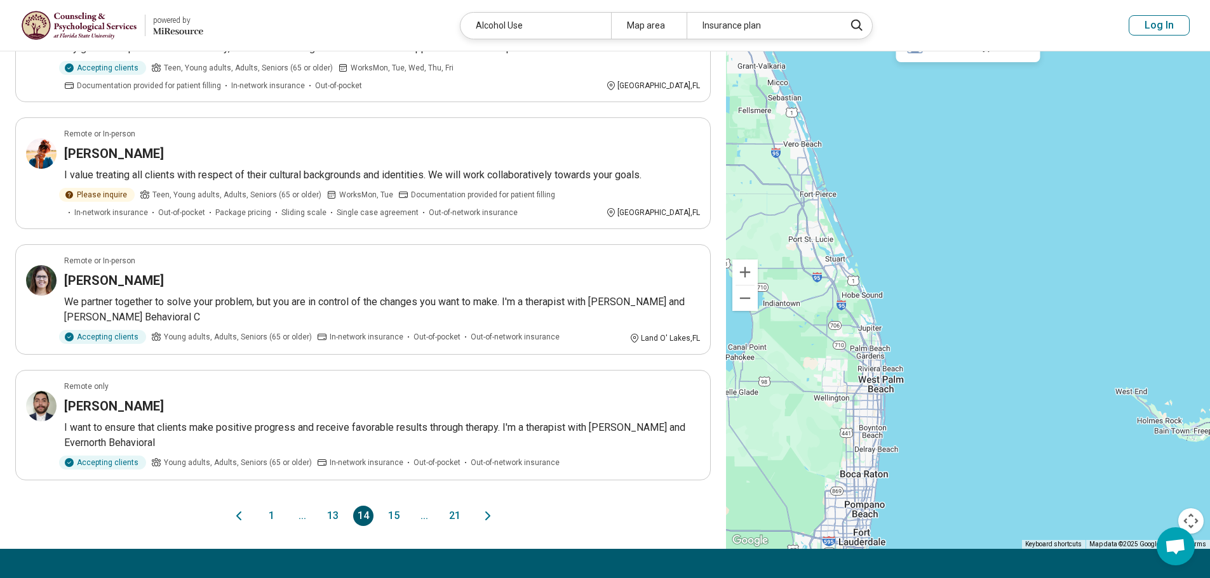
click at [396, 506] on button "15" at bounding box center [394, 516] width 20 height 20
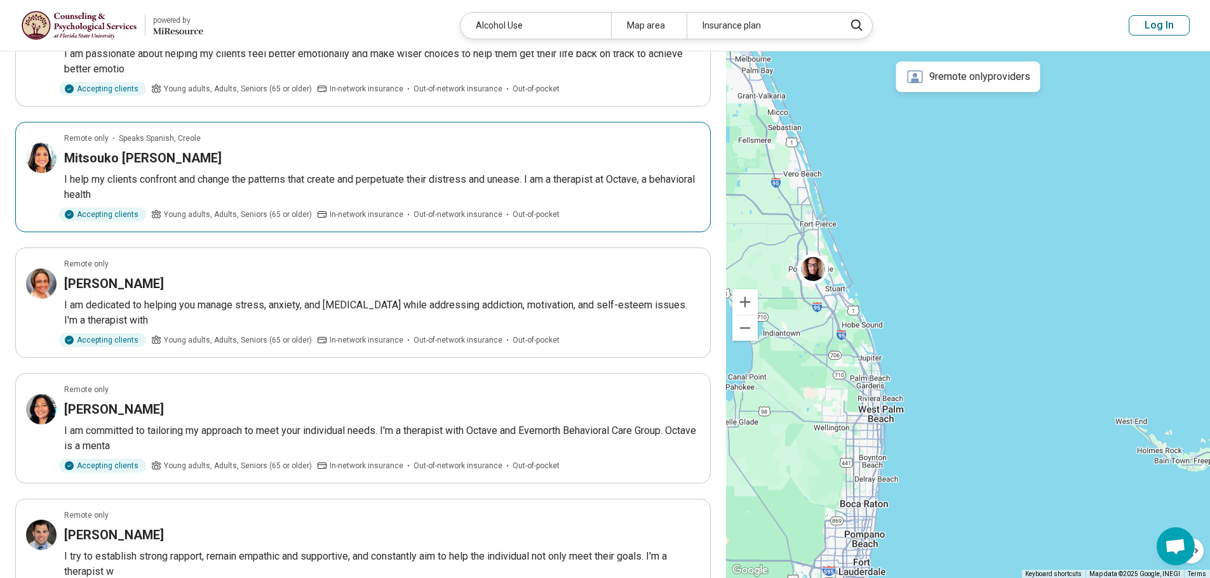
scroll to position [1079, 0]
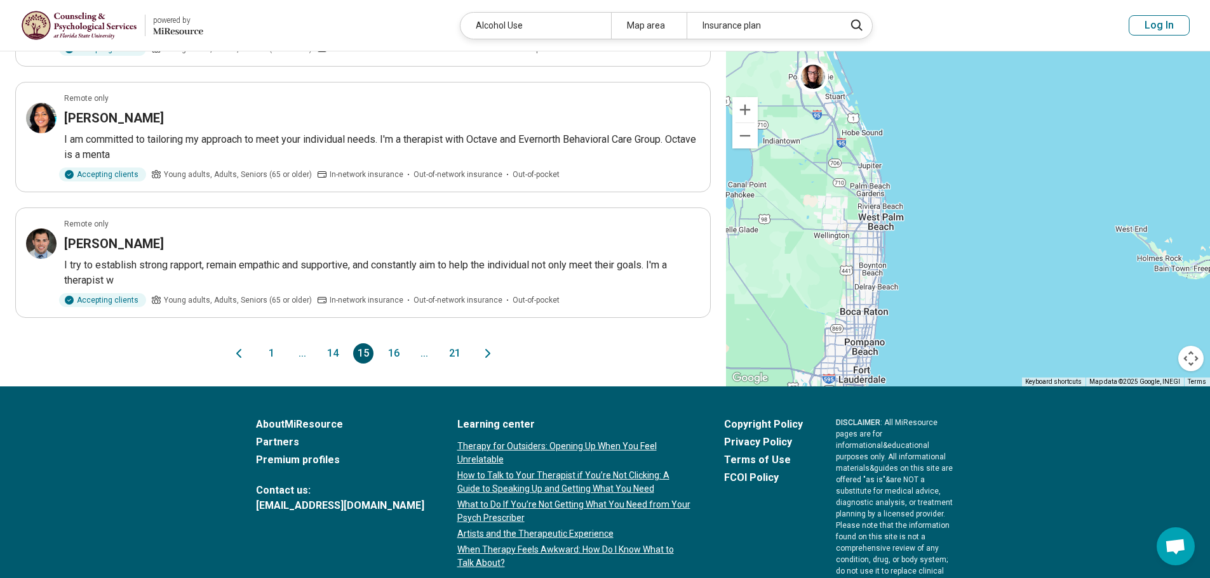
click at [391, 344] on button "16" at bounding box center [394, 354] width 20 height 20
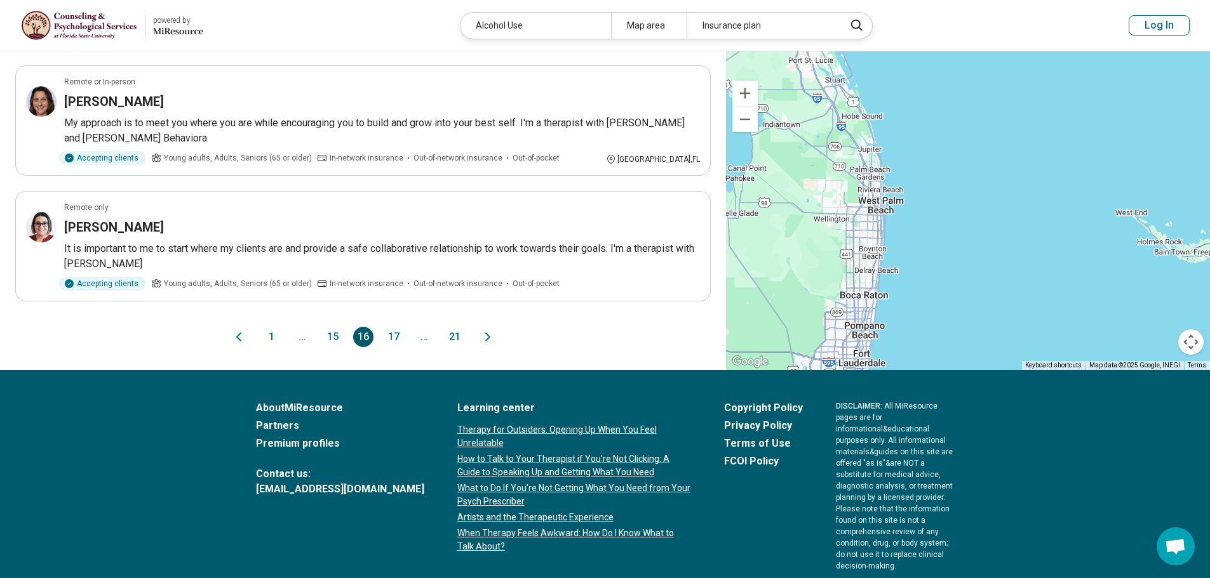
click at [397, 339] on button "17" at bounding box center [394, 337] width 20 height 20
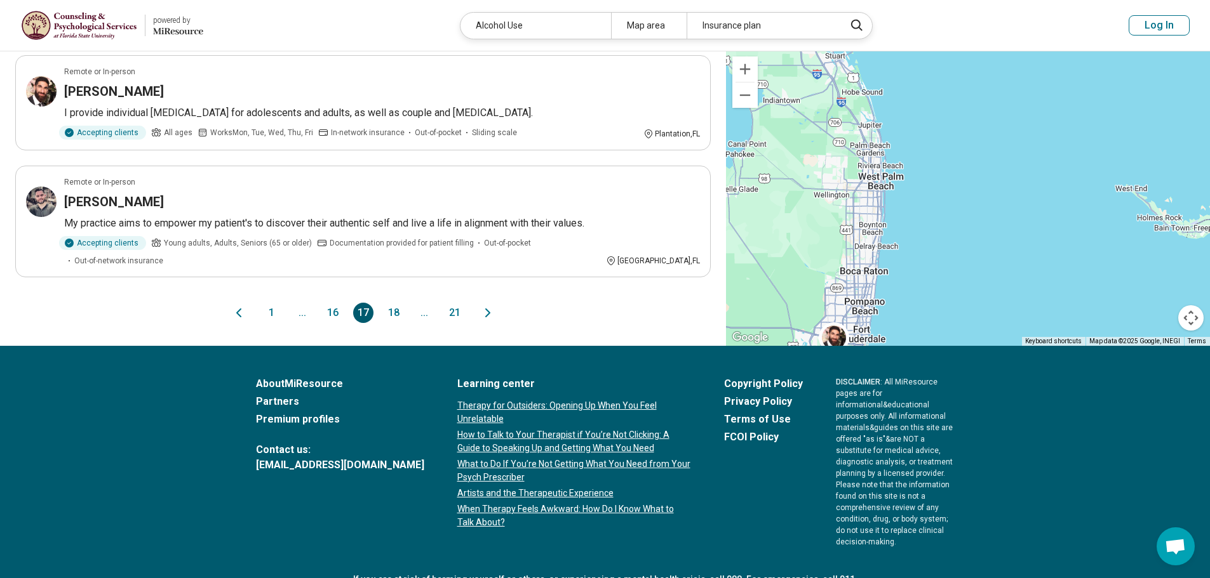
click at [396, 303] on button "18" at bounding box center [394, 313] width 20 height 20
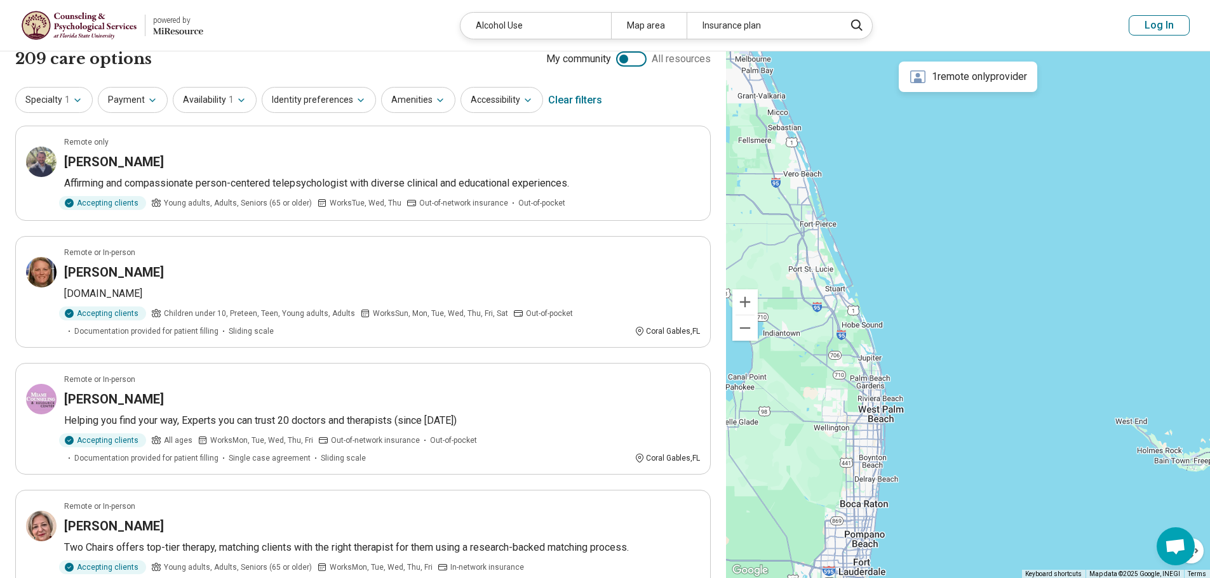
scroll to position [254, 0]
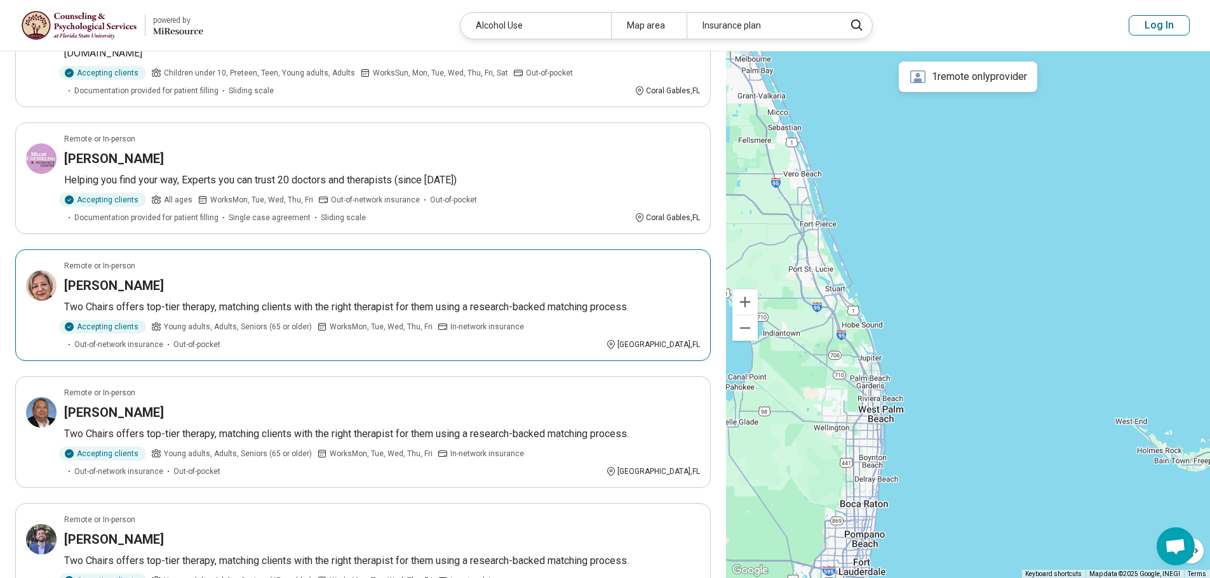
drag, startPoint x: 403, startPoint y: 241, endPoint x: 281, endPoint y: 286, distance: 129.8
click at [281, 286] on div "Maria Chiodo" at bounding box center [382, 286] width 636 height 18
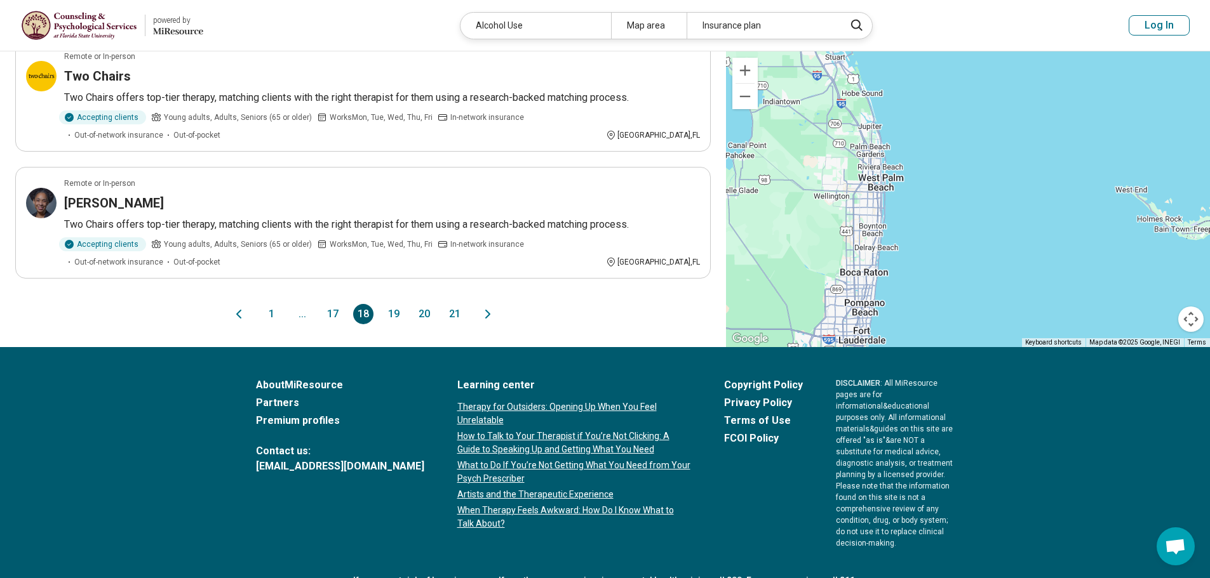
scroll to position [1079, 0]
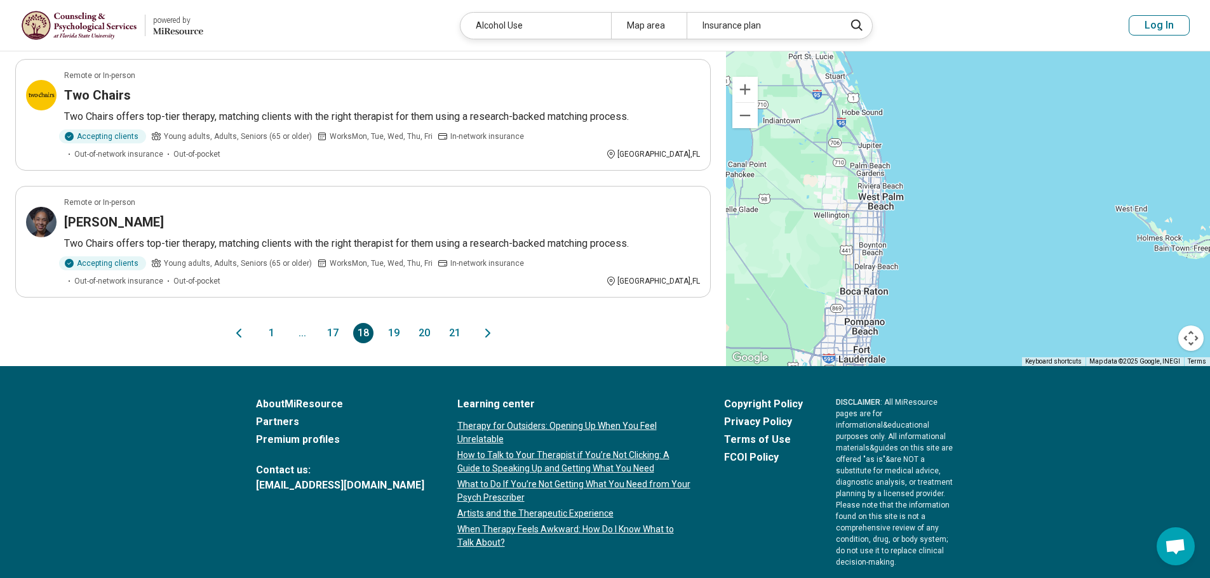
click at [396, 331] on button "19" at bounding box center [394, 333] width 20 height 20
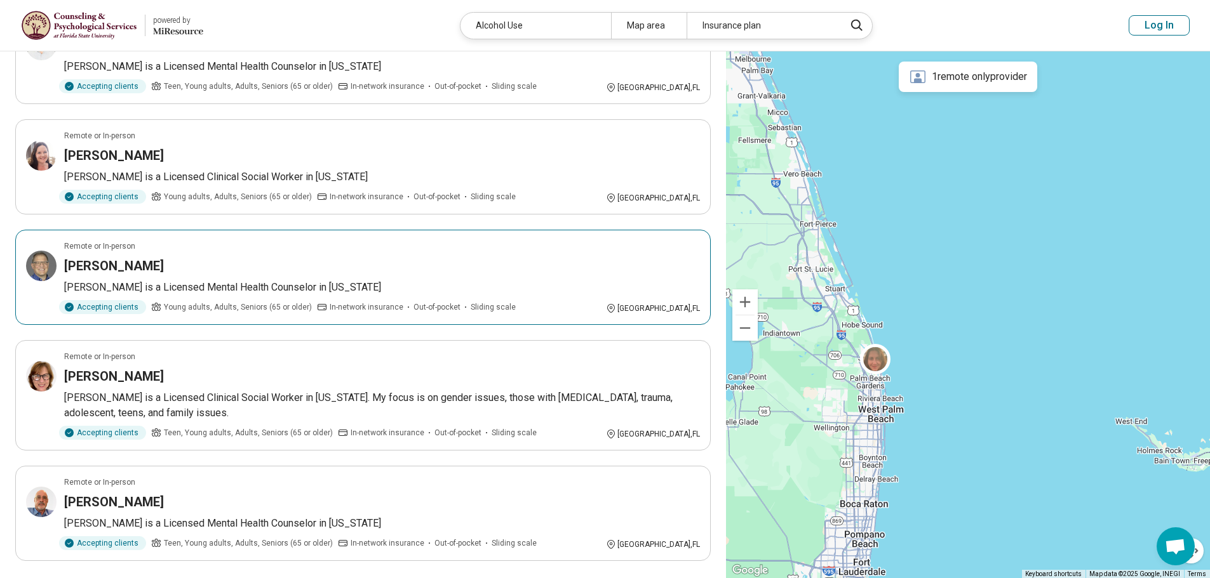
scroll to position [1077, 0]
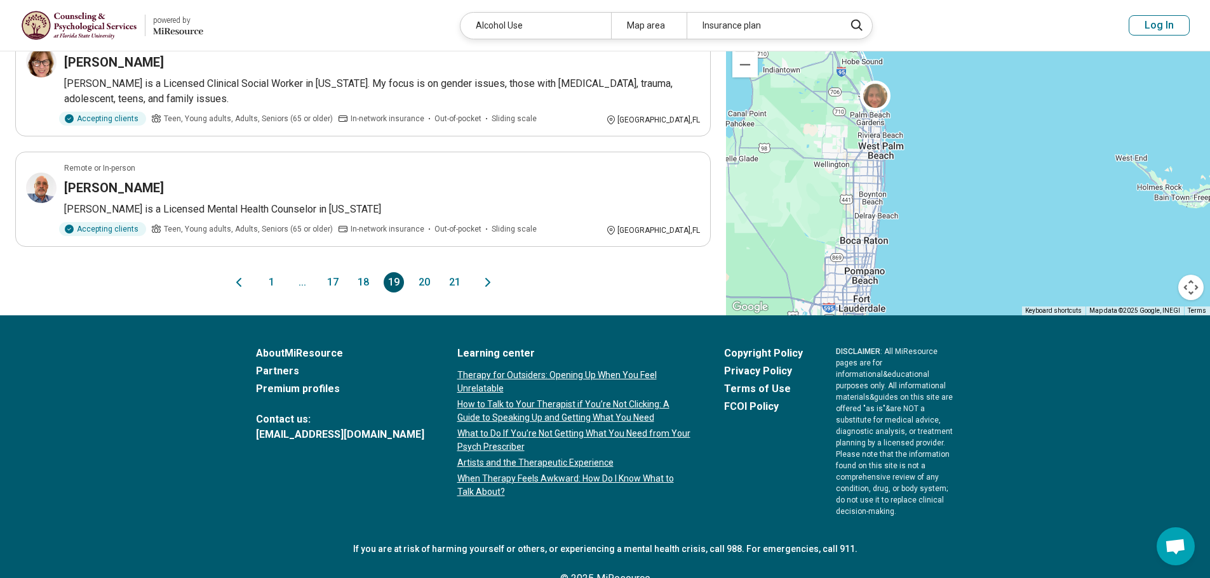
click at [422, 272] on button "20" at bounding box center [424, 282] width 20 height 20
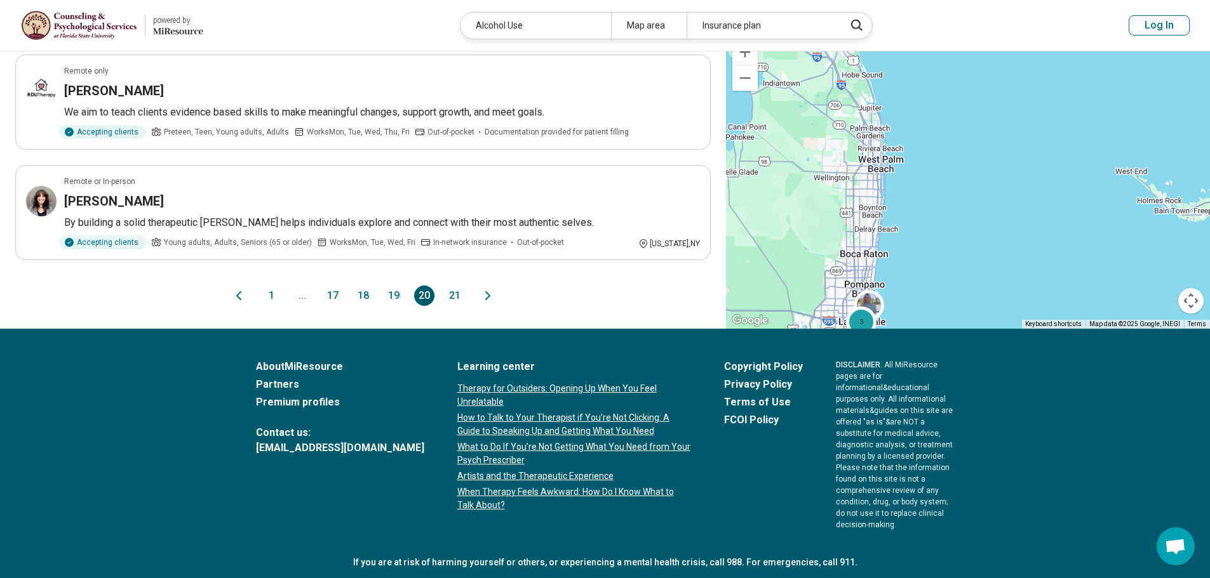
scroll to position [762, 0]
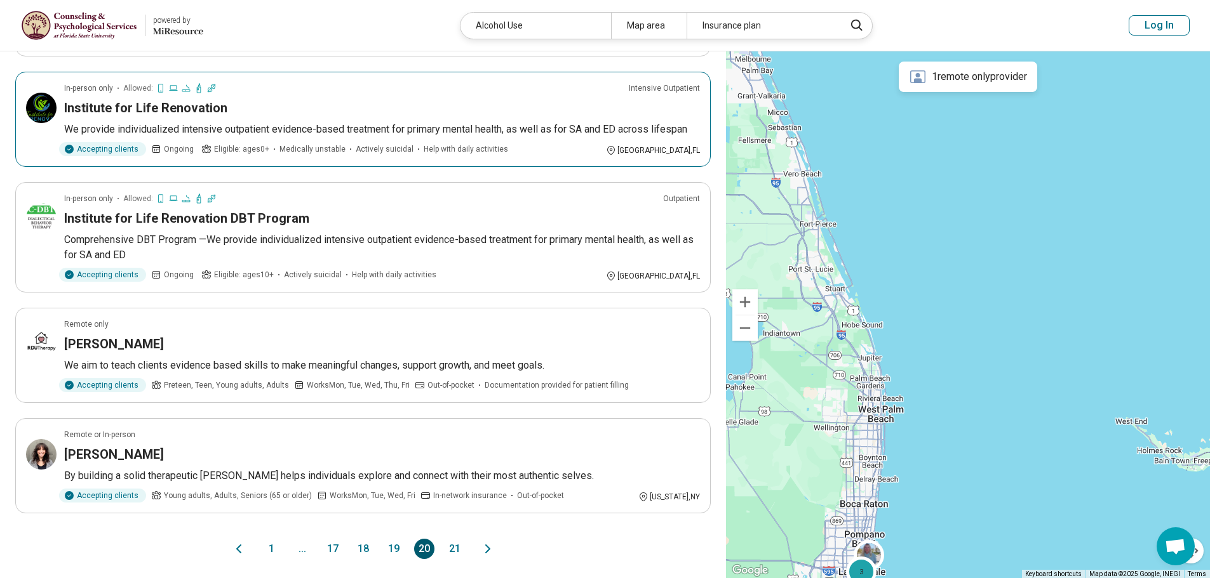
click at [376, 122] on p "We provide individualized intensive outpatient evidence-based treatment for pri…" at bounding box center [382, 129] width 636 height 15
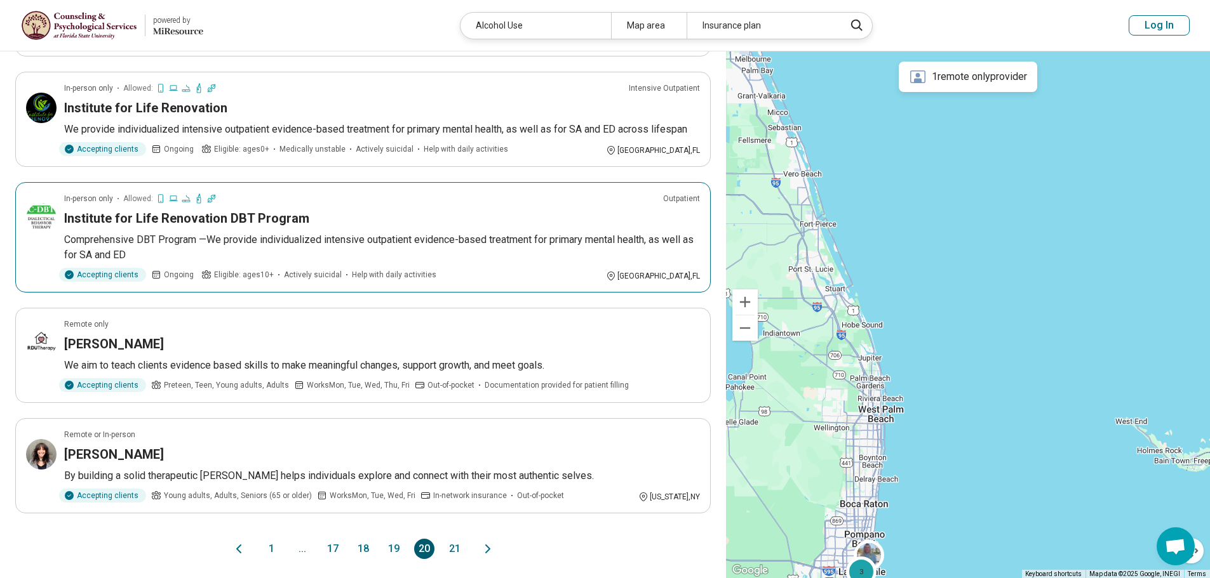
click at [476, 246] on p "Comprehensive DBT Program —We provide individualized intensive outpatient evide…" at bounding box center [382, 247] width 636 height 30
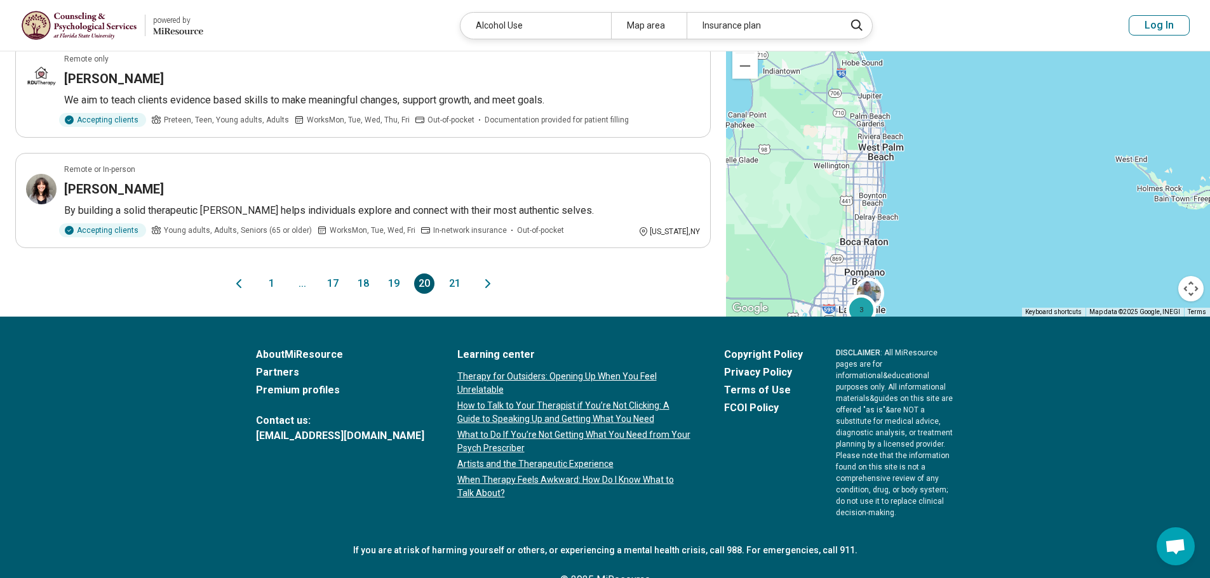
click at [462, 274] on button "21" at bounding box center [454, 284] width 20 height 20
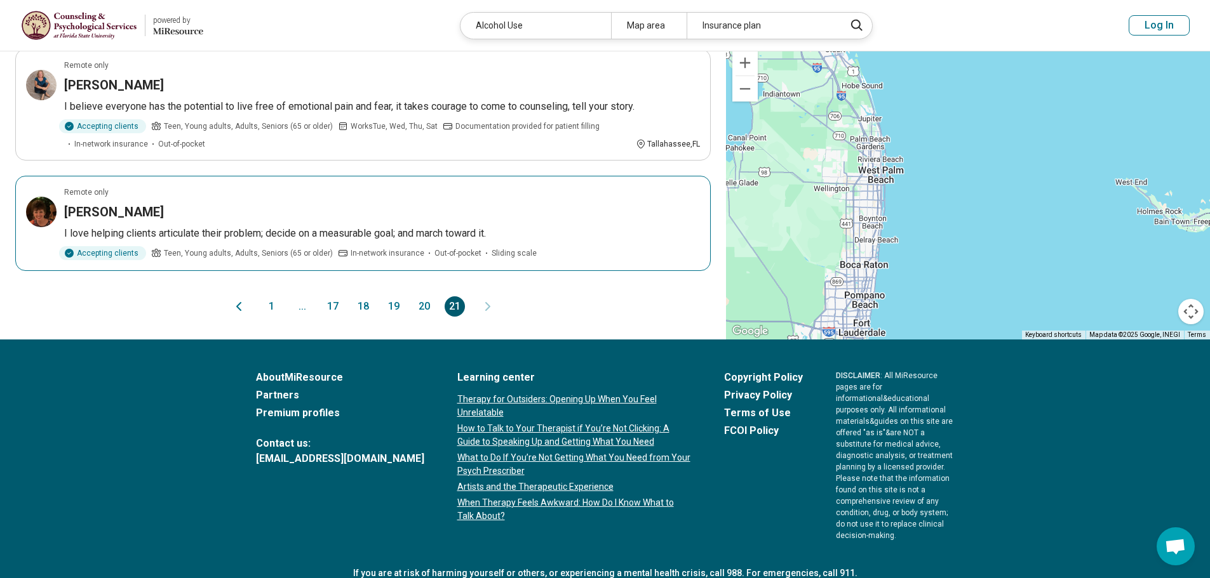
scroll to position [936, 0]
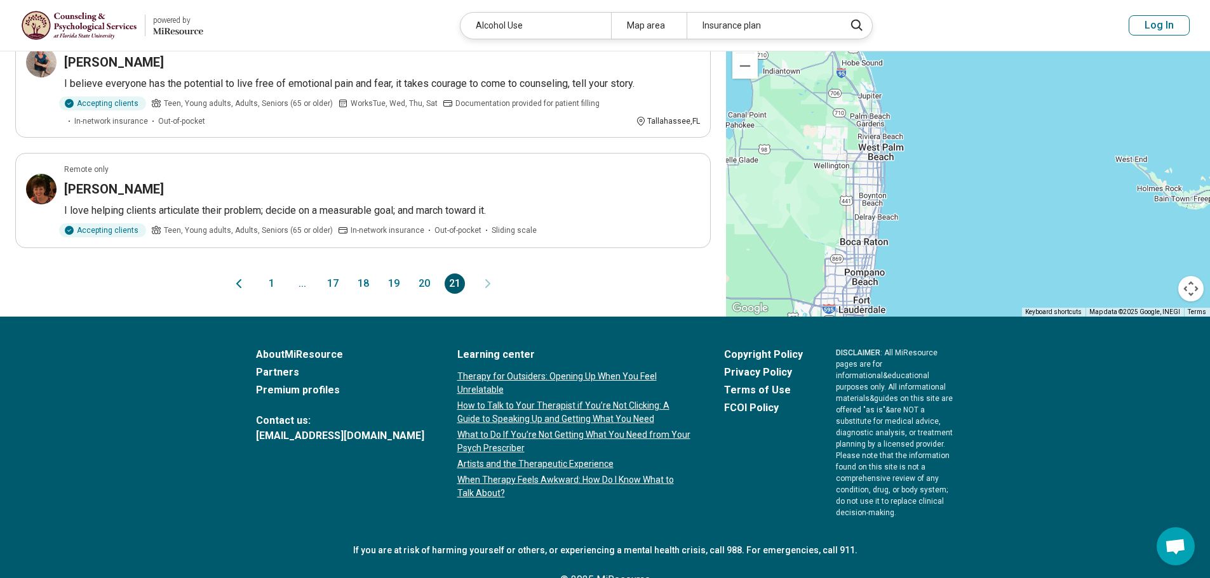
click at [273, 274] on button "1" at bounding box center [272, 284] width 20 height 20
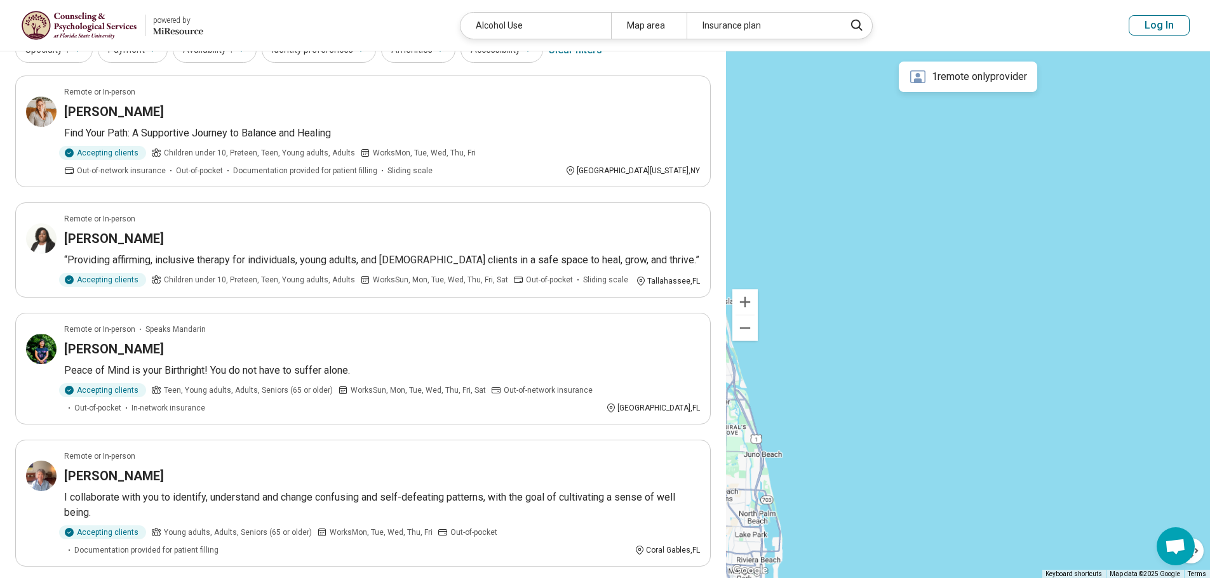
scroll to position [6, 0]
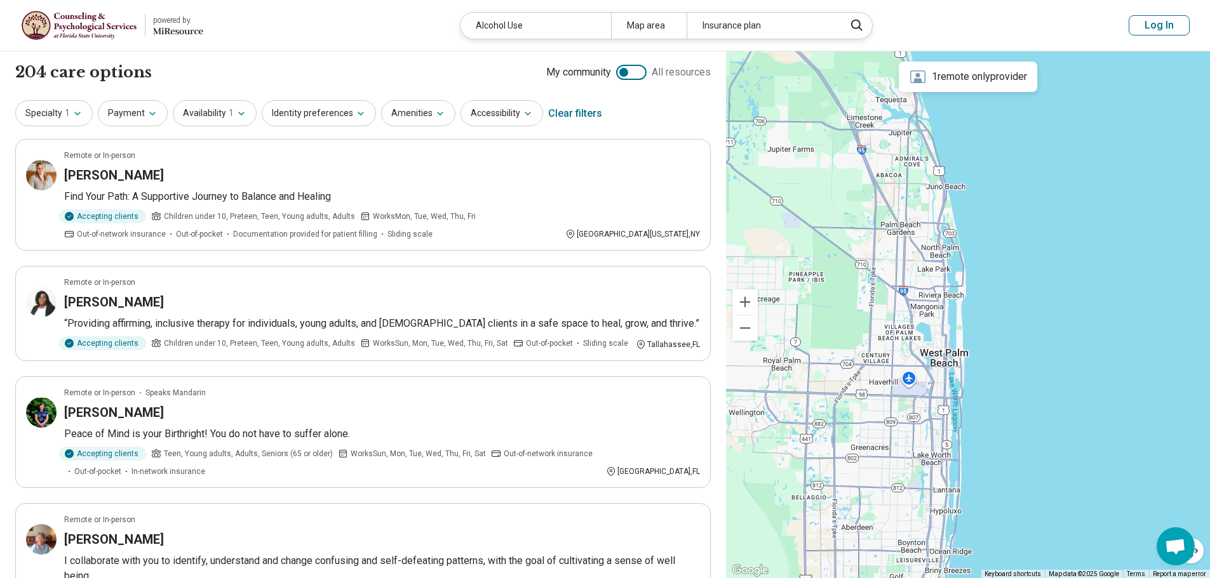
drag, startPoint x: 859, startPoint y: 439, endPoint x: 1065, endPoint y: 156, distance: 350.0
click at [1064, 157] on div "2" at bounding box center [968, 315] width 484 height 528
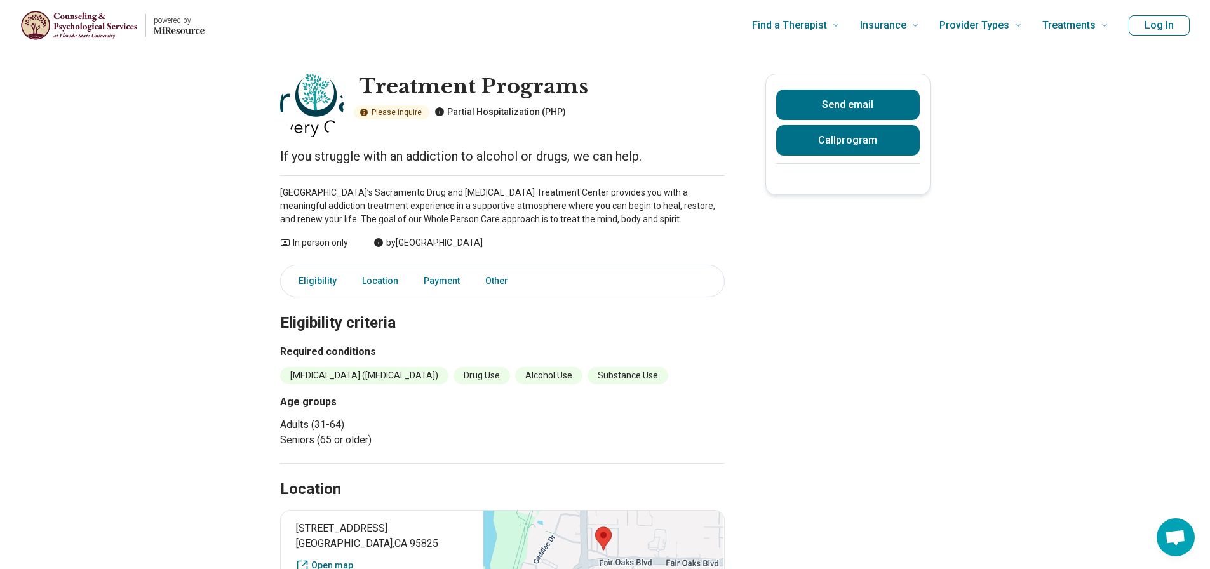
click at [117, 201] on main "Treatment Programs Please inquire Partial Hospitalization (PHP) If you struggle…" at bounding box center [605, 393] width 1210 height 685
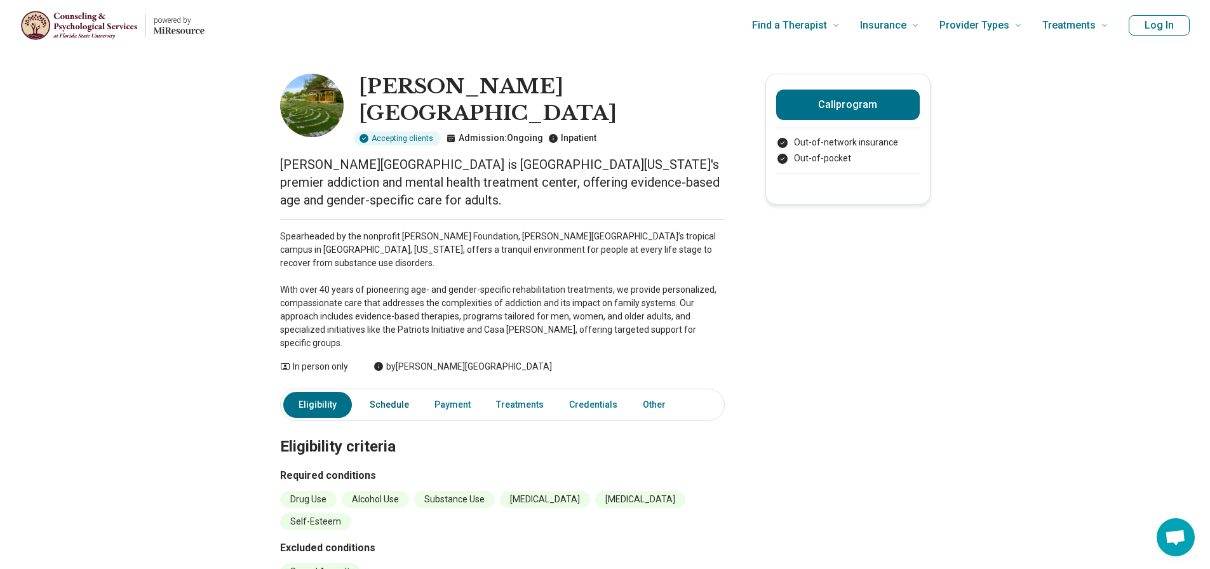
click at [406, 392] on link "Schedule" at bounding box center [389, 405] width 55 height 26
click at [536, 392] on link "Treatments" at bounding box center [519, 405] width 63 height 26
click at [577, 103] on div "Hanley Center Accepting clients Admission: Ongoing Inpatient" at bounding box center [542, 110] width 366 height 72
click at [564, 131] on p "Inpatient" at bounding box center [572, 137] width 48 height 13
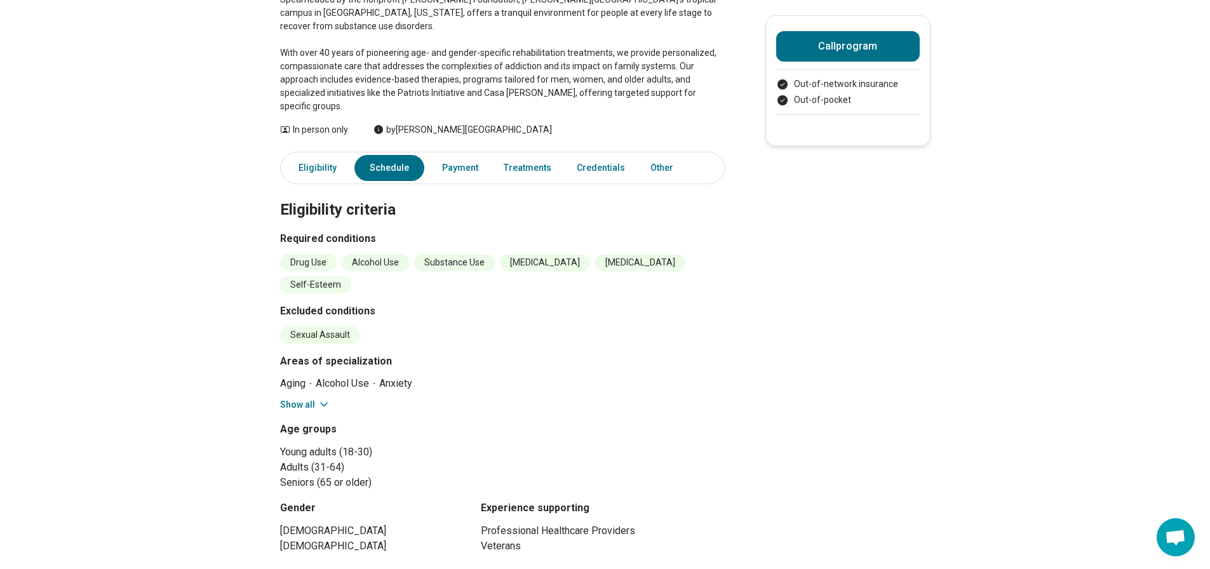
scroll to position [254, 0]
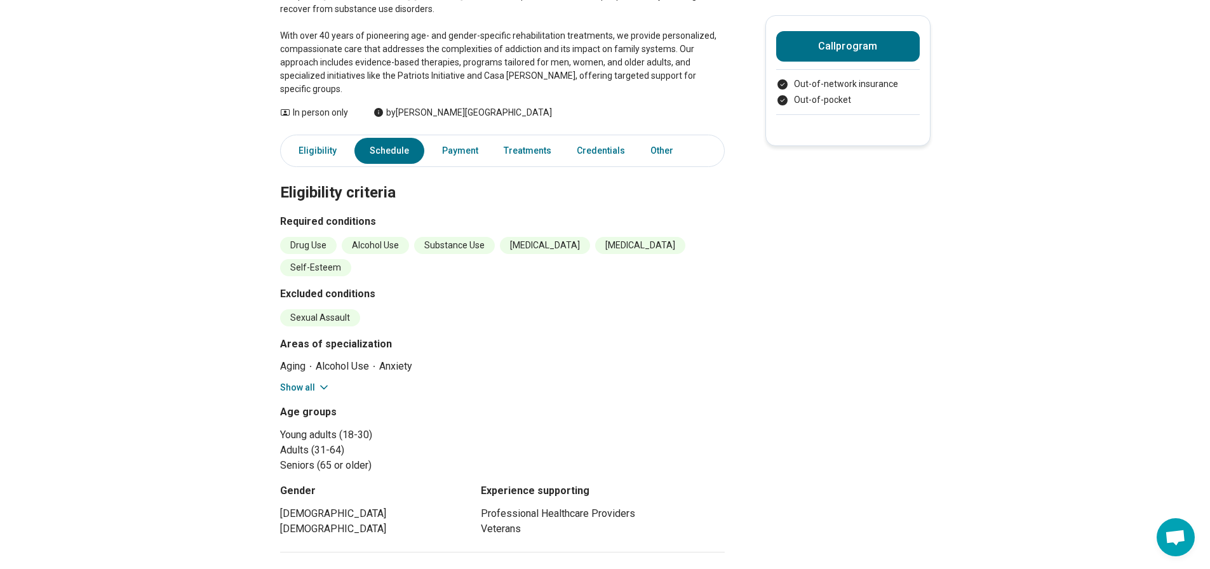
click at [318, 381] on button "Show all" at bounding box center [305, 387] width 50 height 13
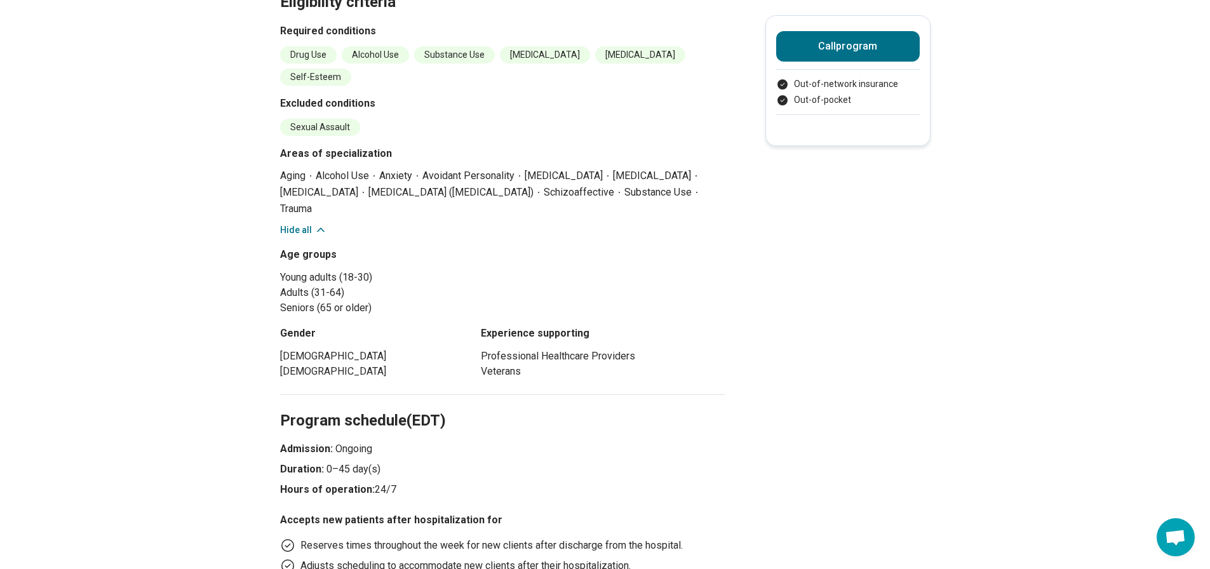
scroll to position [0, 0]
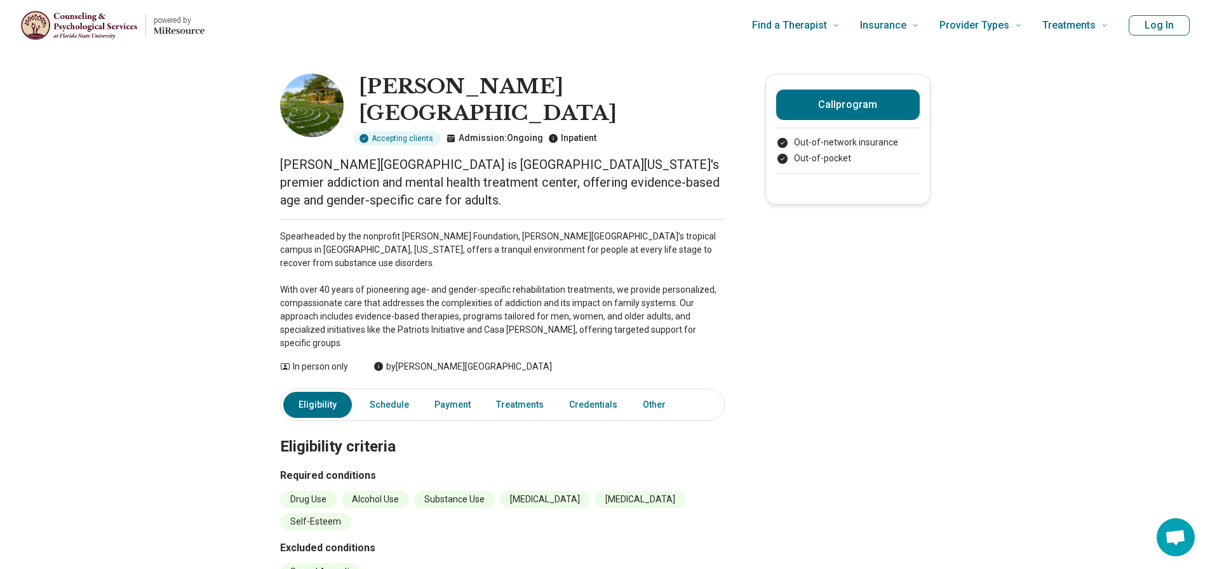
click at [471, 236] on p "Spearheaded by the nonprofit Hanley Foundation, Hanley Center’s tropical campus…" at bounding box center [502, 290] width 444 height 120
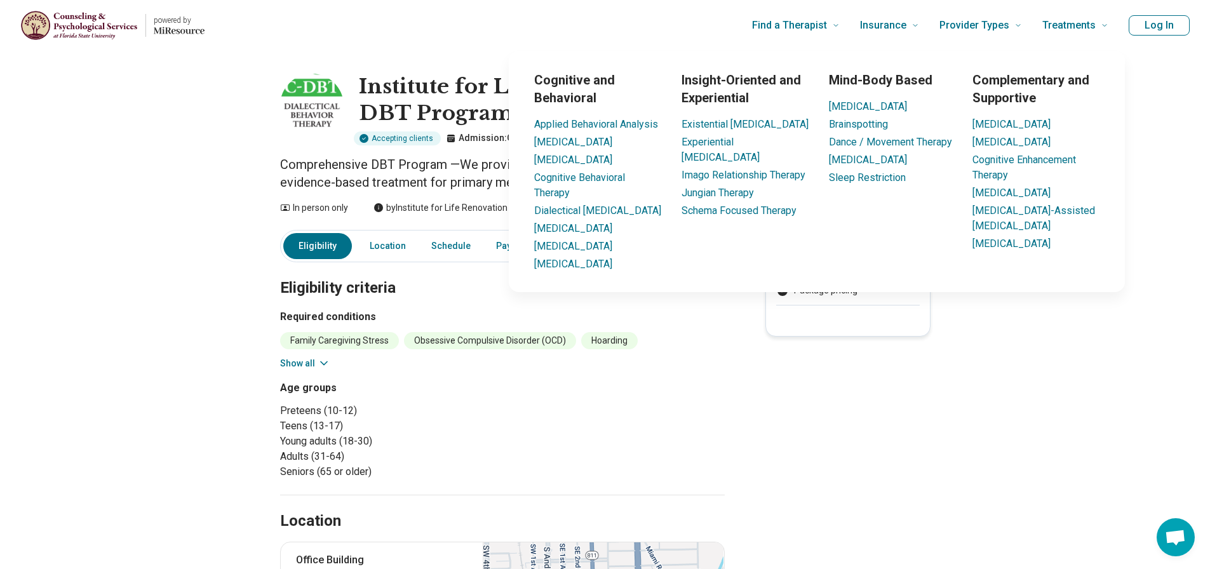
drag, startPoint x: 1038, startPoint y: 283, endPoint x: 1058, endPoint y: 281, distance: 19.7
click at [1058, 251] on li "[MEDICAL_DATA]" at bounding box center [1035, 243] width 127 height 15
click at [576, 177] on link "Cognitive Behavioral Therapy" at bounding box center [579, 184] width 91 height 27
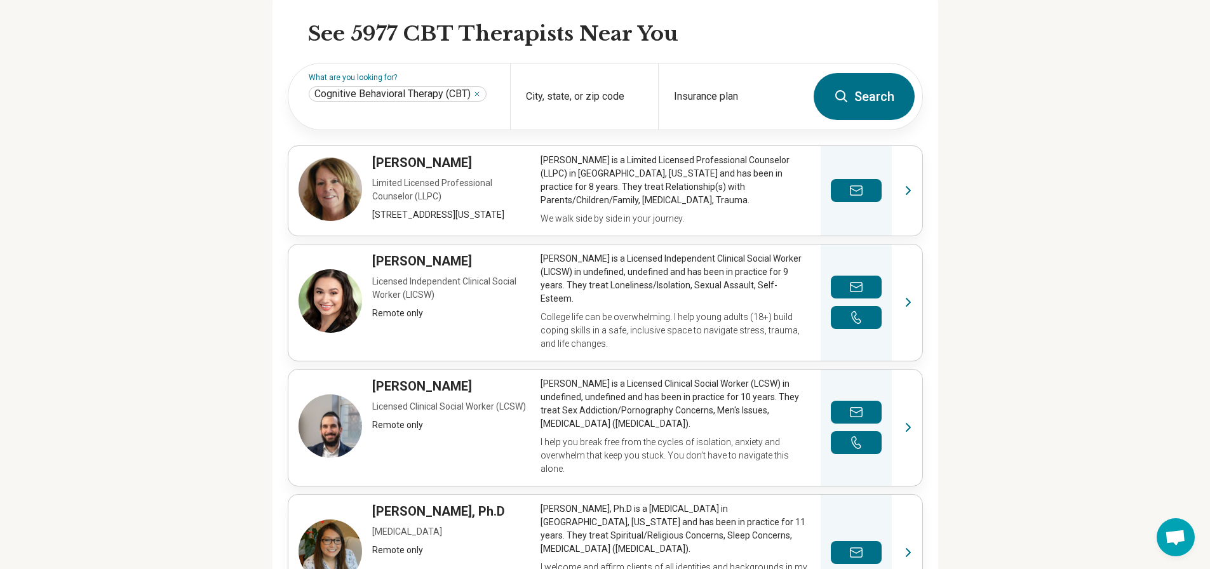
scroll to position [381, 0]
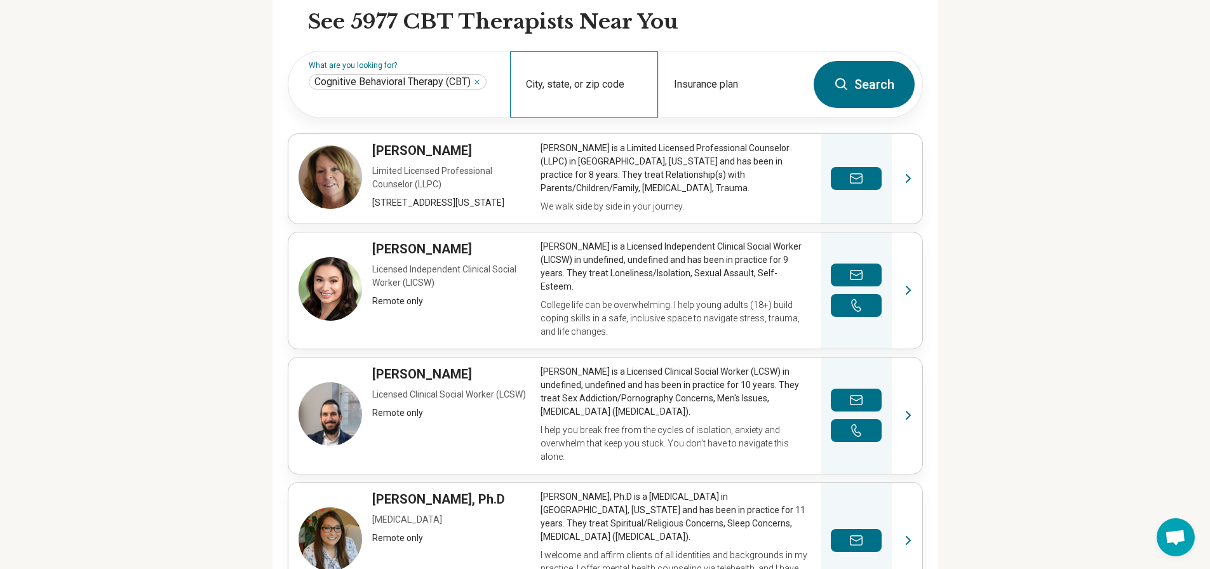
click at [586, 76] on div "City, state, or zip code" at bounding box center [584, 84] width 148 height 66
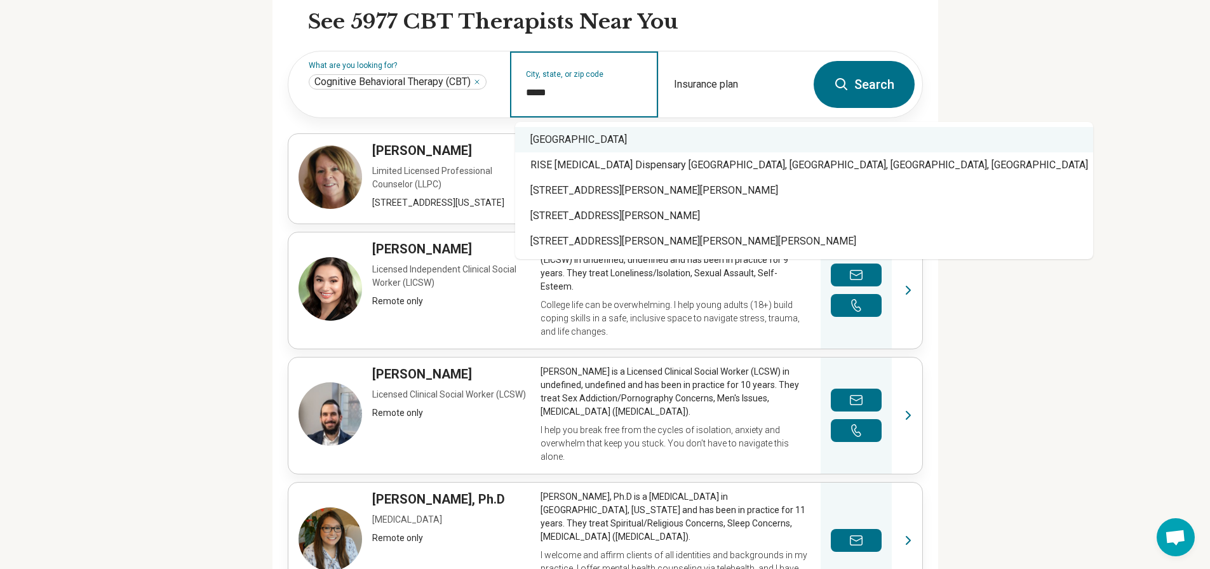
click at [601, 138] on div "[GEOGRAPHIC_DATA]" at bounding box center [804, 139] width 578 height 25
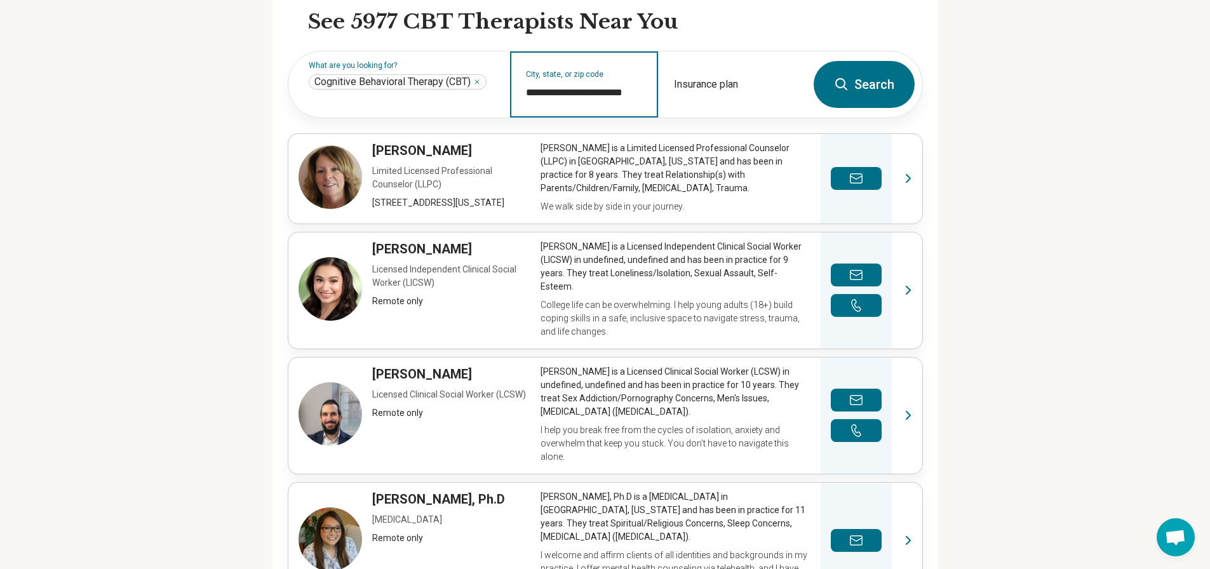
type input "**********"
drag, startPoint x: 862, startPoint y: 100, endPoint x: 853, endPoint y: 100, distance: 9.5
click at [858, 100] on button "Search" at bounding box center [863, 84] width 101 height 47
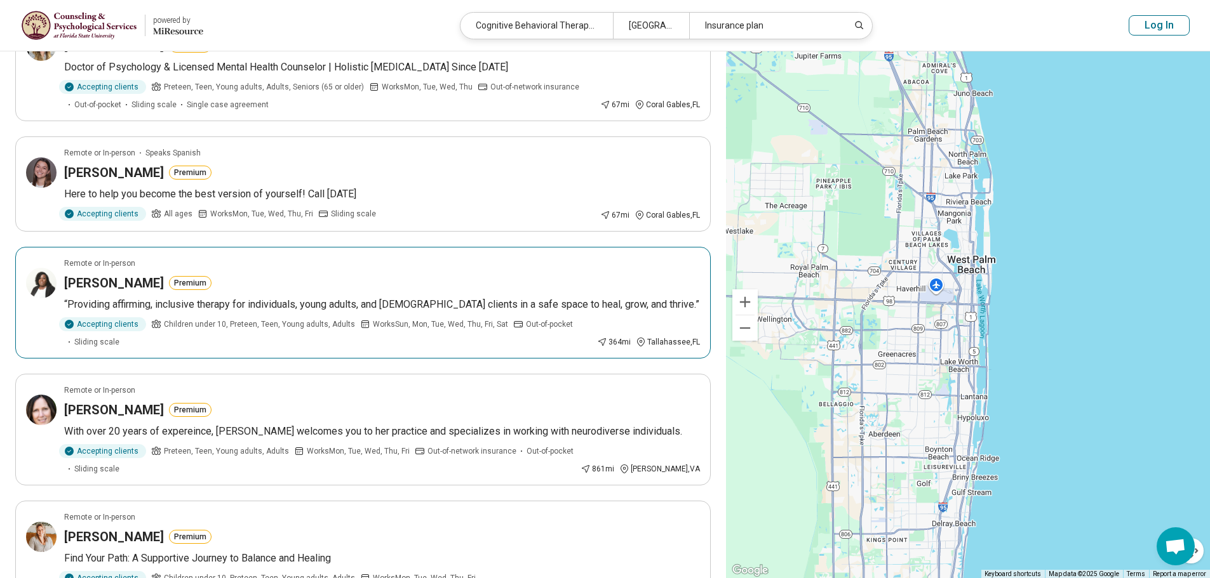
scroll to position [1016, 0]
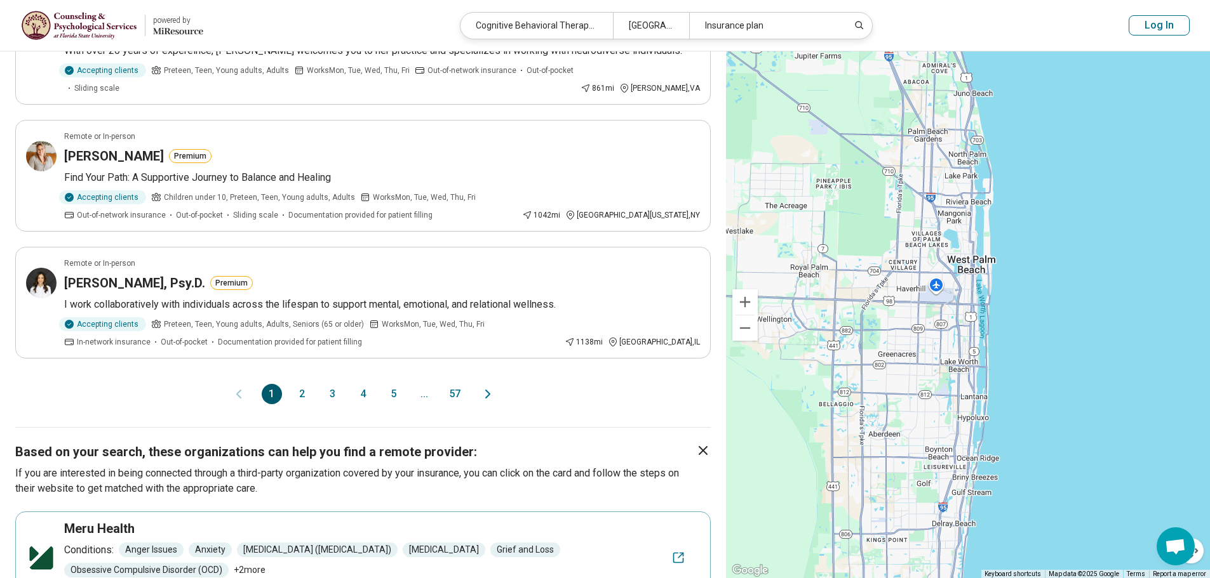
click at [293, 394] on button "2" at bounding box center [302, 394] width 20 height 20
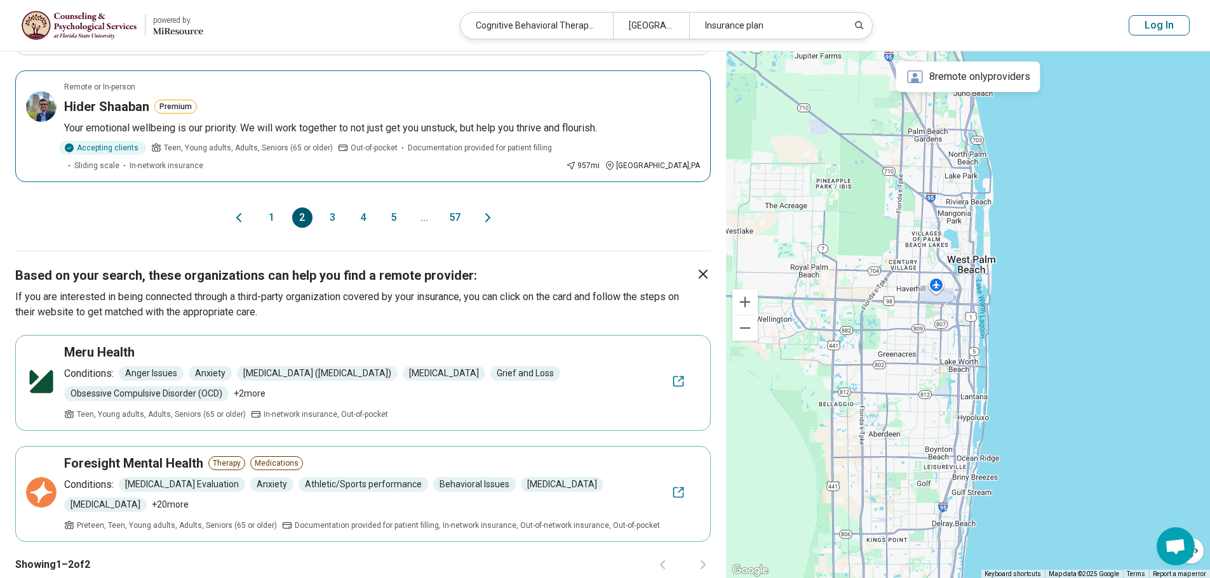
scroll to position [1270, 0]
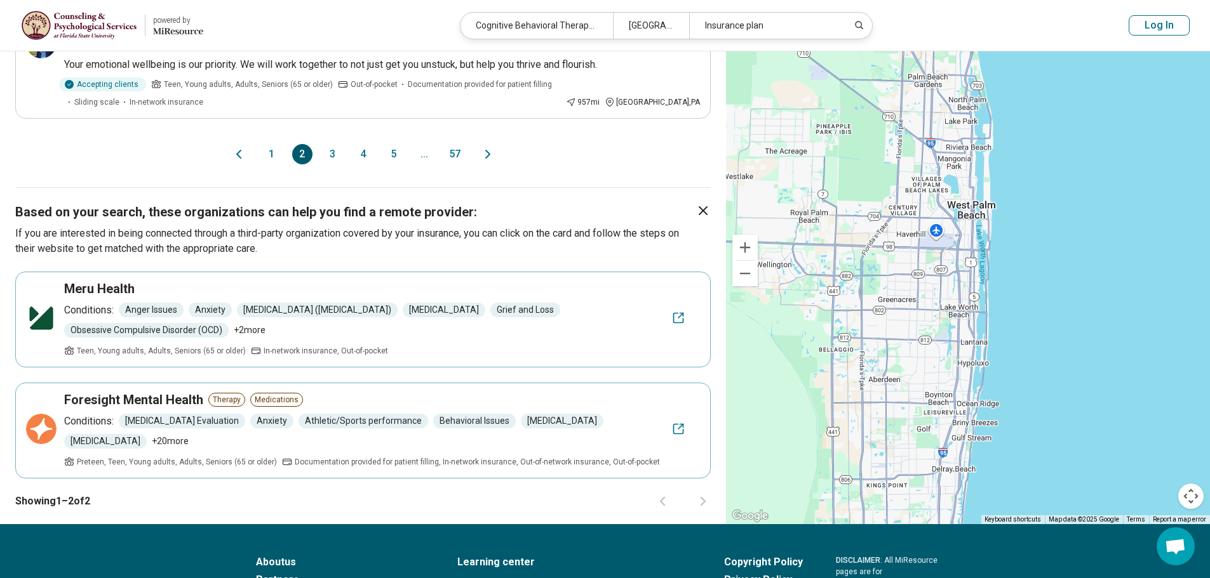
click at [334, 154] on button "3" at bounding box center [333, 154] width 20 height 20
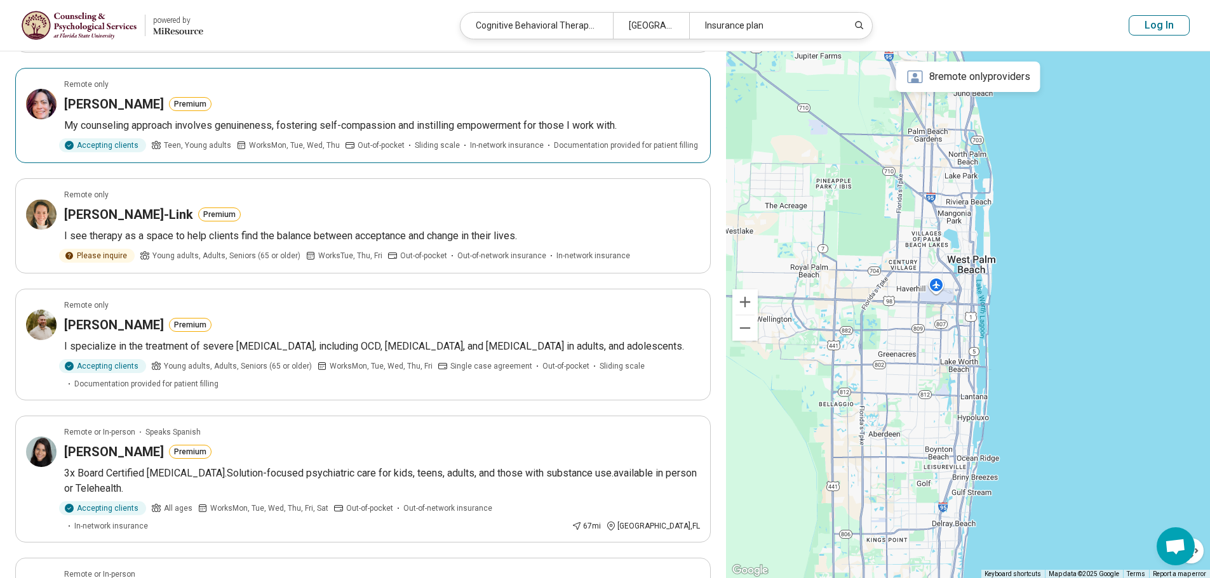
scroll to position [889, 0]
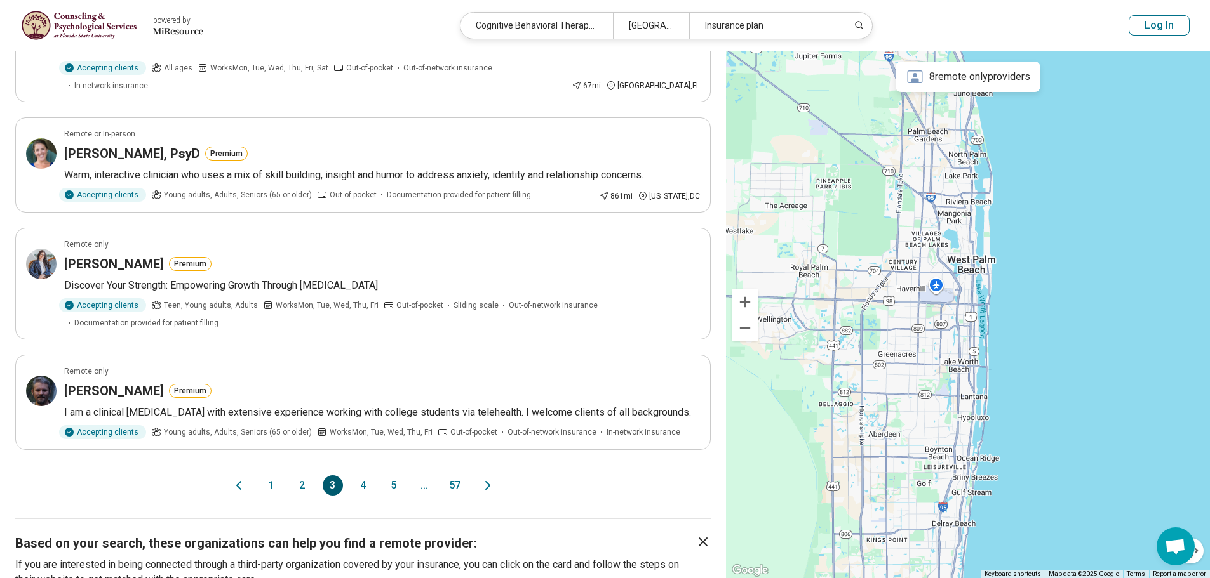
click at [360, 476] on button "4" at bounding box center [363, 486] width 20 height 20
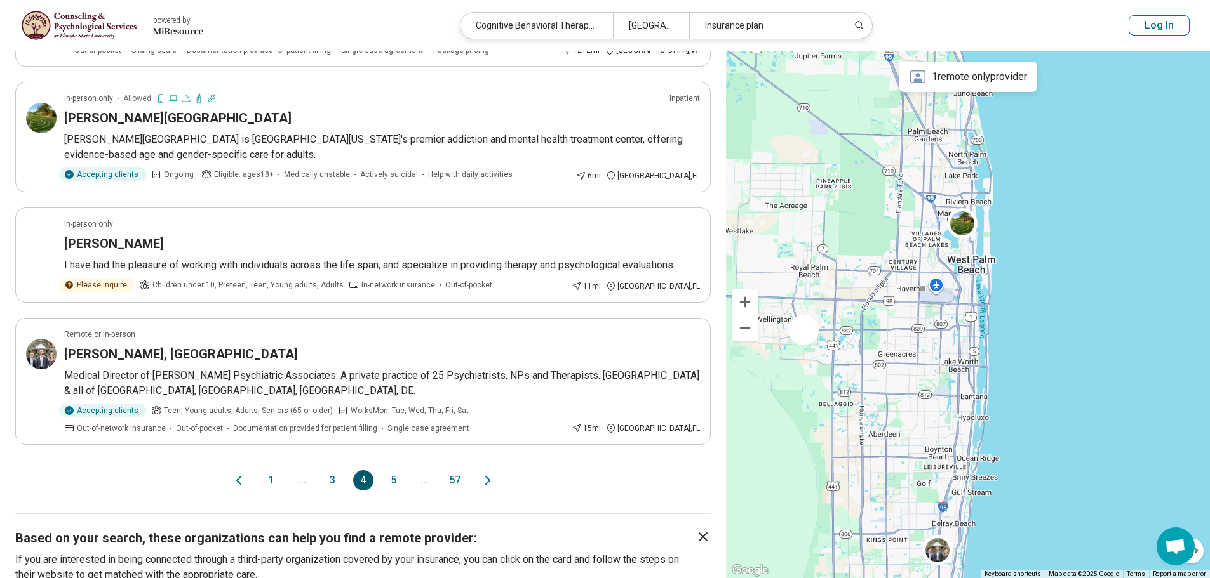
scroll to position [762, 0]
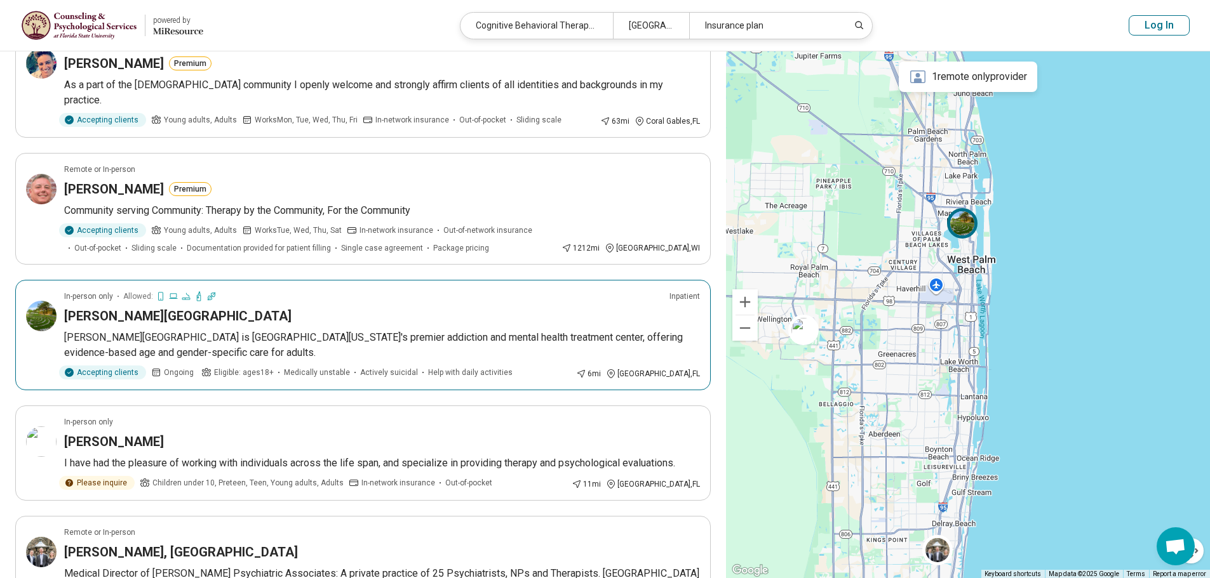
click at [566, 330] on p "[PERSON_NAME][GEOGRAPHIC_DATA] is [GEOGRAPHIC_DATA][US_STATE]'s premier addicti…" at bounding box center [382, 345] width 636 height 30
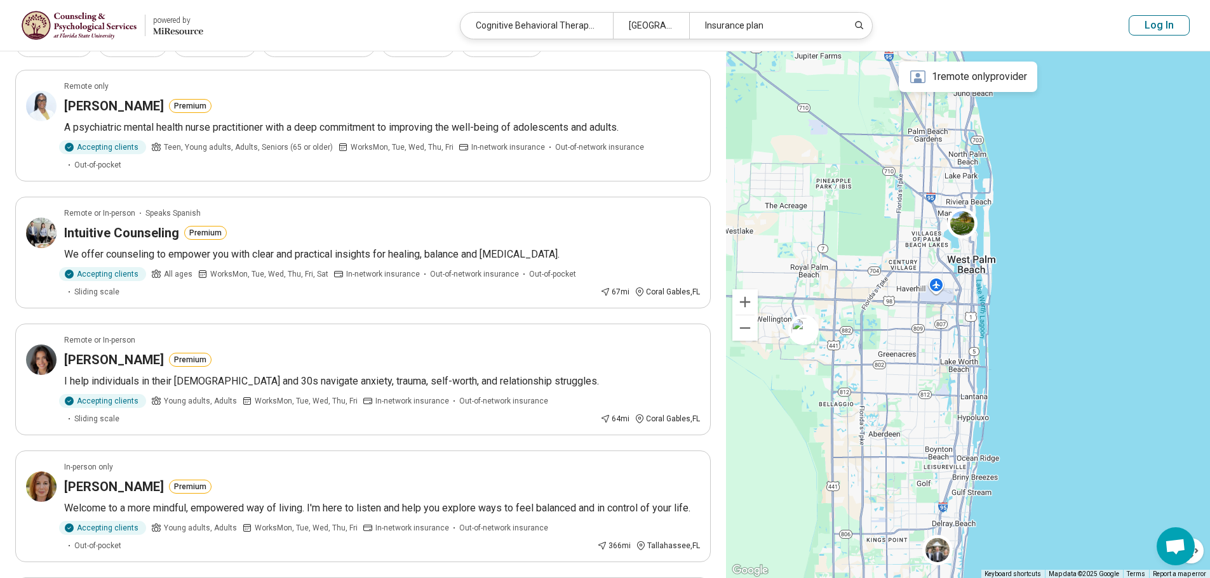
scroll to position [0, 0]
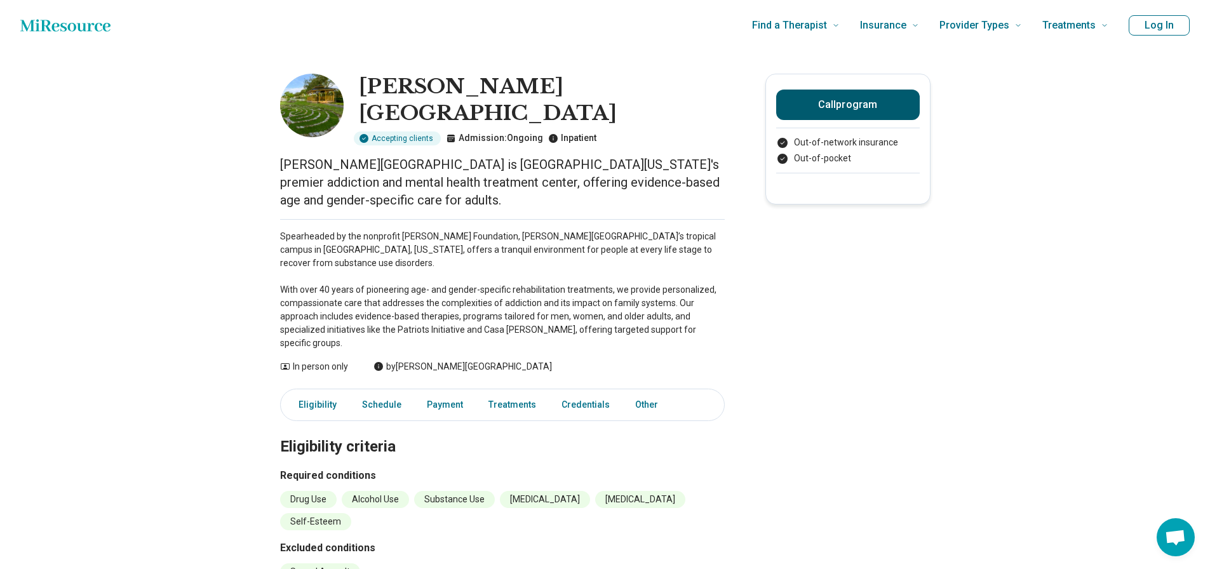
click at [888, 95] on button "Call program" at bounding box center [848, 105] width 144 height 30
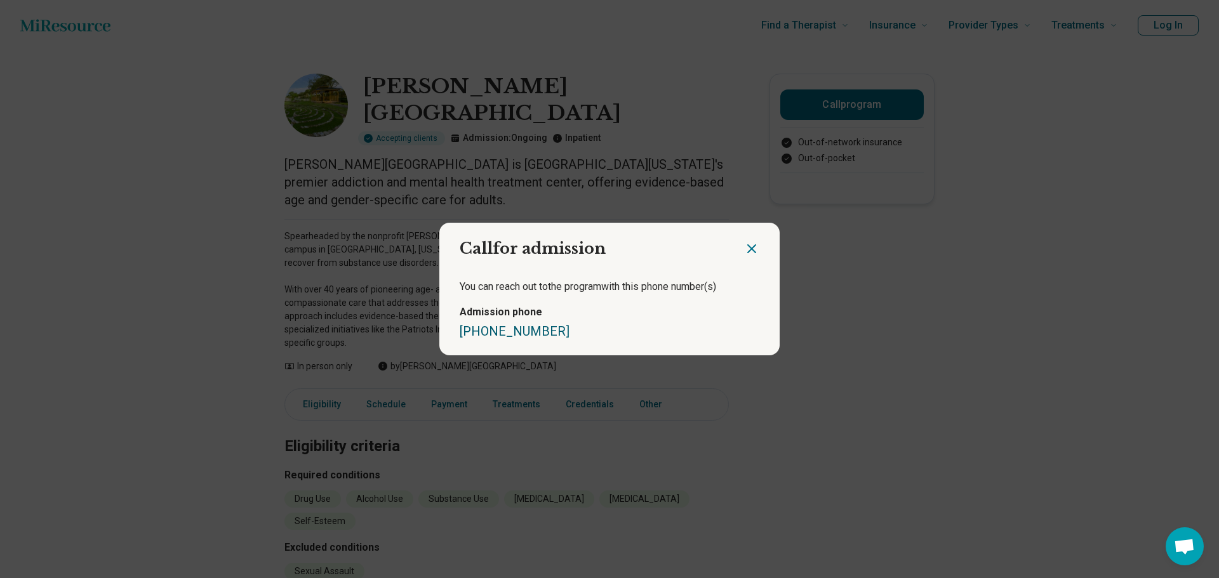
click at [474, 336] on link "(844) 321-7496" at bounding box center [515, 331] width 110 height 15
click at [744, 244] on icon "Close dialog" at bounding box center [751, 248] width 15 height 15
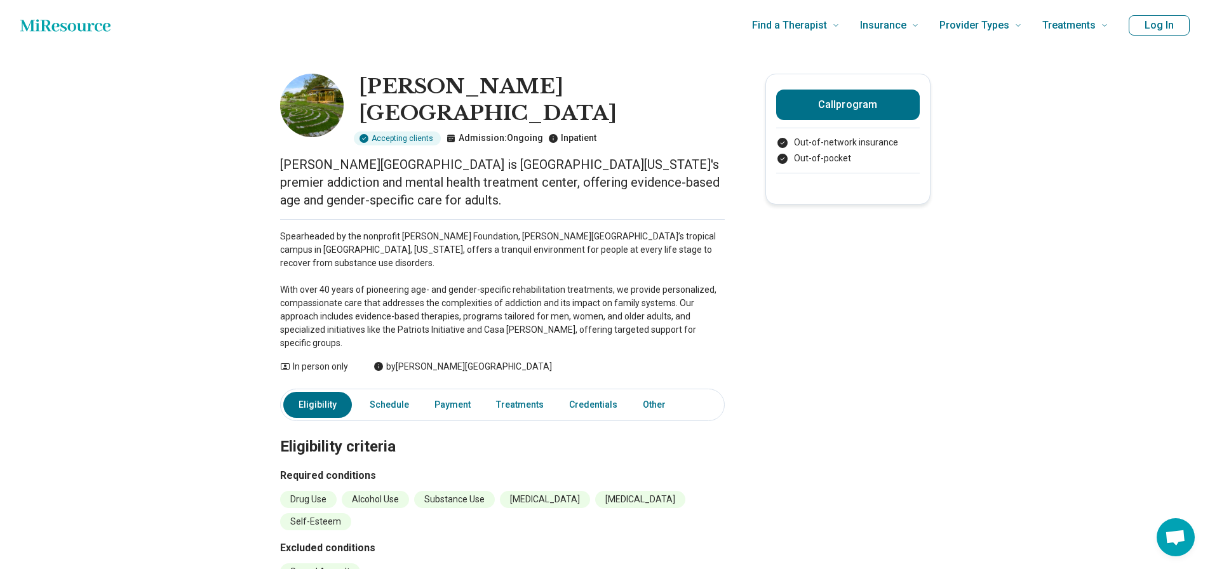
click at [580, 392] on link "Credentials" at bounding box center [592, 405] width 63 height 26
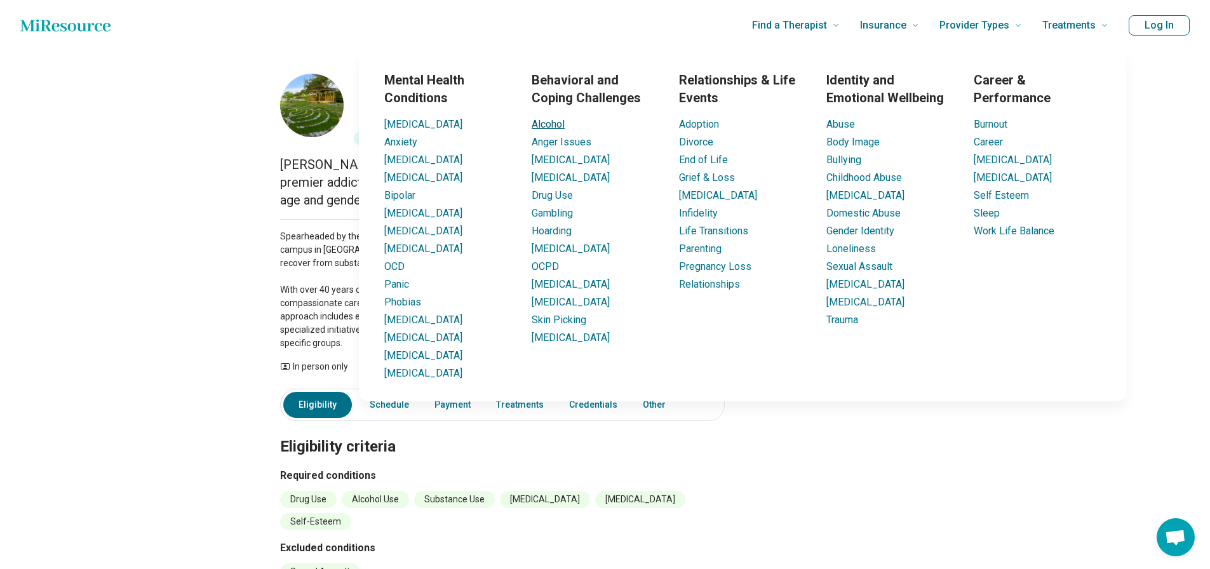
click at [554, 126] on link "Alcohol" at bounding box center [547, 124] width 33 height 12
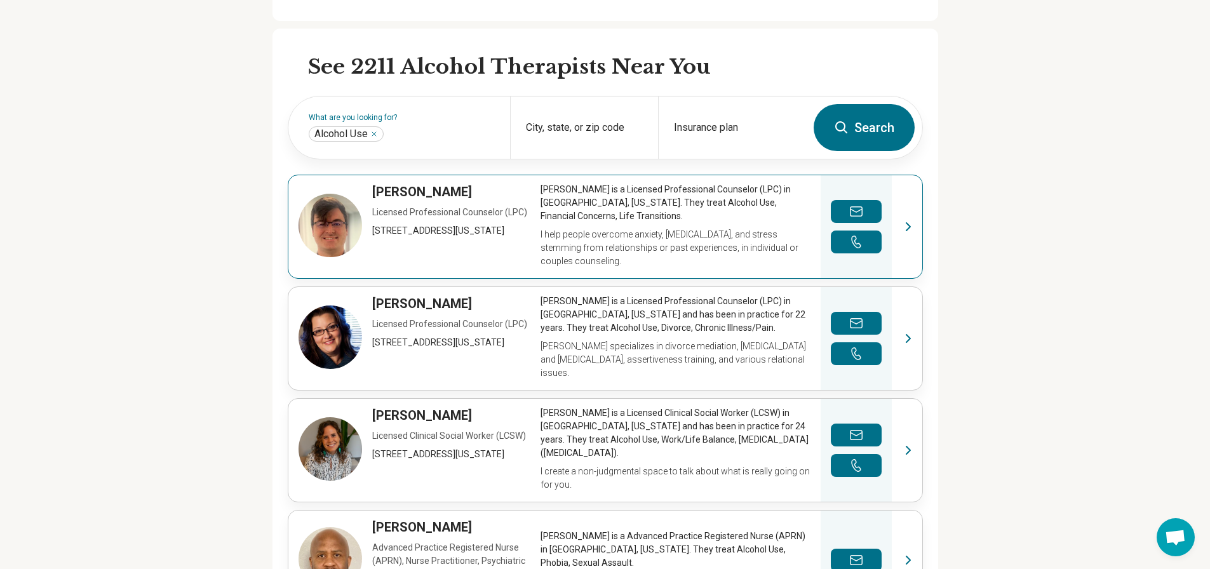
scroll to position [381, 0]
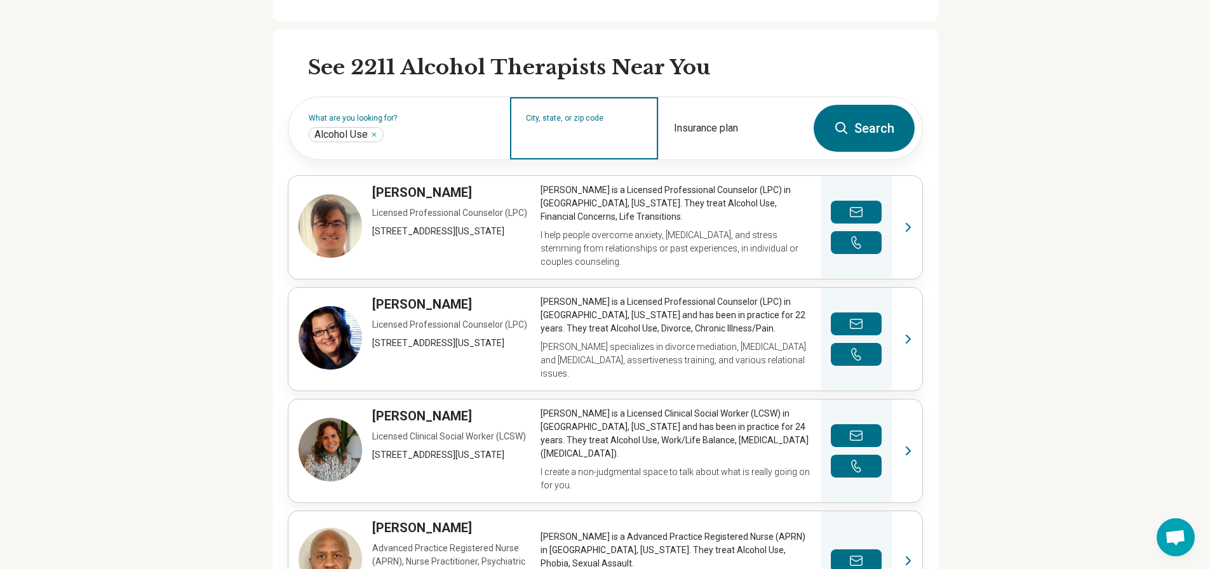
click at [602, 144] on input "City, state, or zip code" at bounding box center [584, 136] width 117 height 15
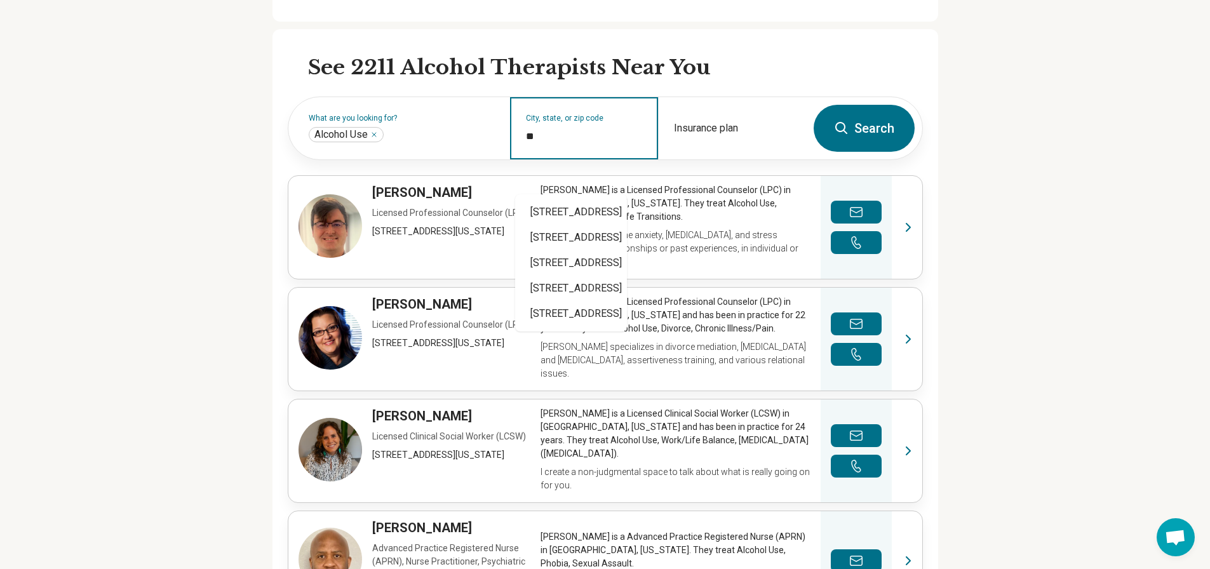
type input "*"
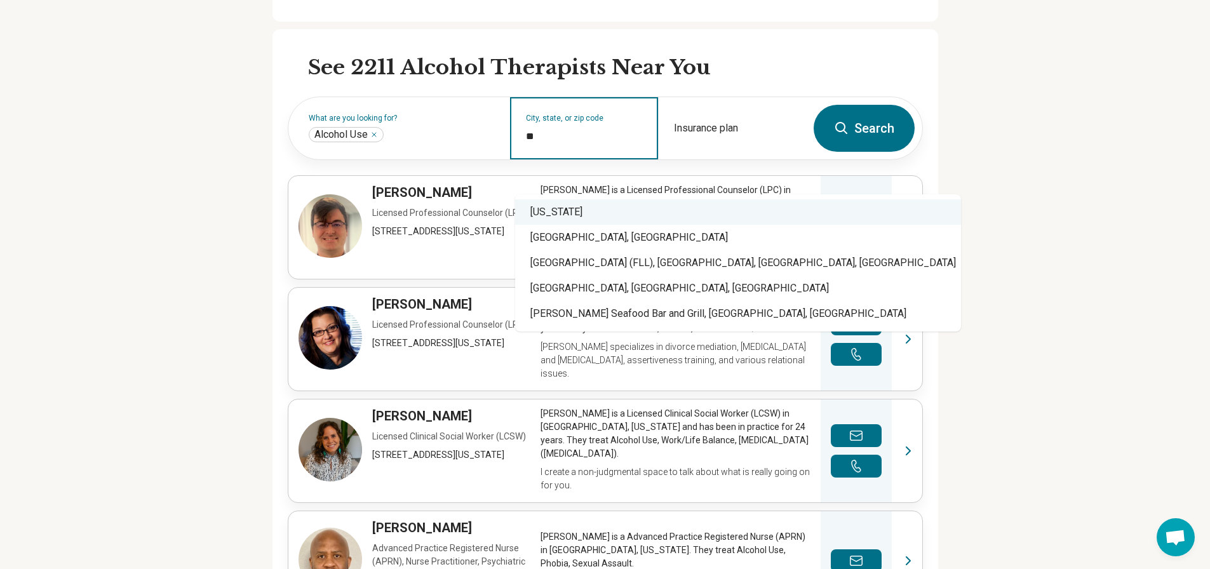
click at [530, 215] on div "[US_STATE]" at bounding box center [738, 211] width 446 height 25
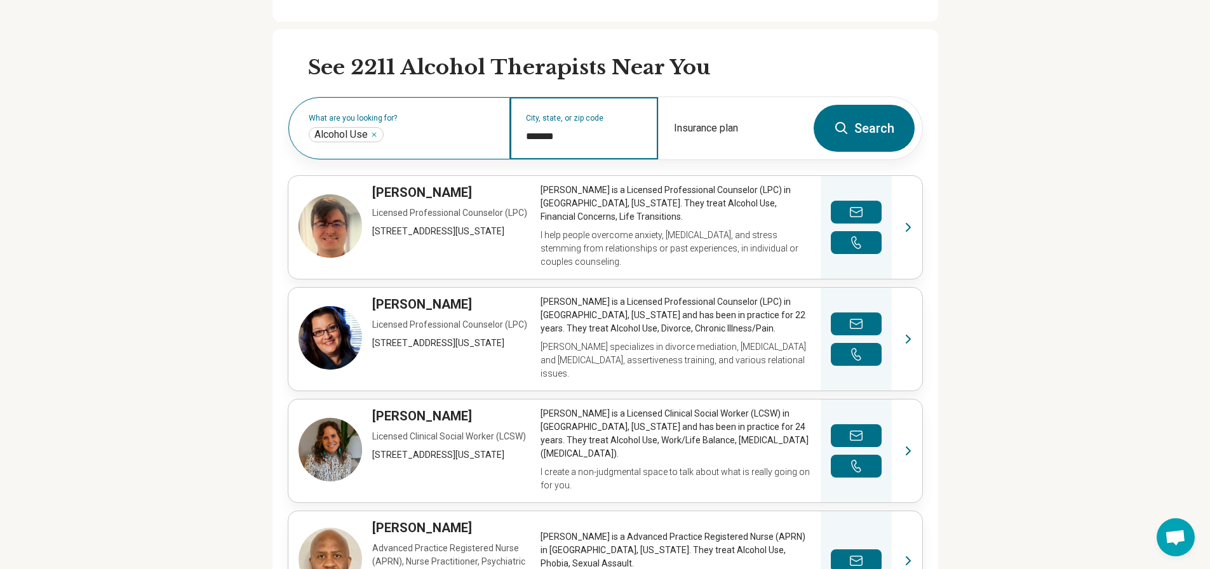
type input "*******"
click at [410, 142] on input "text" at bounding box center [440, 134] width 109 height 15
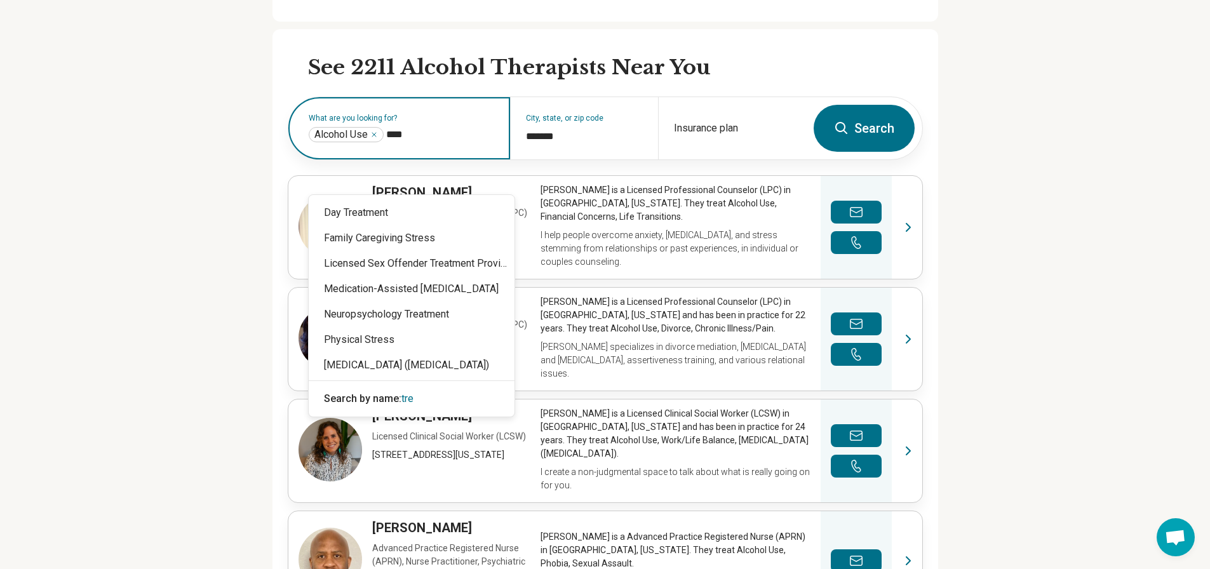
type input "*****"
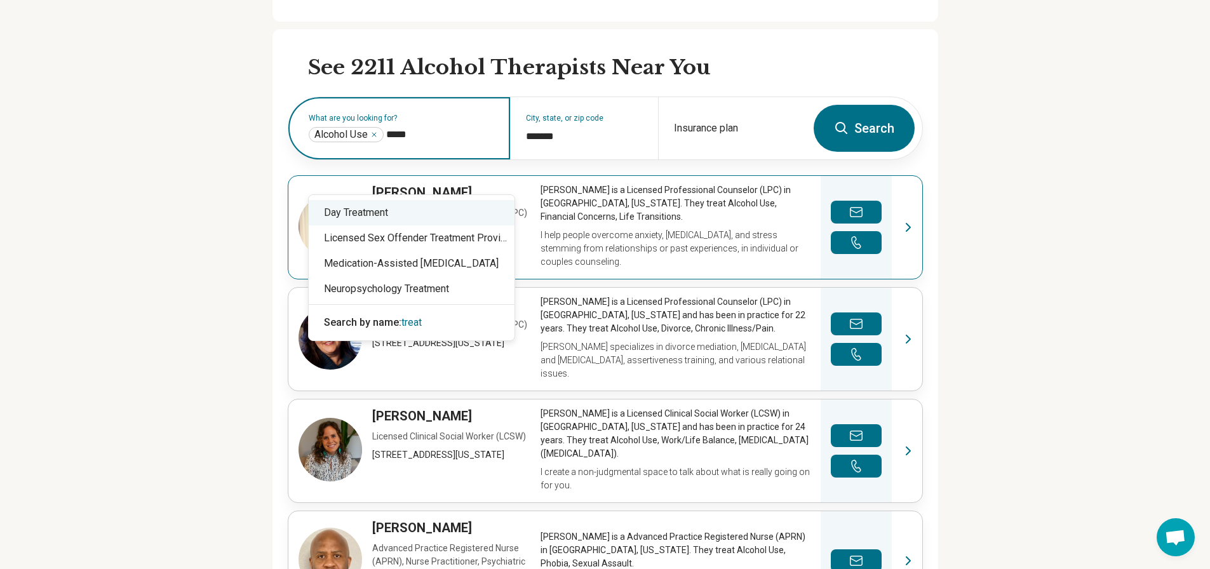
click at [403, 210] on div "Day Treatment" at bounding box center [412, 212] width 206 height 25
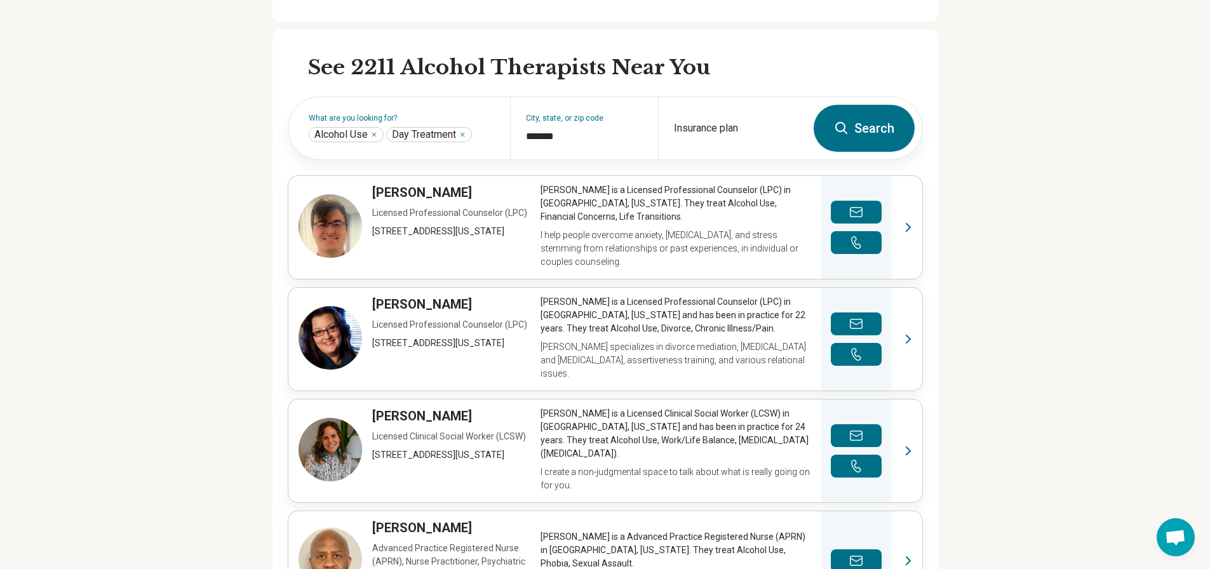
drag, startPoint x: 902, startPoint y: 150, endPoint x: 893, endPoint y: 154, distance: 9.4
click at [899, 150] on button "Search" at bounding box center [863, 128] width 101 height 47
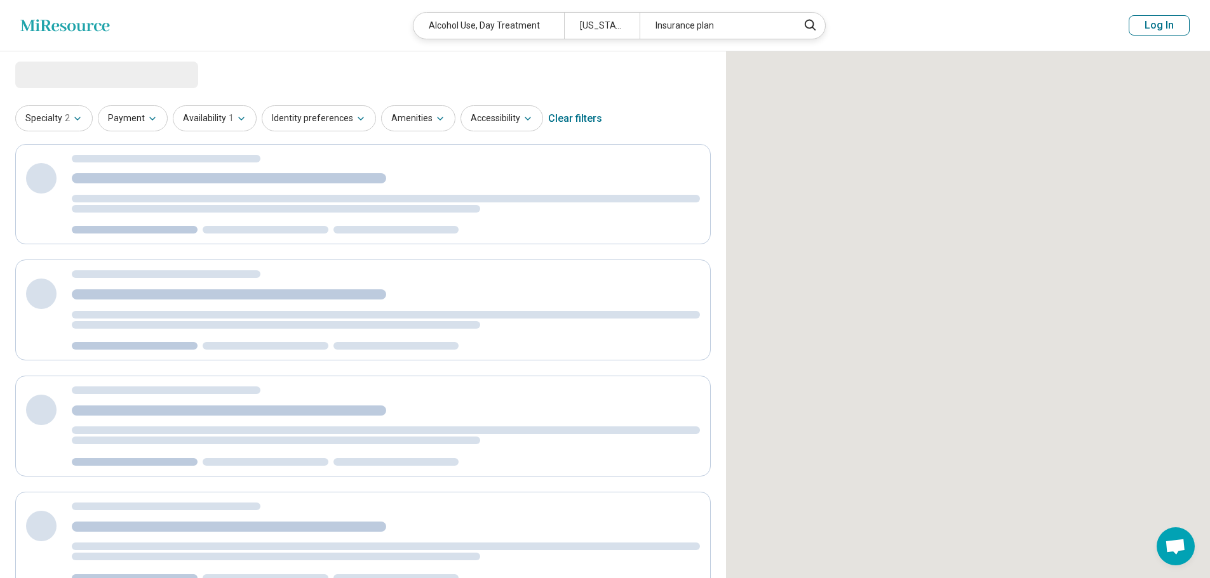
select select "***"
